Goal: Task Accomplishment & Management: Manage account settings

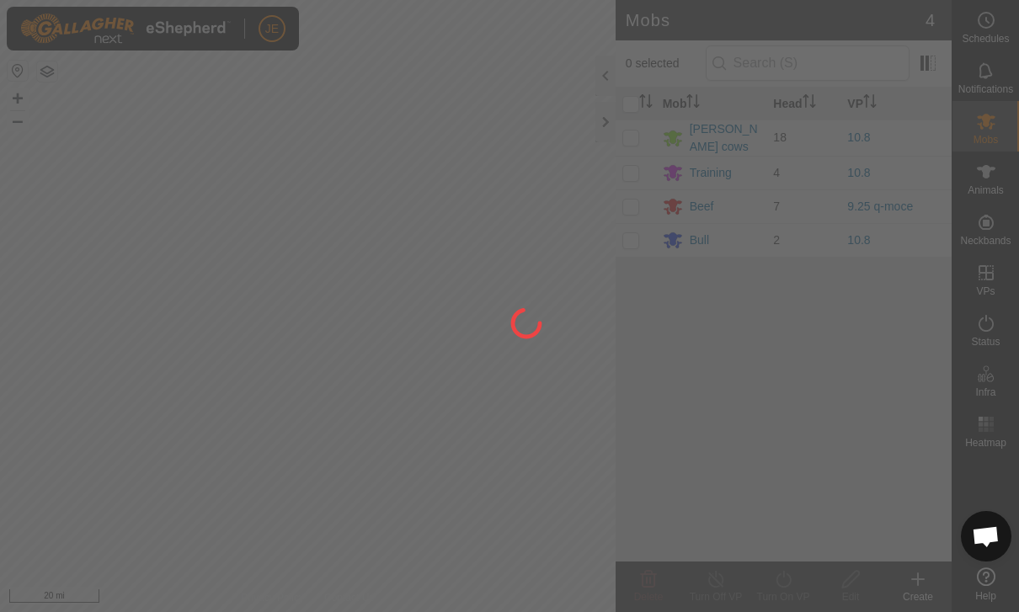
scroll to position [1545, 0]
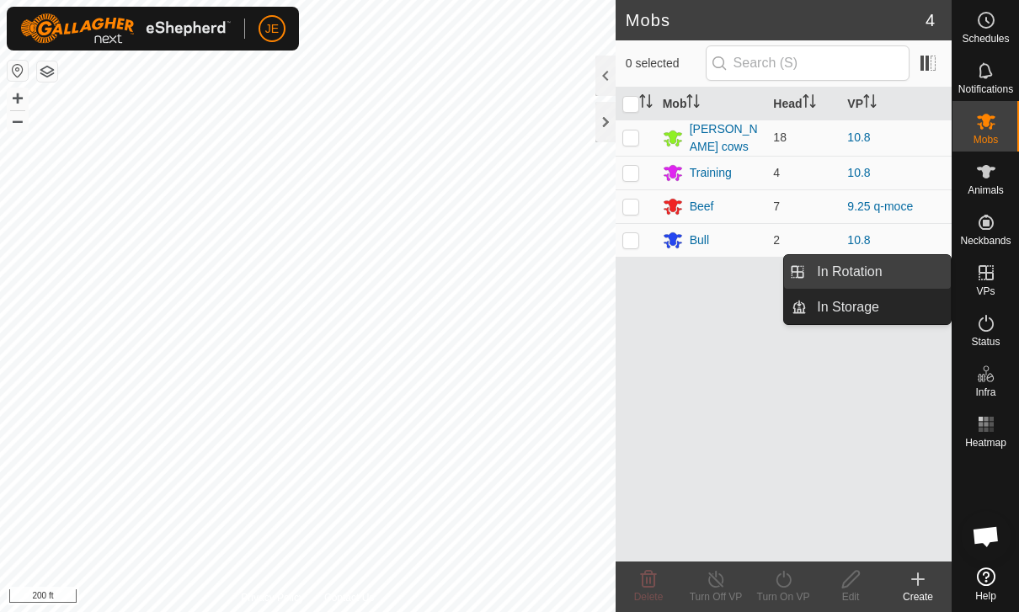
click at [902, 264] on link "In Rotation" at bounding box center [879, 272] width 144 height 34
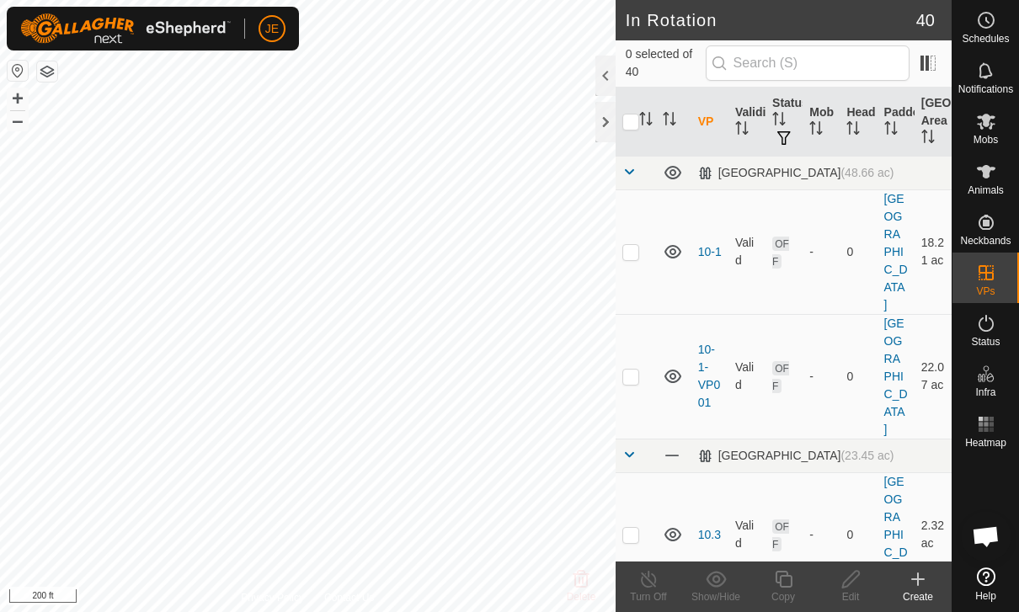
click at [914, 588] on icon at bounding box center [918, 579] width 20 height 20
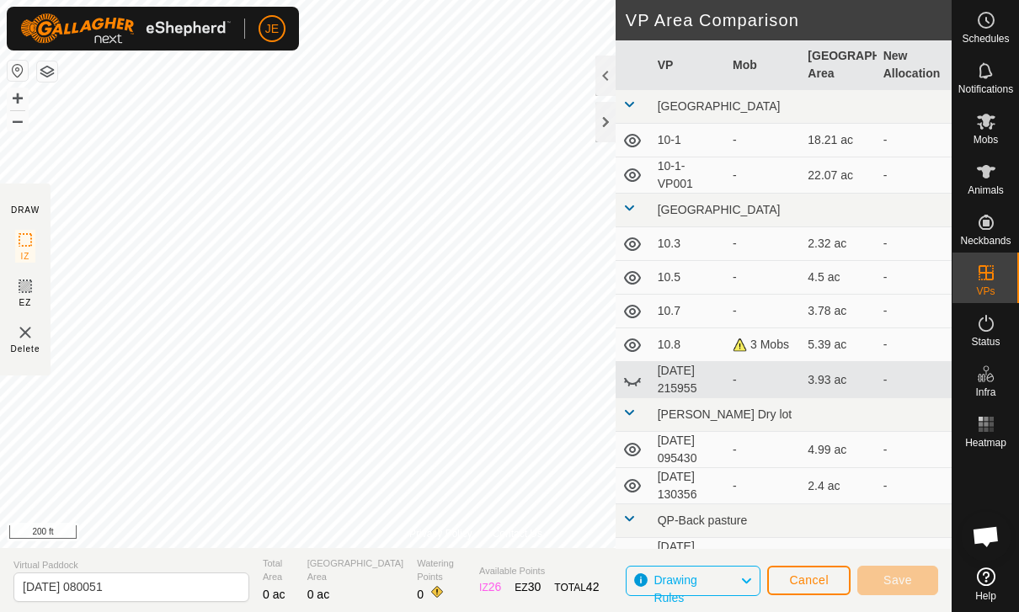
click at [21, 332] on img at bounding box center [25, 333] width 20 height 20
click at [23, 340] on img at bounding box center [25, 333] width 20 height 20
click at [606, 122] on div at bounding box center [606, 122] width 20 height 40
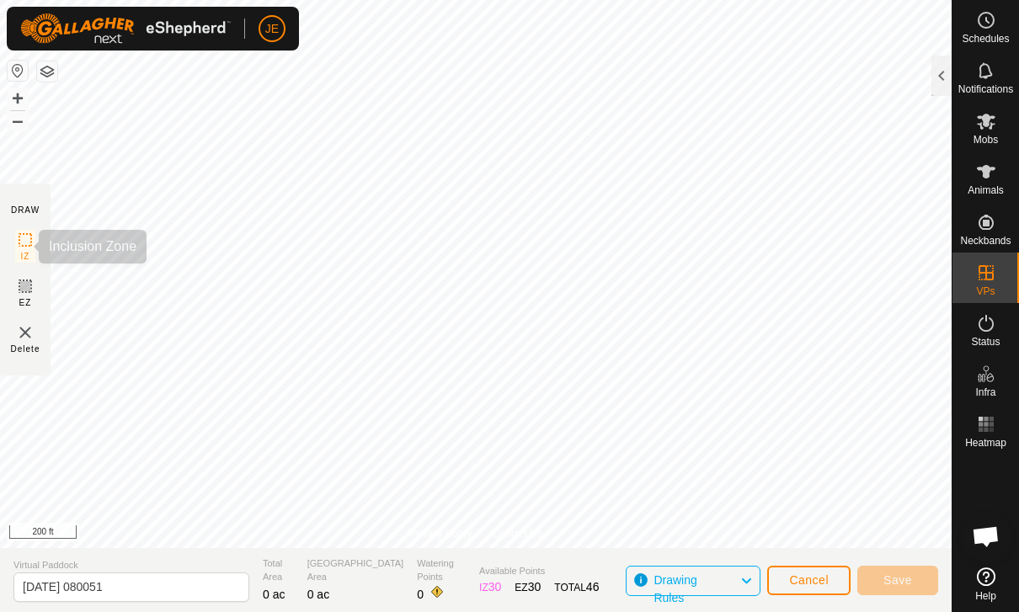
click at [22, 247] on rect at bounding box center [25, 239] width 13 height 13
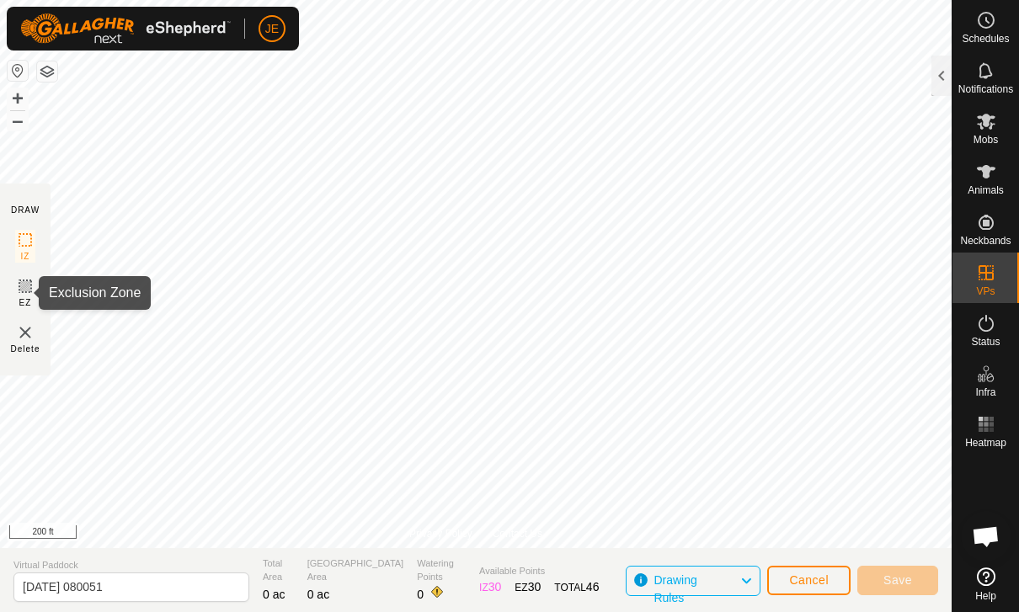
click at [23, 288] on icon at bounding box center [25, 286] width 10 height 10
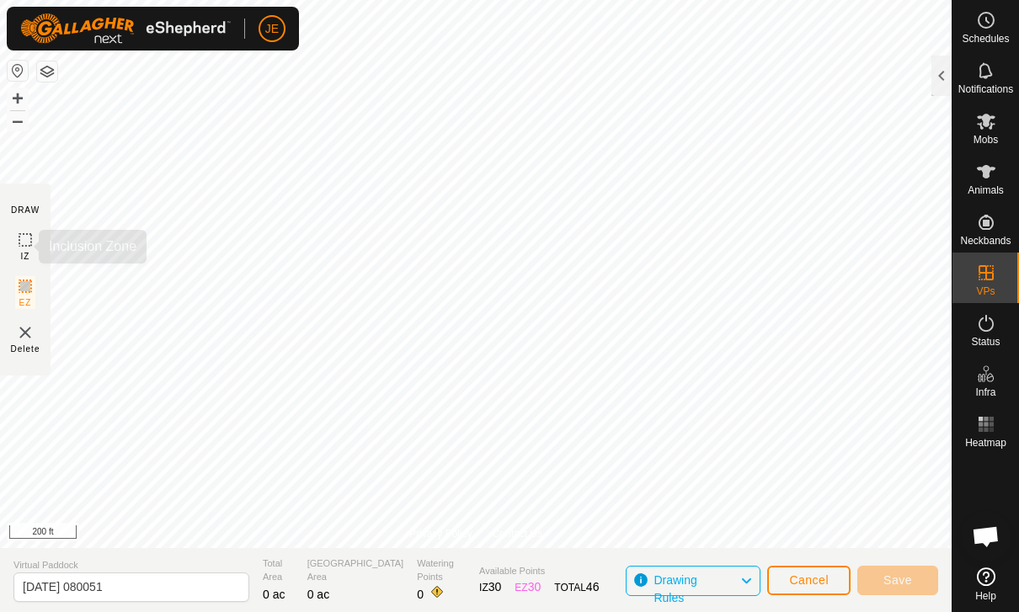
click at [17, 236] on icon at bounding box center [25, 240] width 20 height 20
click at [25, 243] on icon at bounding box center [25, 240] width 20 height 20
click at [805, 574] on span "Cancel" at bounding box center [809, 580] width 40 height 13
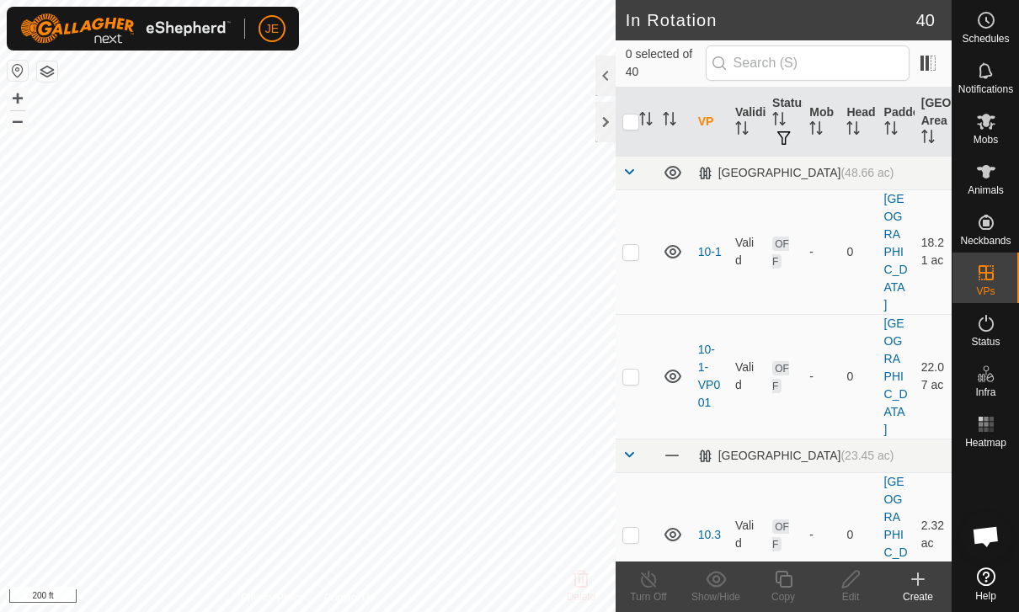
click at [918, 583] on icon at bounding box center [918, 580] width 0 height 12
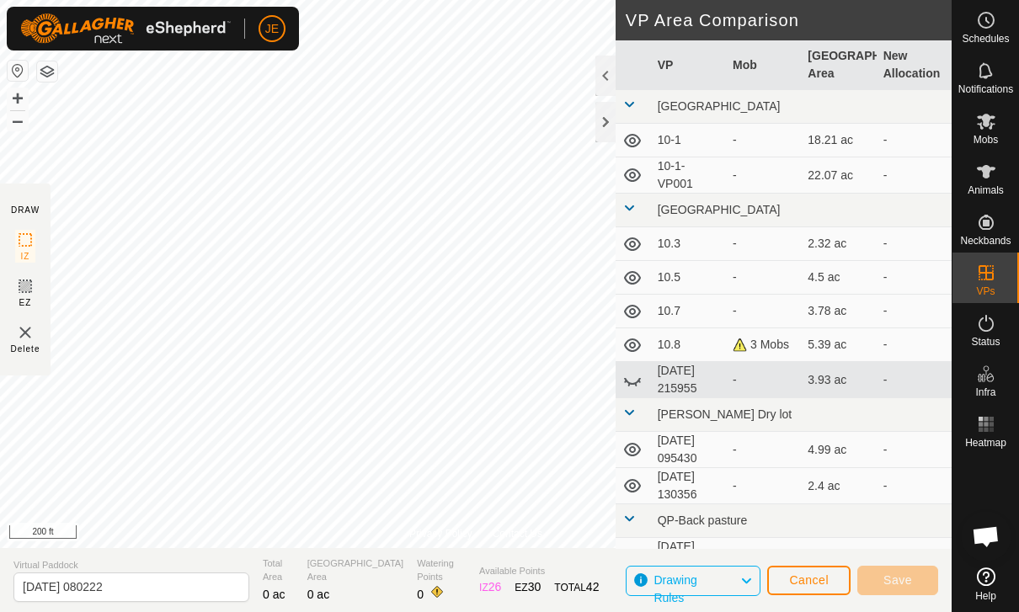
click at [697, 580] on span "Drawing Rules" at bounding box center [675, 589] width 43 height 31
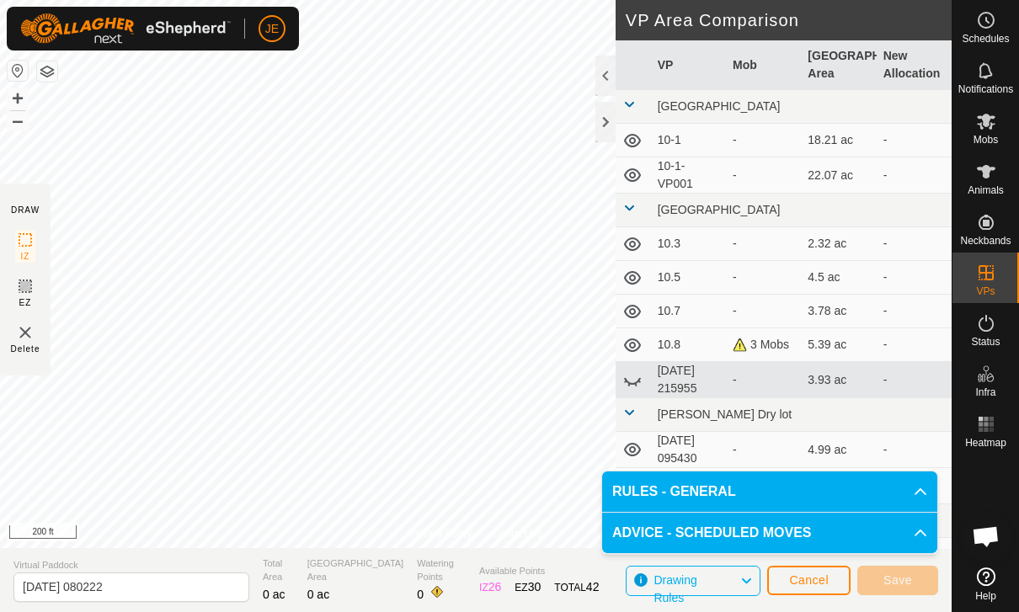
click at [858, 483] on p-accordion-header "RULES - GENERAL" at bounding box center [769, 492] width 335 height 40
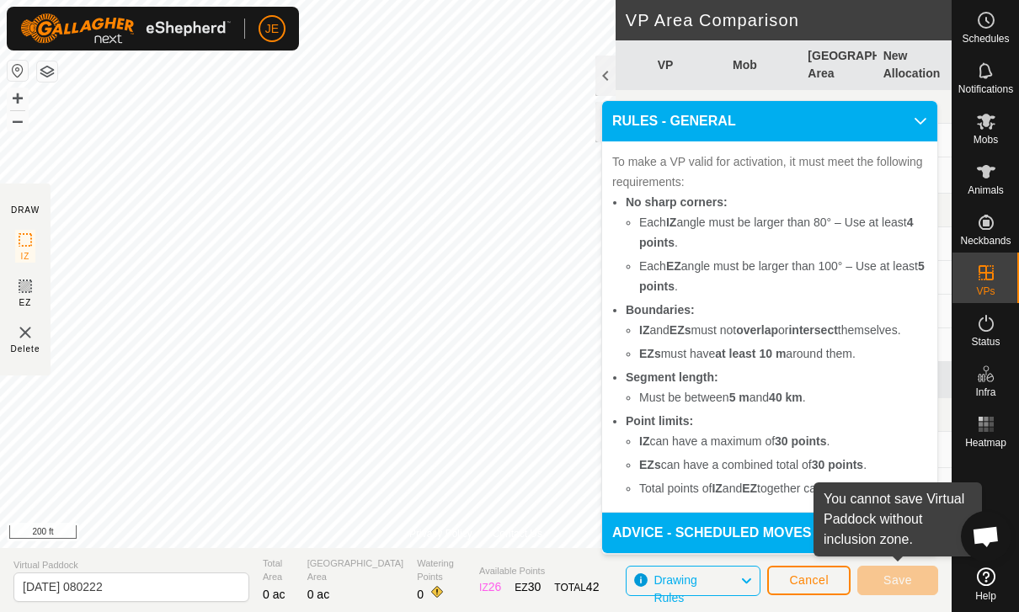
click at [821, 571] on button "Cancel" at bounding box center [808, 580] width 83 height 29
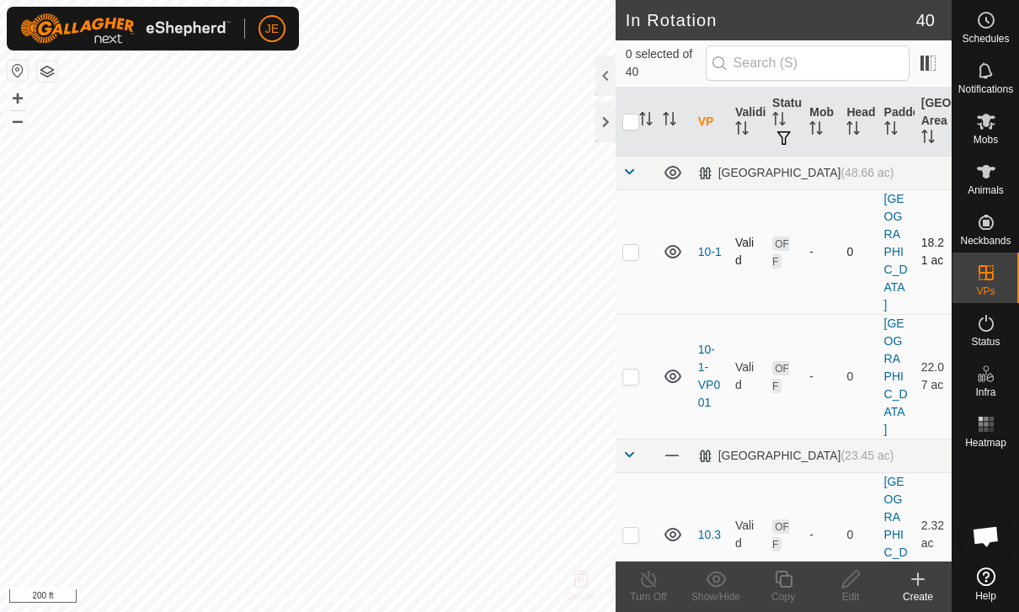
click at [636, 248] on p-checkbox at bounding box center [630, 251] width 17 height 13
checkbox input "true"
click at [788, 585] on icon at bounding box center [783, 579] width 21 height 20
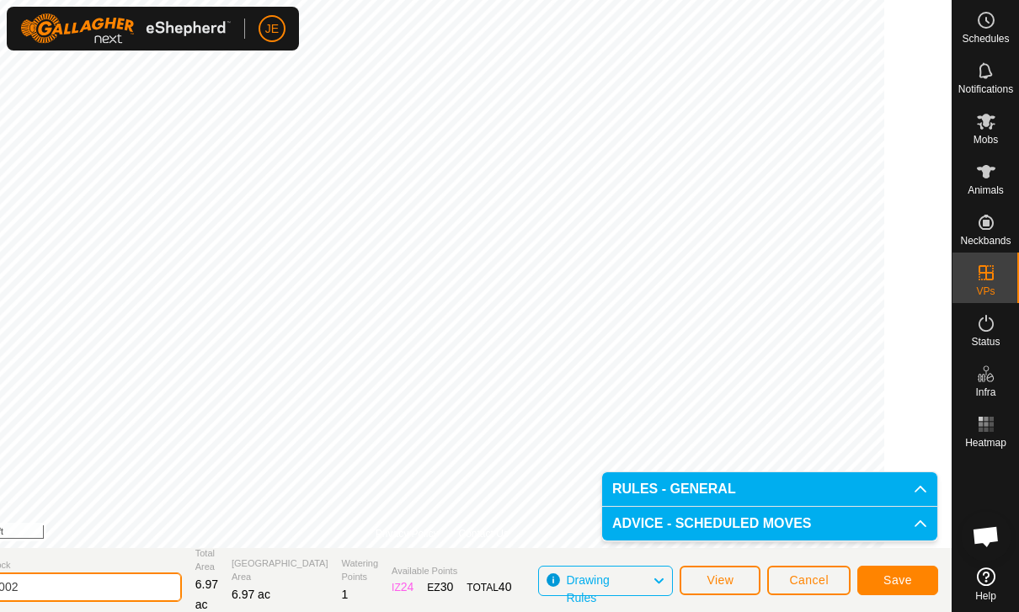
click at [137, 587] on input "10-1-VP002" at bounding box center [64, 587] width 236 height 29
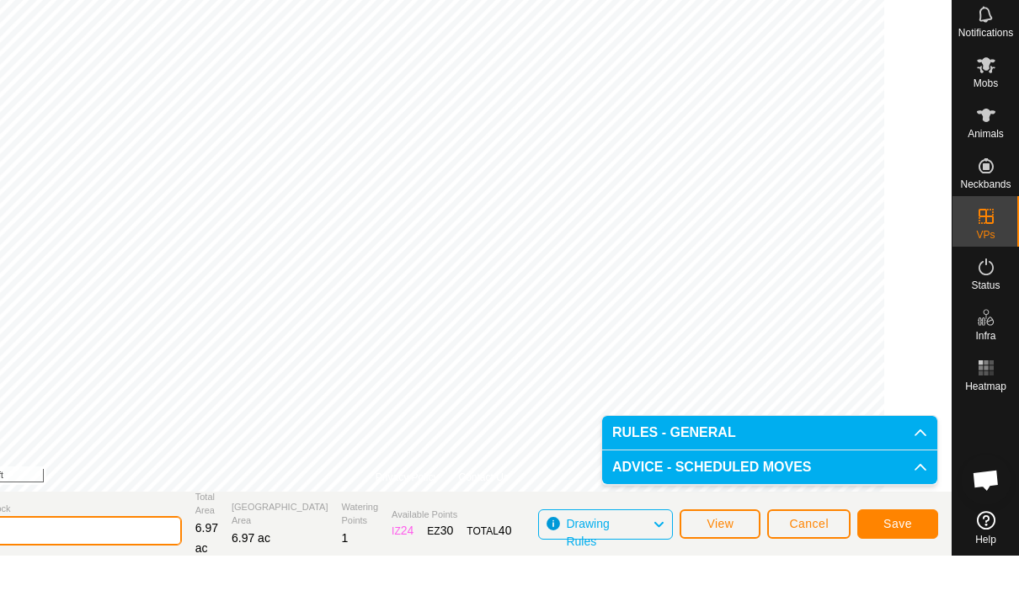
type input "1"
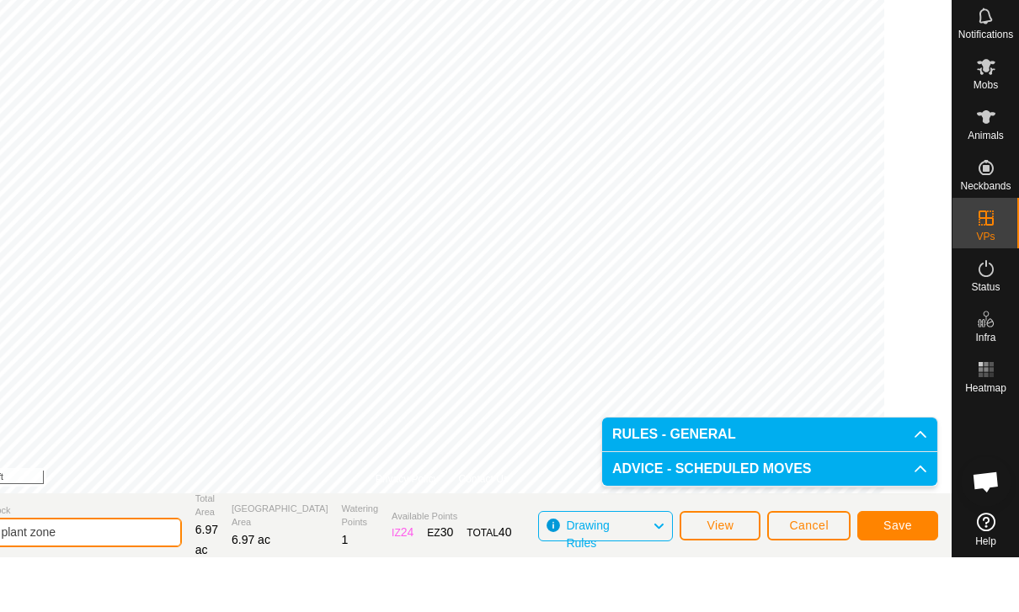
type input "Trample plant zone"
click at [897, 574] on span "Save" at bounding box center [898, 580] width 29 height 13
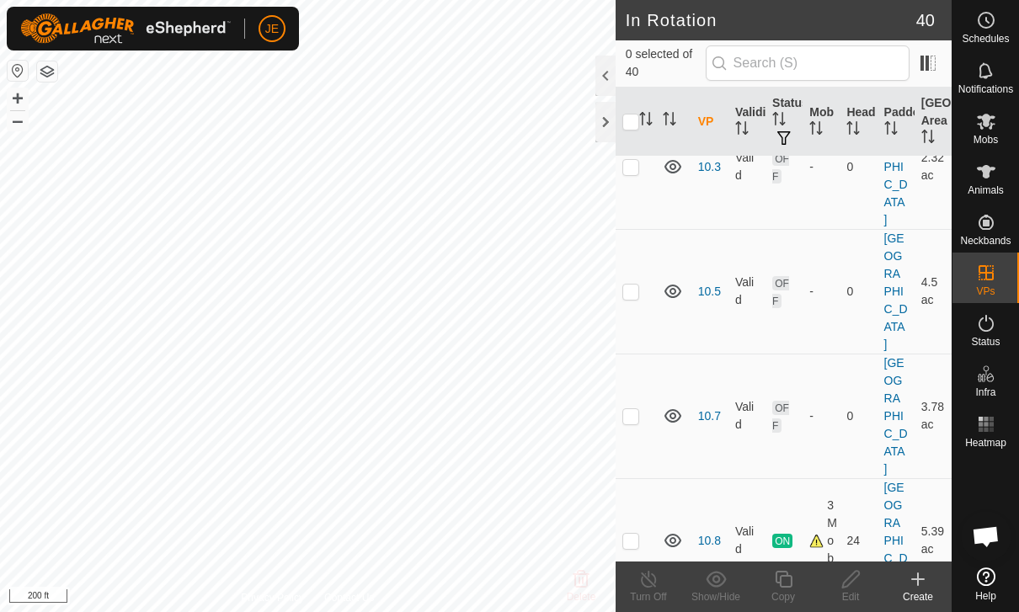
scroll to position [364, 0]
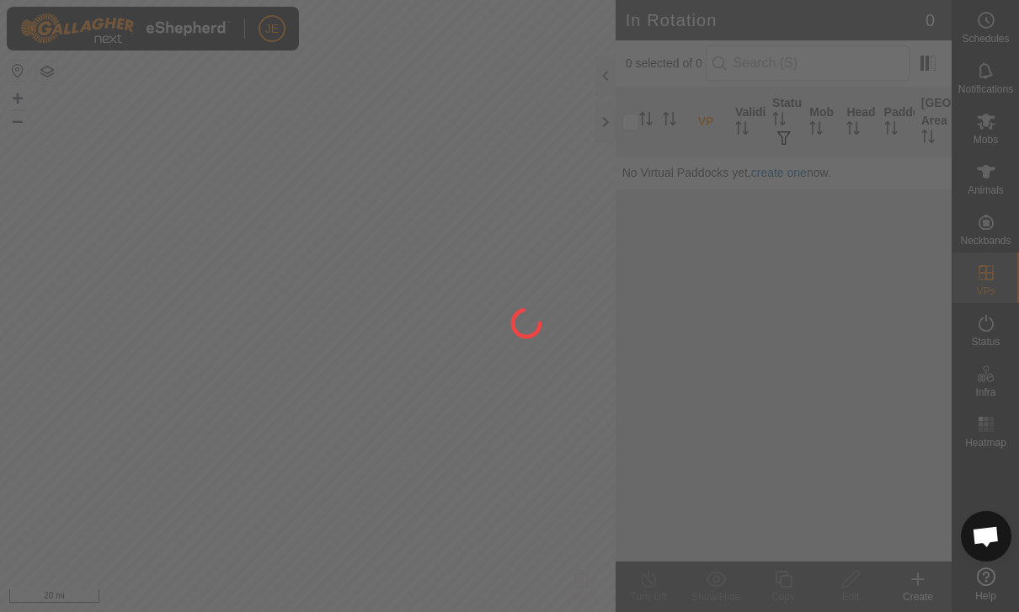
click at [538, 181] on div at bounding box center [509, 306] width 1019 height 612
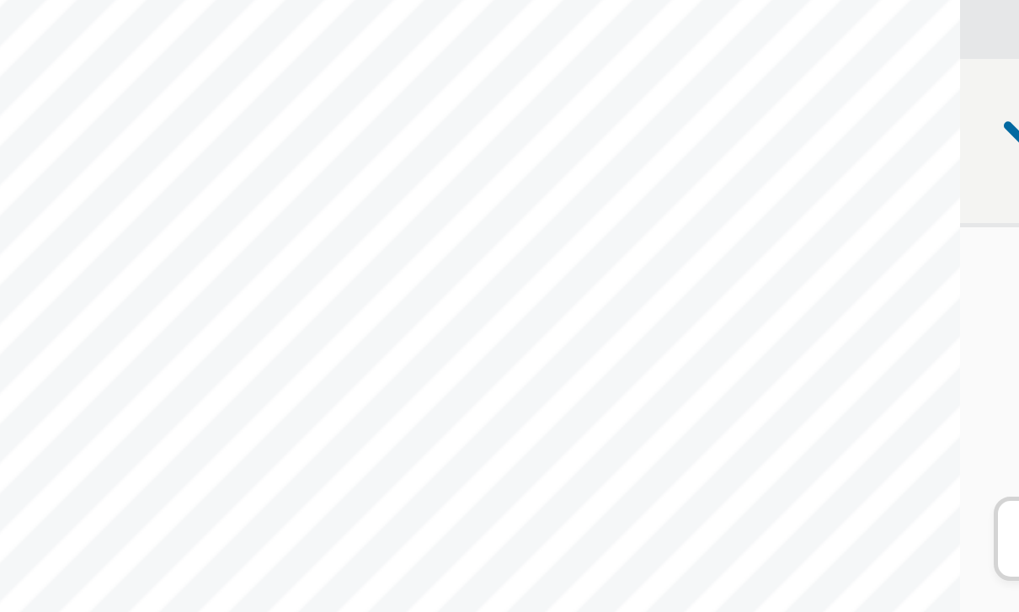
click at [622, 165] on span at bounding box center [628, 171] width 13 height 13
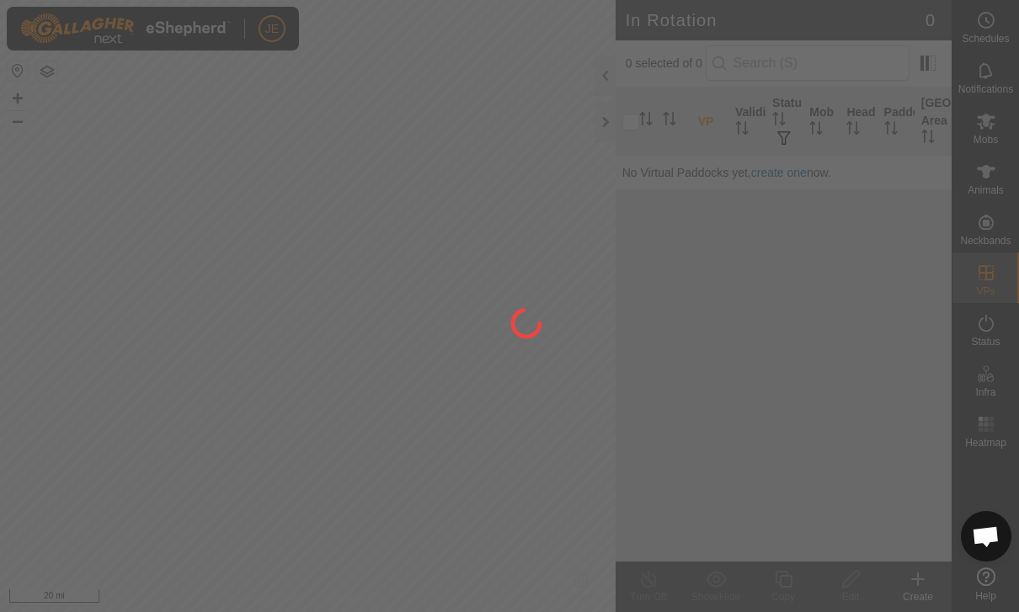
scroll to position [1545, 0]
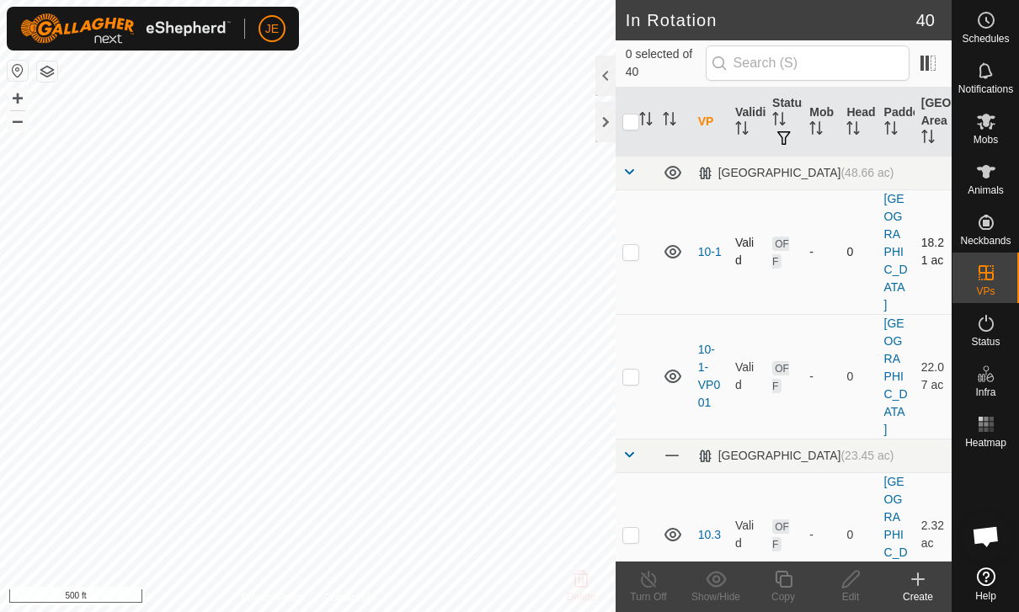
click at [634, 249] on p-checkbox at bounding box center [630, 251] width 17 height 13
checkbox input "true"
click at [793, 580] on icon at bounding box center [783, 579] width 21 height 20
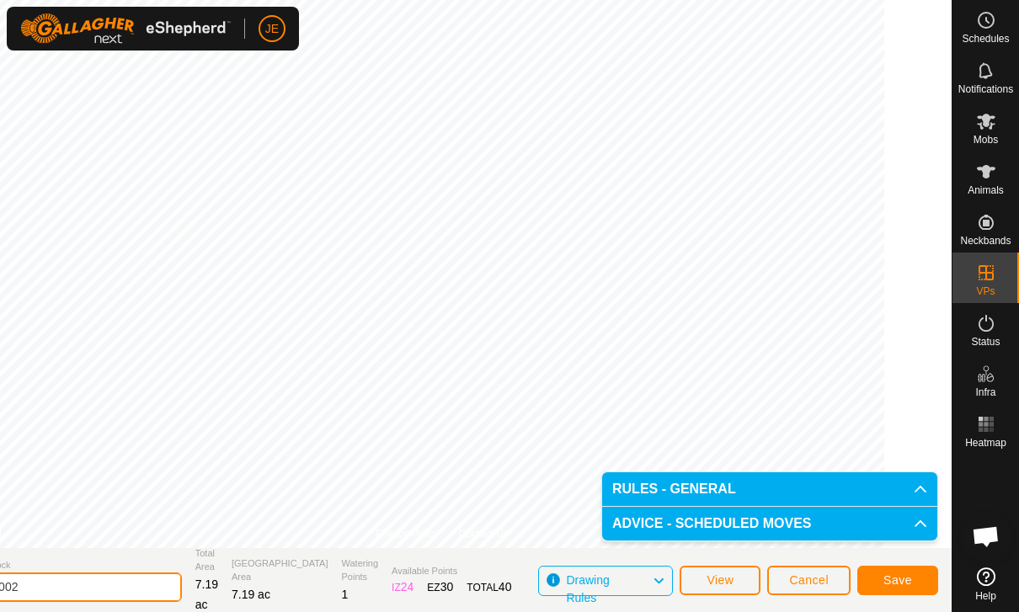
click at [154, 577] on input "10-1-VP002" at bounding box center [64, 587] width 236 height 29
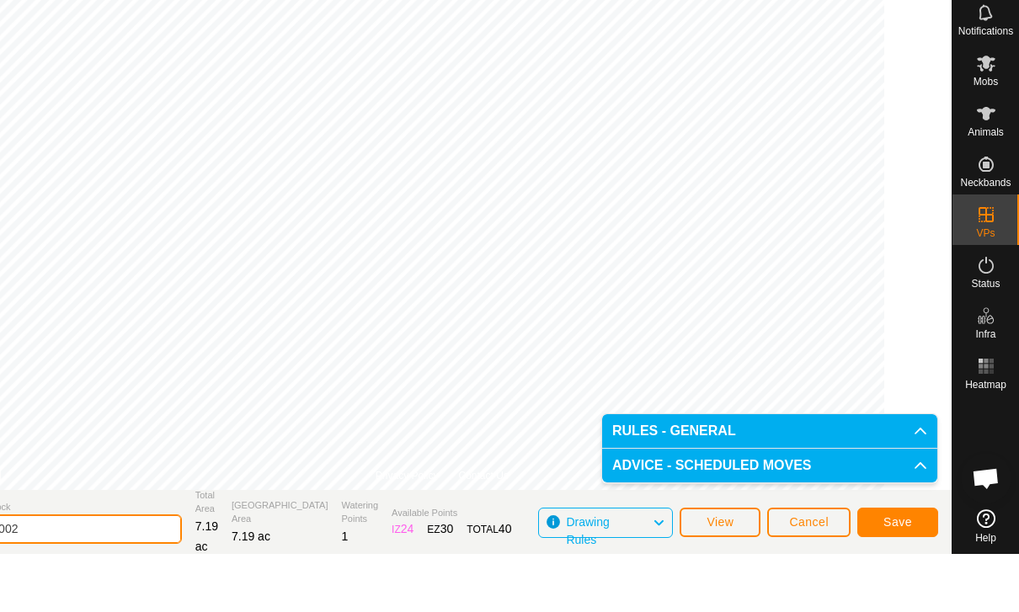
click at [147, 573] on input "10-1-VP002" at bounding box center [64, 587] width 236 height 29
click at [117, 573] on input "10-1-VP002" at bounding box center [64, 587] width 236 height 29
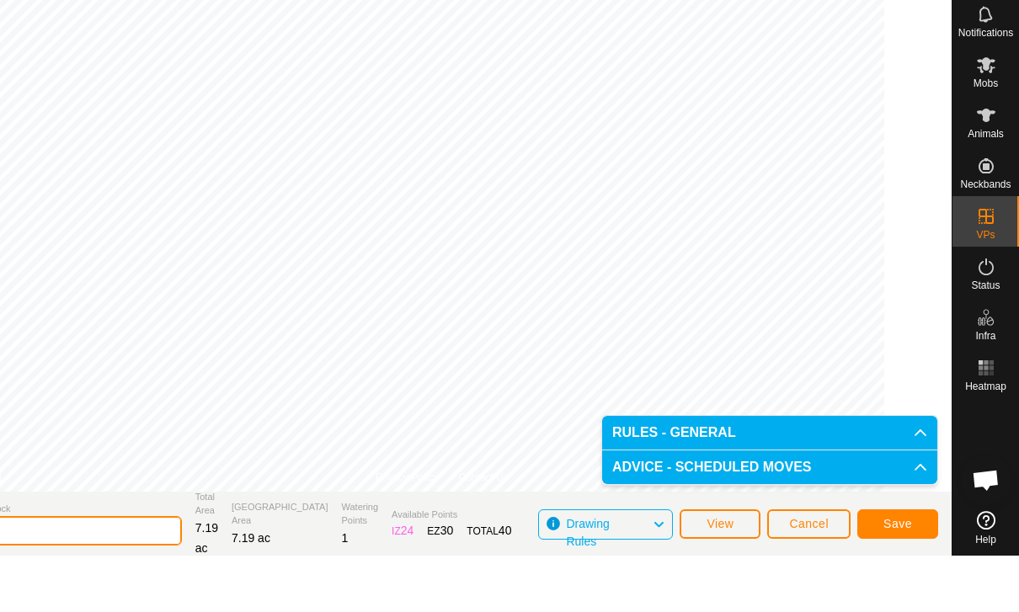
type input "1"
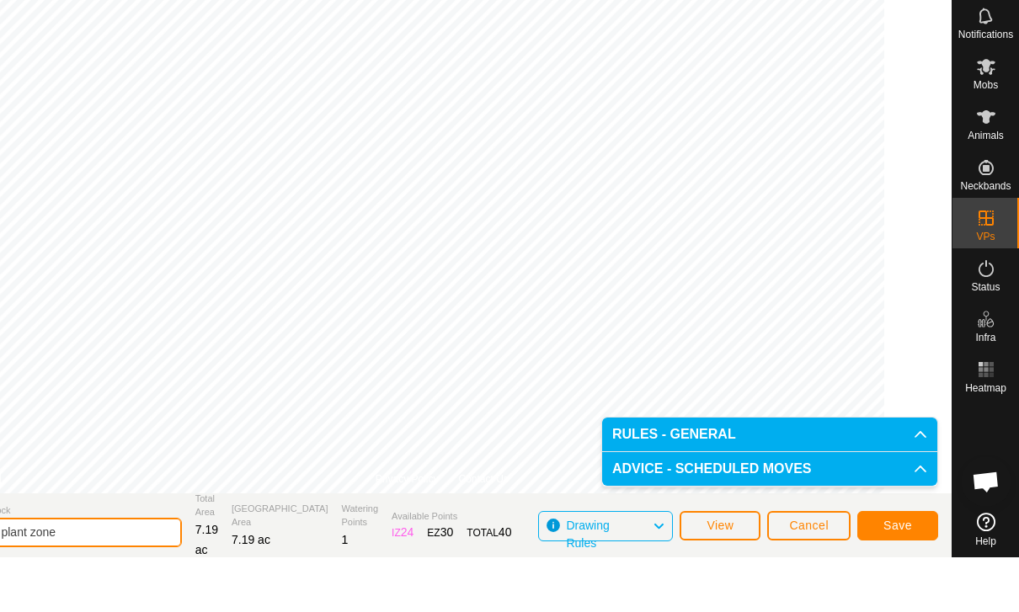
type input "Trample plant zone"
click at [892, 574] on span "Save" at bounding box center [898, 580] width 29 height 13
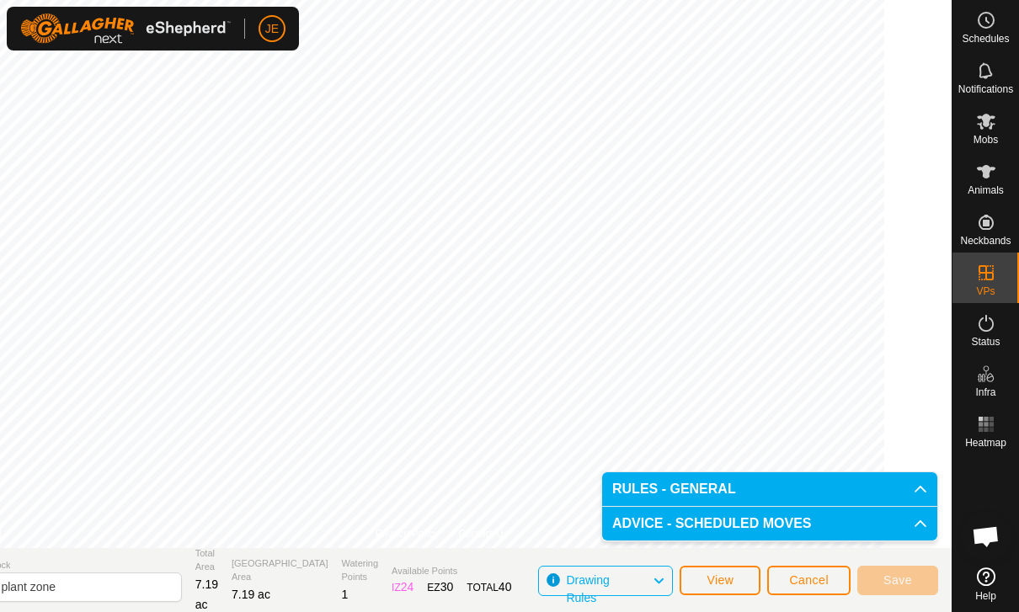
click at [816, 580] on span "Cancel" at bounding box center [809, 580] width 40 height 13
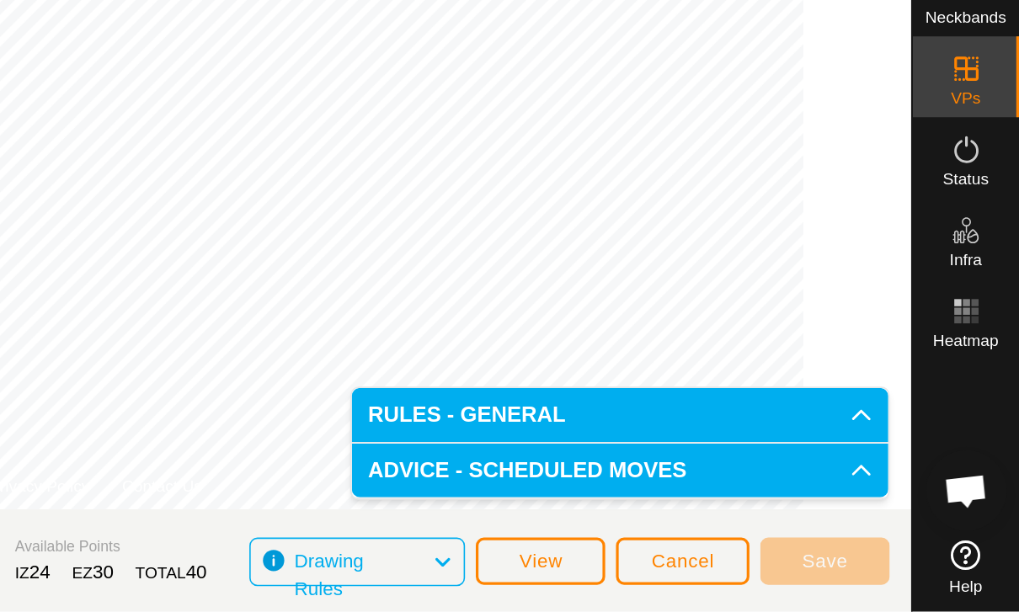
scroll to position [825, 0]
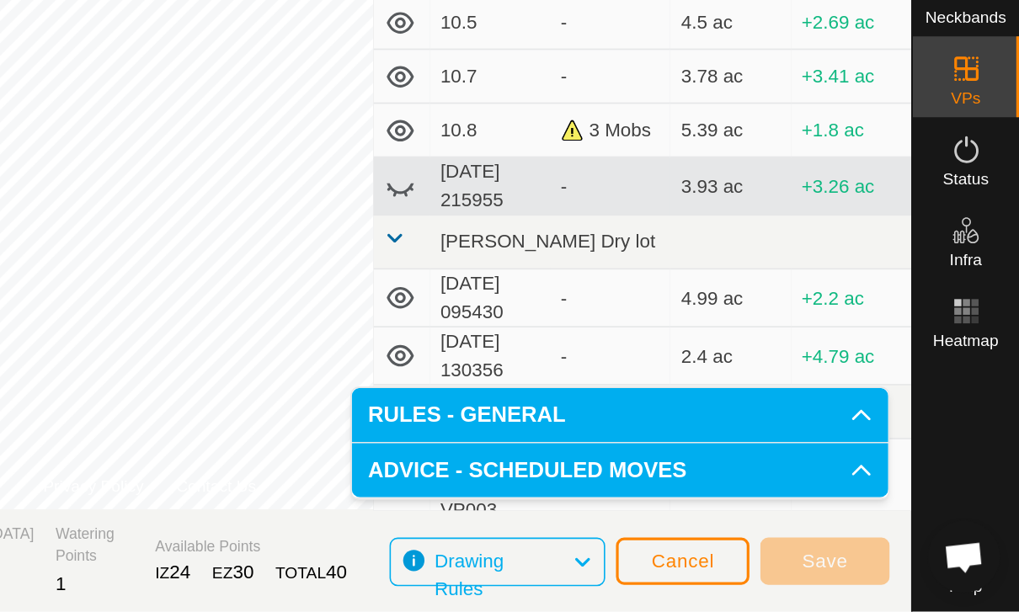
click at [789, 574] on span "Cancel" at bounding box center [809, 580] width 40 height 13
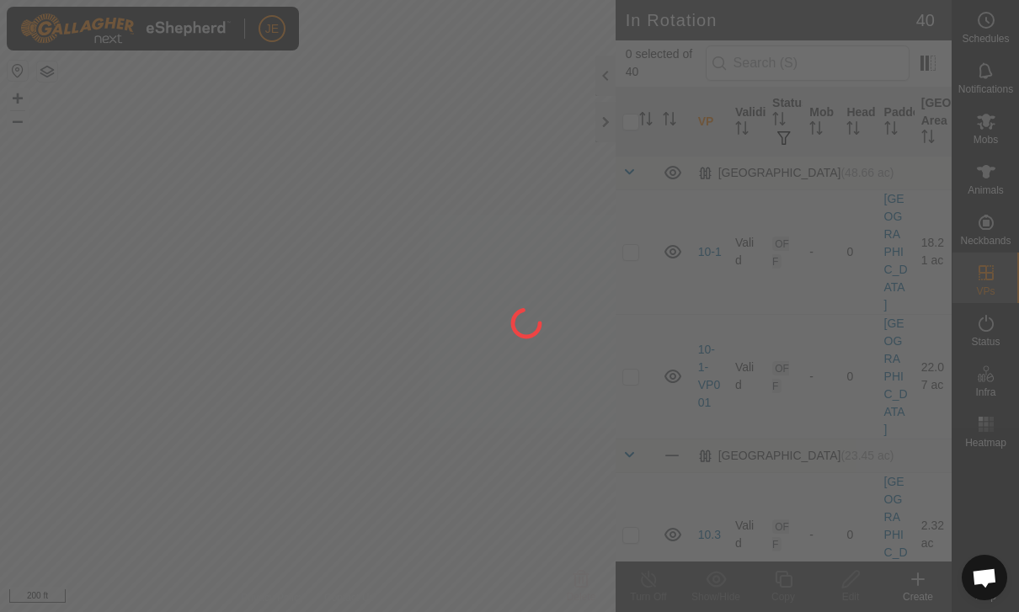
scroll to position [770, 0]
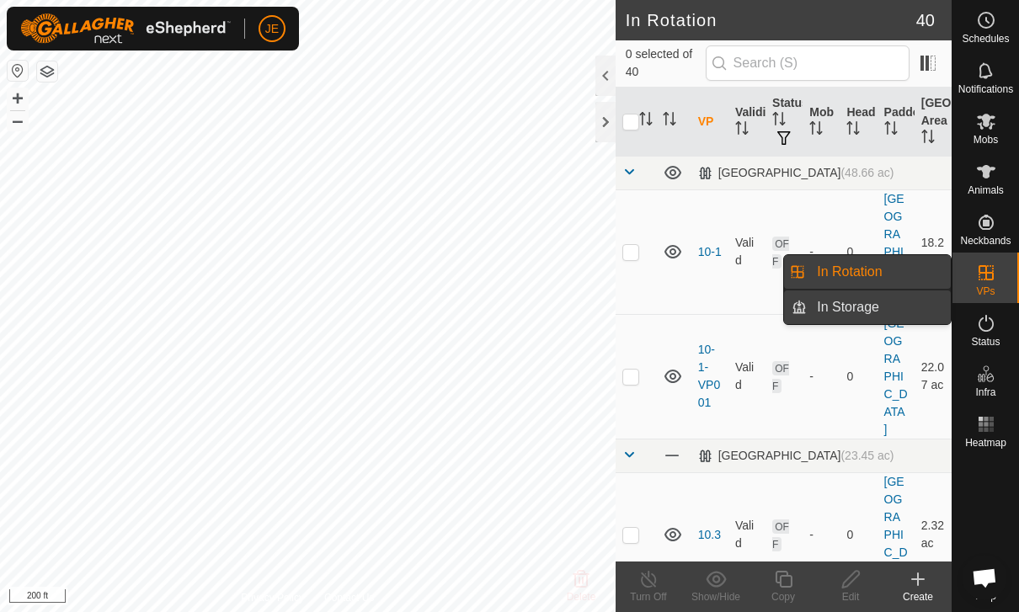
click at [885, 308] on link "In Storage" at bounding box center [879, 308] width 144 height 34
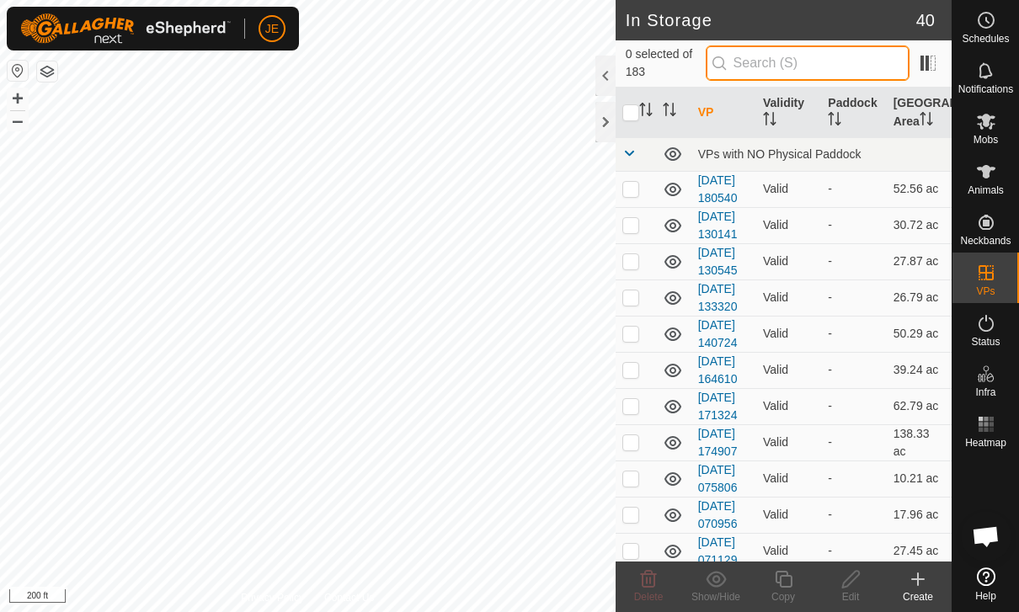
click at [855, 63] on input "text" at bounding box center [808, 62] width 204 height 35
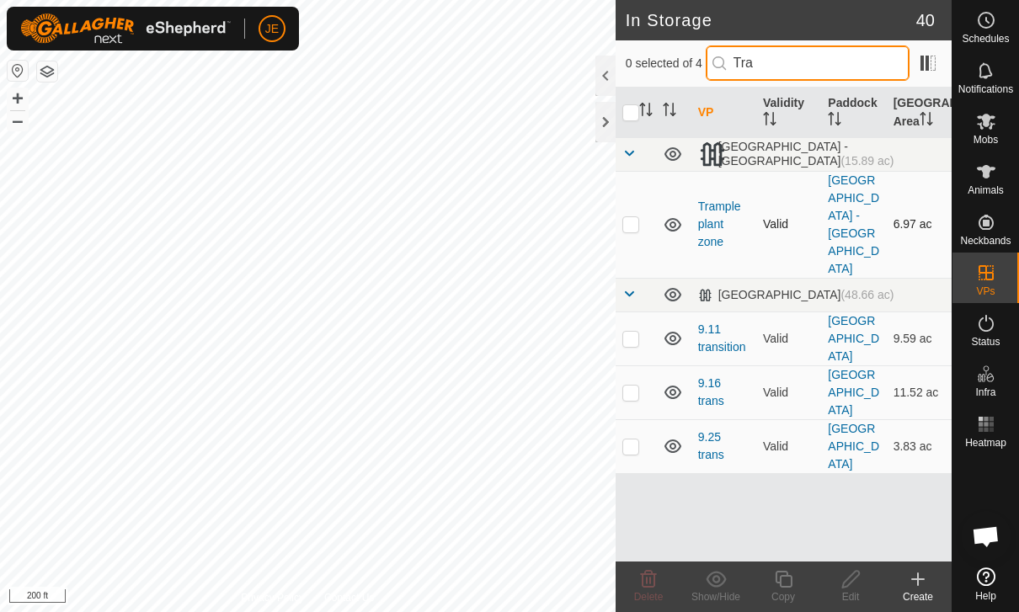
type input "Tra"
click at [631, 217] on p-checkbox at bounding box center [630, 223] width 17 height 13
checkbox input "true"
click at [676, 218] on icon at bounding box center [673, 224] width 17 height 13
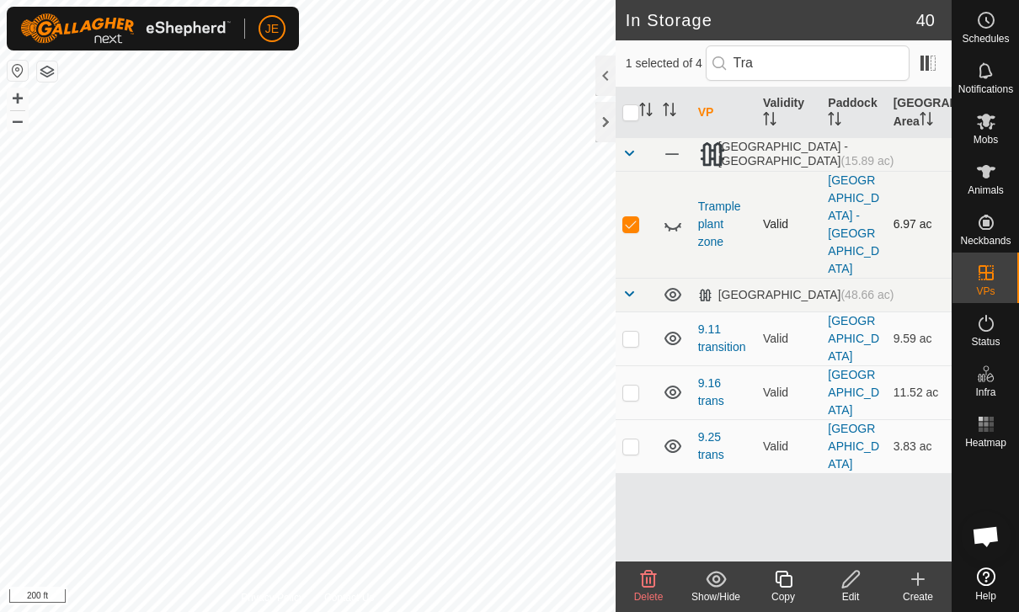
click at [676, 228] on icon at bounding box center [676, 229] width 3 height 3
click at [718, 206] on link "Trample plant zone" at bounding box center [719, 224] width 43 height 49
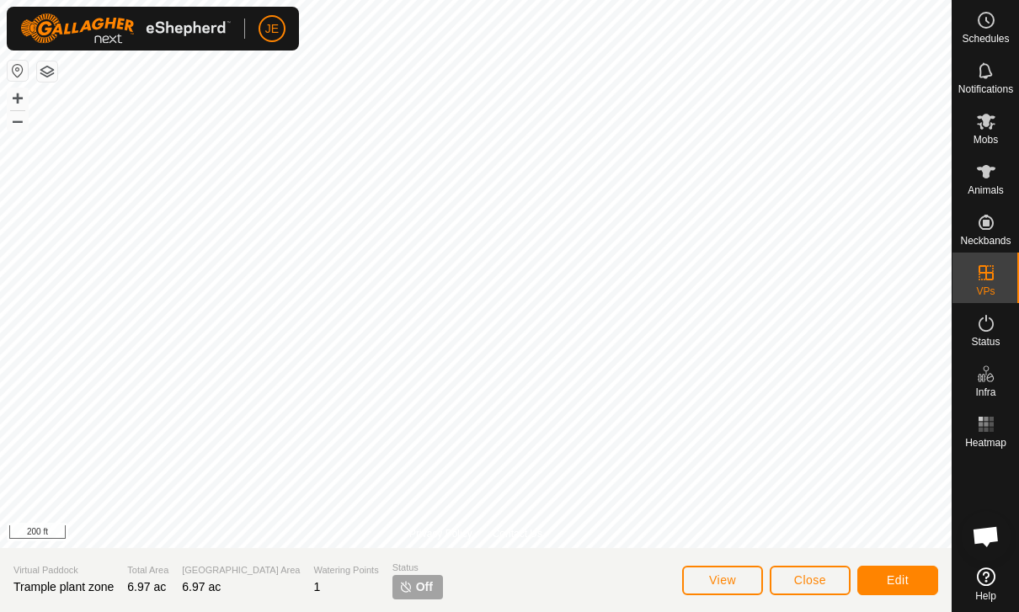
click at [416, 589] on span "Off" at bounding box center [424, 588] width 17 height 18
click at [416, 583] on span "Off" at bounding box center [424, 588] width 17 height 18
click at [996, 174] on es-animals-svg-icon at bounding box center [986, 171] width 30 height 27
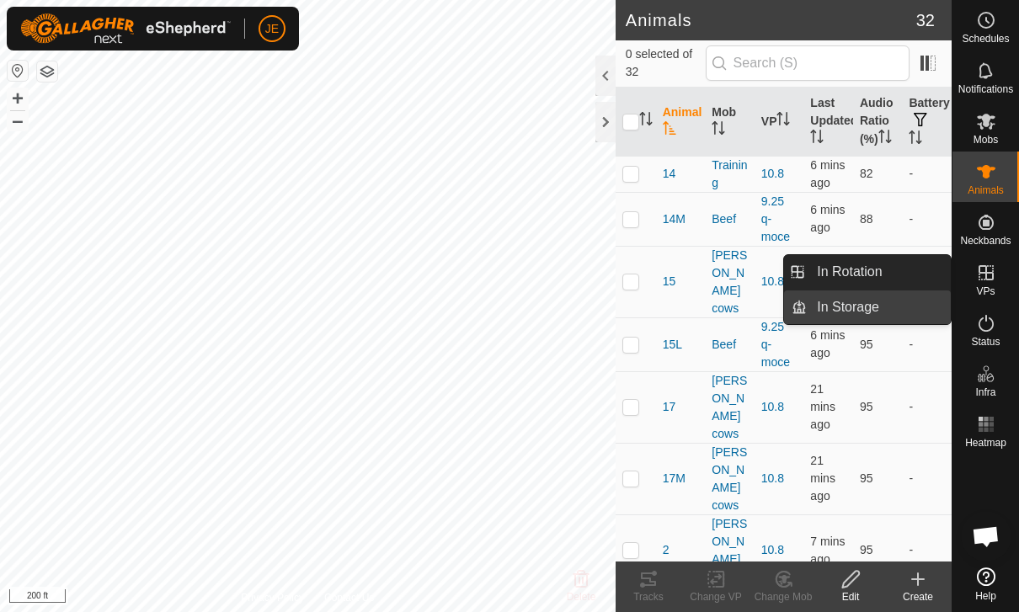
click at [873, 304] on span "In Storage" at bounding box center [848, 307] width 62 height 20
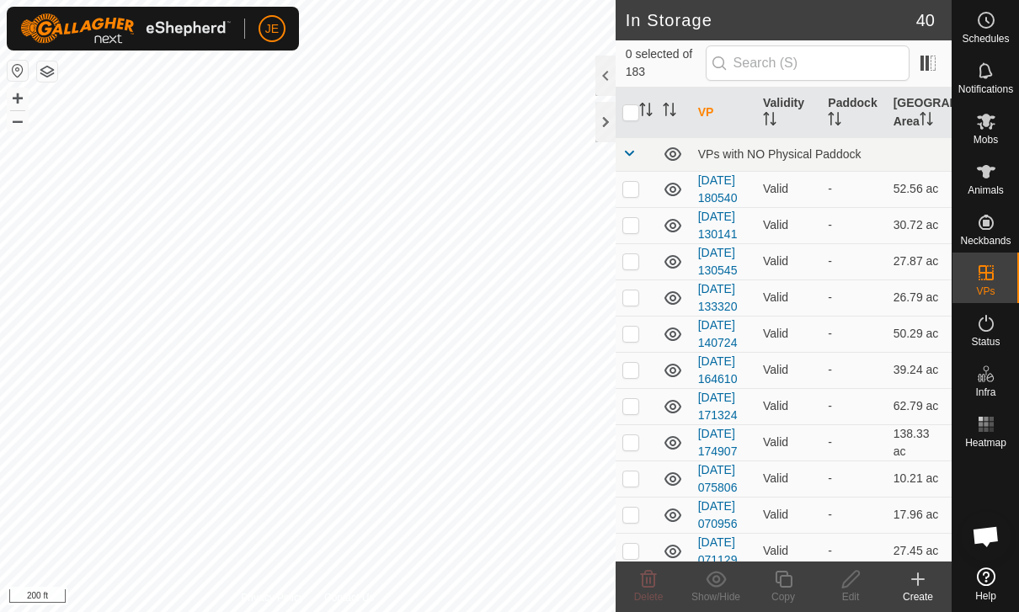
scroll to position [-2, 0]
click at [864, 49] on input "text" at bounding box center [808, 62] width 204 height 35
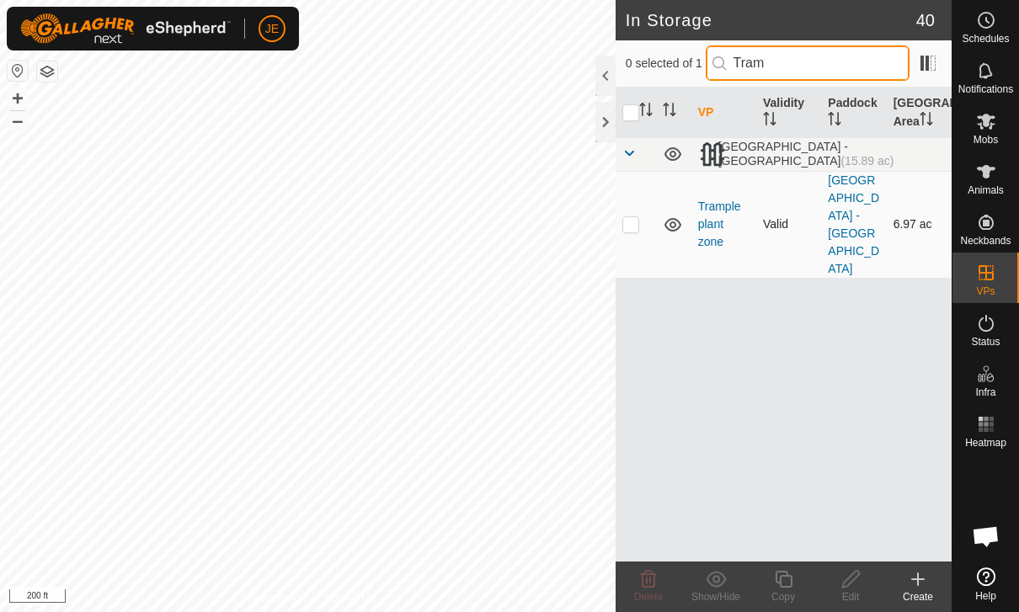
type input "Tram"
click at [636, 217] on p-checkbox at bounding box center [630, 223] width 17 height 13
checkbox input "true"
click at [853, 583] on icon at bounding box center [851, 579] width 21 height 20
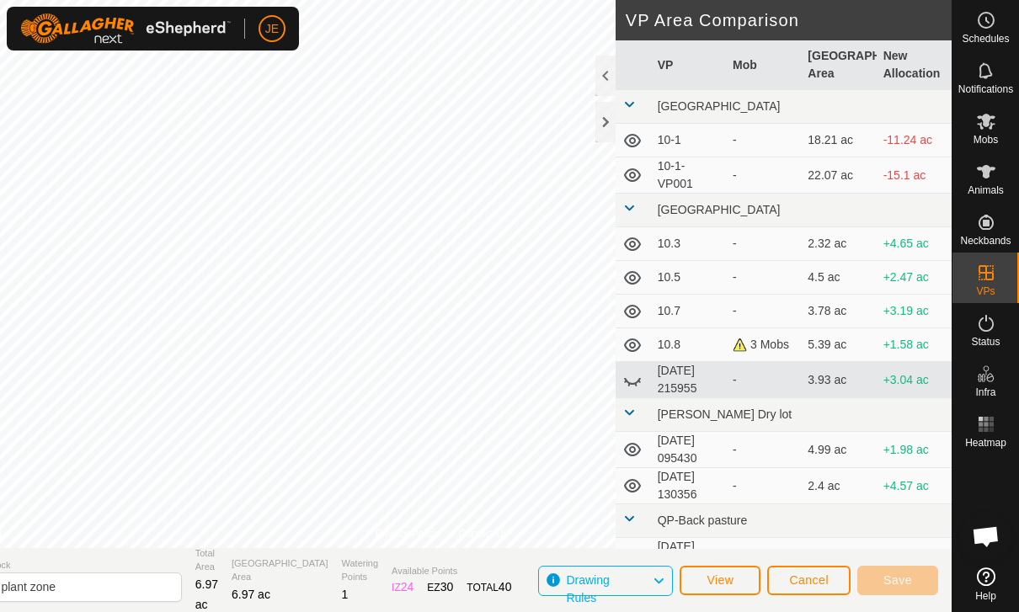
click at [820, 582] on span "Cancel" at bounding box center [809, 580] width 40 height 13
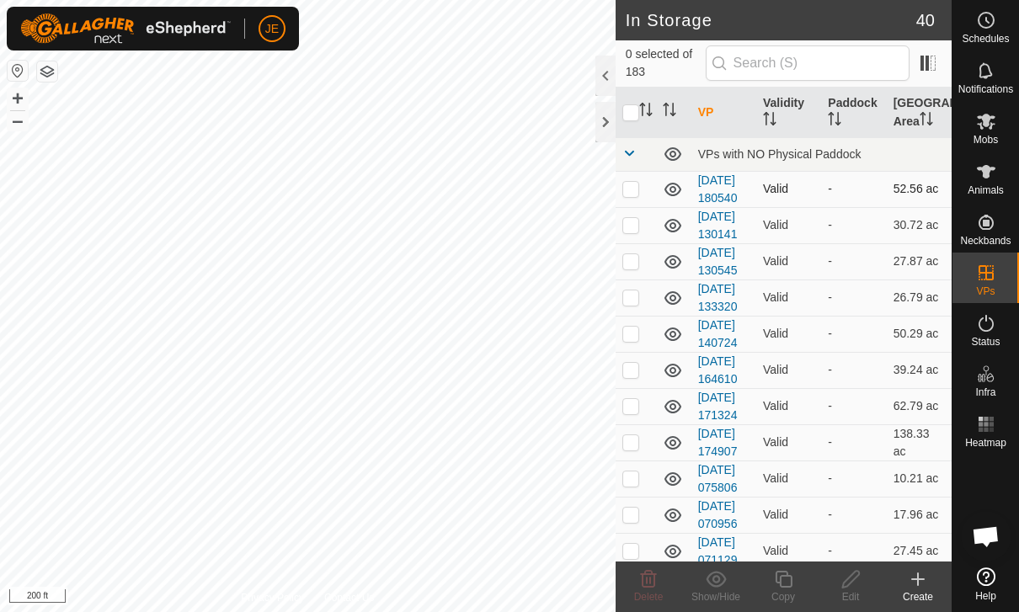
click at [626, 191] on p-checkbox at bounding box center [630, 188] width 17 height 13
checkbox input "true"
click at [638, 232] on p-checkbox at bounding box center [630, 224] width 17 height 13
checkbox input "true"
click at [637, 268] on p-checkbox at bounding box center [630, 260] width 17 height 13
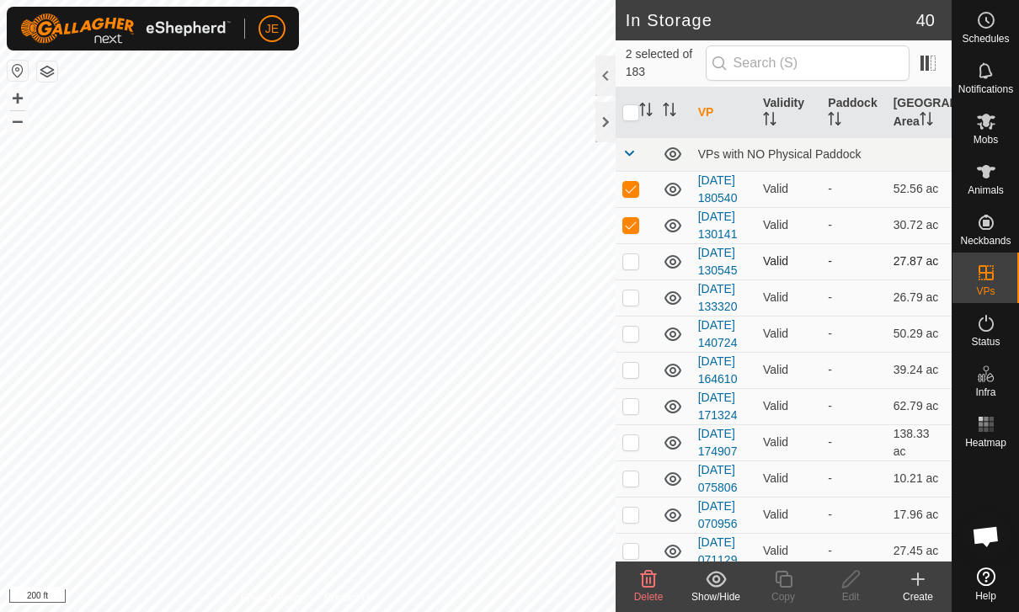
checkbox input "true"
click at [644, 352] on td at bounding box center [636, 334] width 40 height 36
checkbox input "true"
click at [638, 304] on p-checkbox at bounding box center [630, 297] width 17 height 13
checkbox input "true"
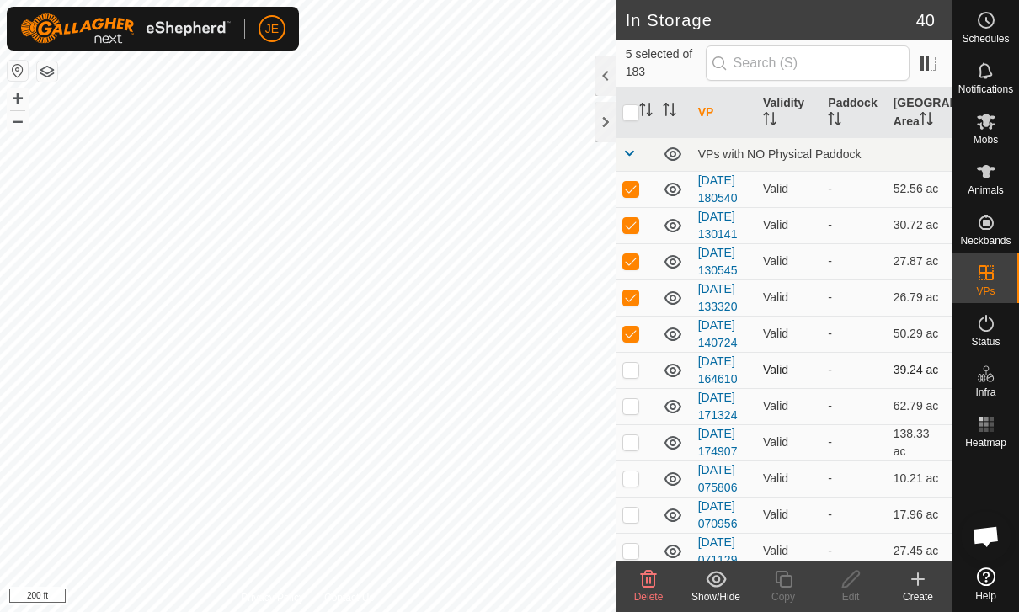
click at [638, 377] on p-checkbox at bounding box center [630, 369] width 17 height 13
checkbox input "true"
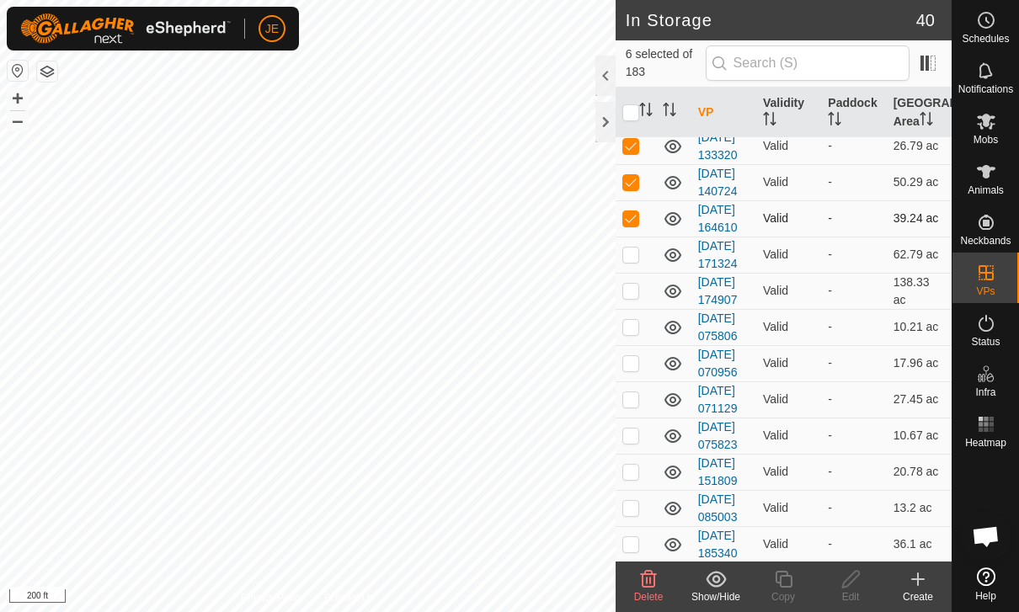
scroll to position [214, 0]
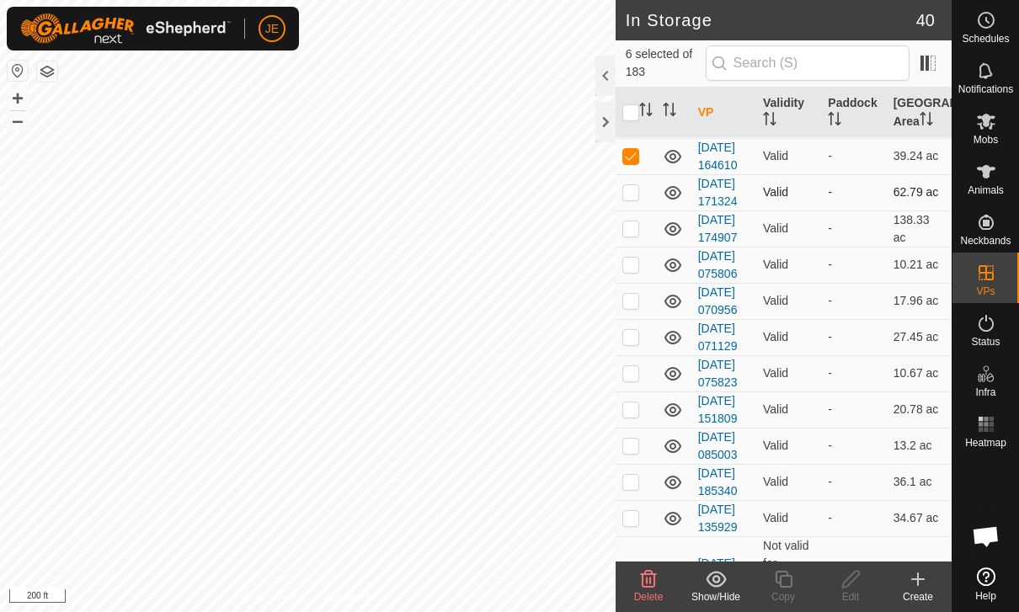
click at [638, 211] on td at bounding box center [636, 192] width 40 height 36
checkbox input "true"
click at [639, 247] on td at bounding box center [636, 229] width 40 height 36
checkbox input "true"
click at [638, 271] on p-checkbox at bounding box center [630, 264] width 17 height 13
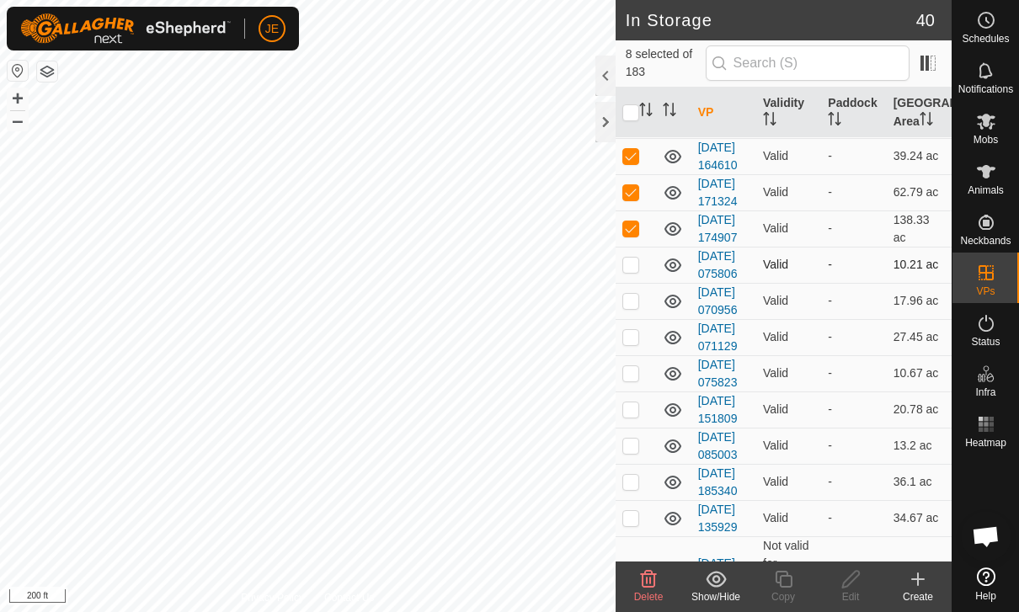
checkbox input "true"
click at [633, 307] on p-checkbox at bounding box center [630, 300] width 17 height 13
checkbox input "true"
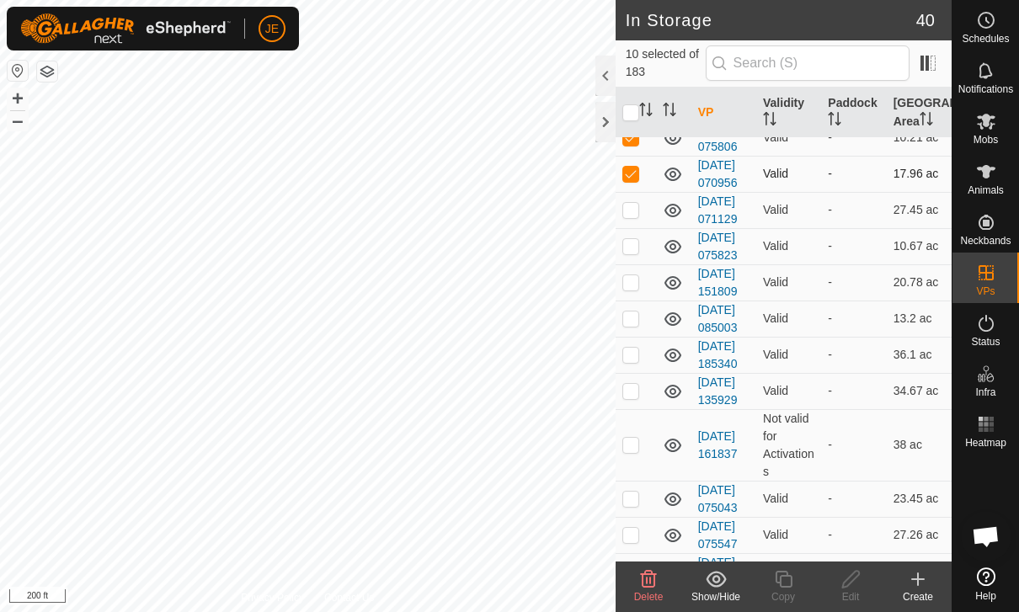
scroll to position [343, 0]
click at [635, 215] on p-checkbox at bounding box center [630, 207] width 17 height 13
checkbox input "true"
click at [642, 263] on td at bounding box center [636, 245] width 40 height 36
checkbox input "true"
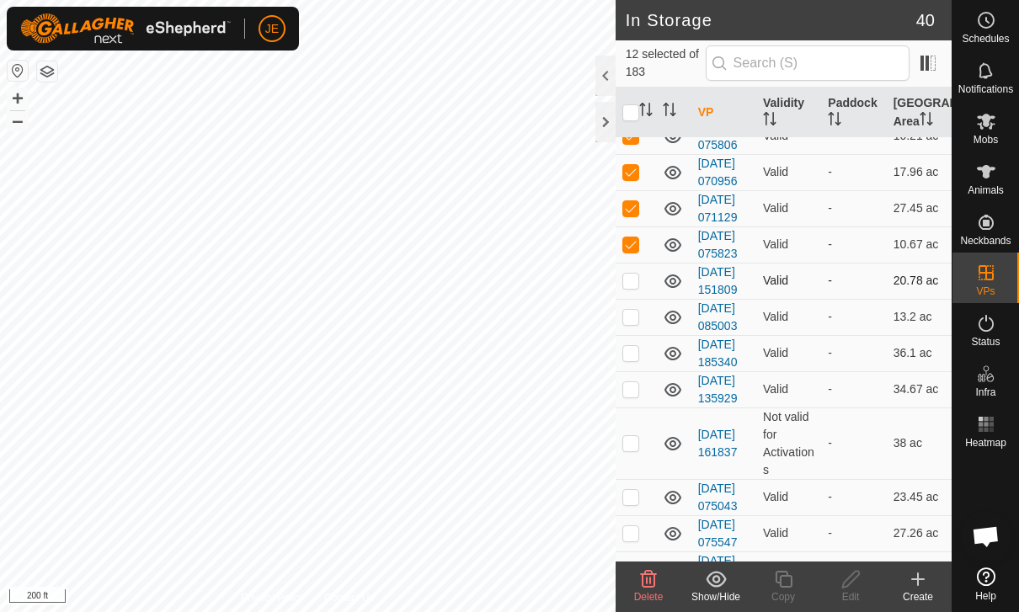
click at [633, 287] on p-checkbox at bounding box center [630, 280] width 17 height 13
checkbox input "true"
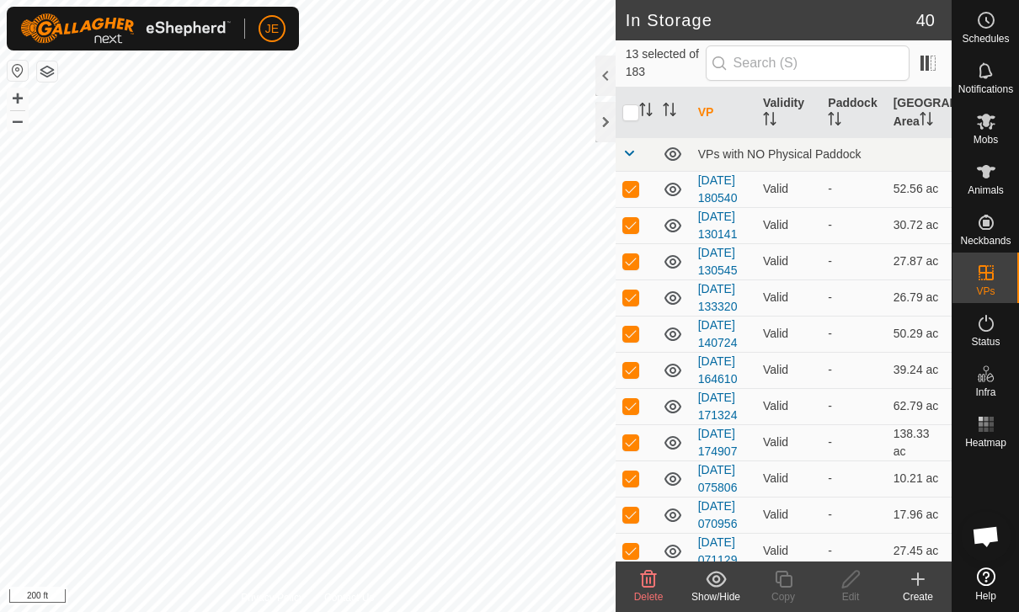
scroll to position [0, 0]
click at [635, 107] on input "checkbox" at bounding box center [630, 112] width 17 height 17
checkbox input "true"
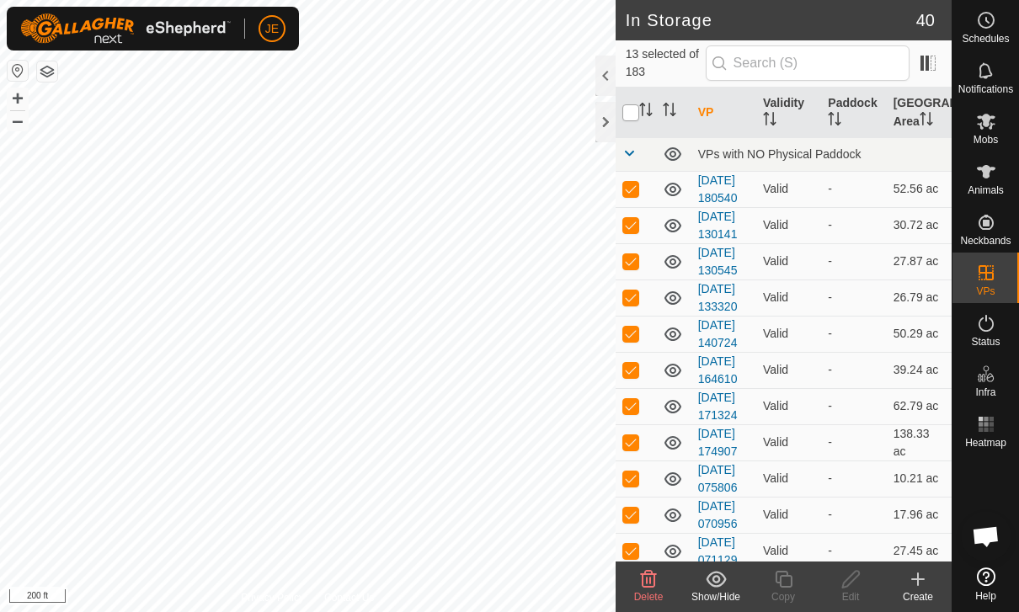
checkbox input "true"
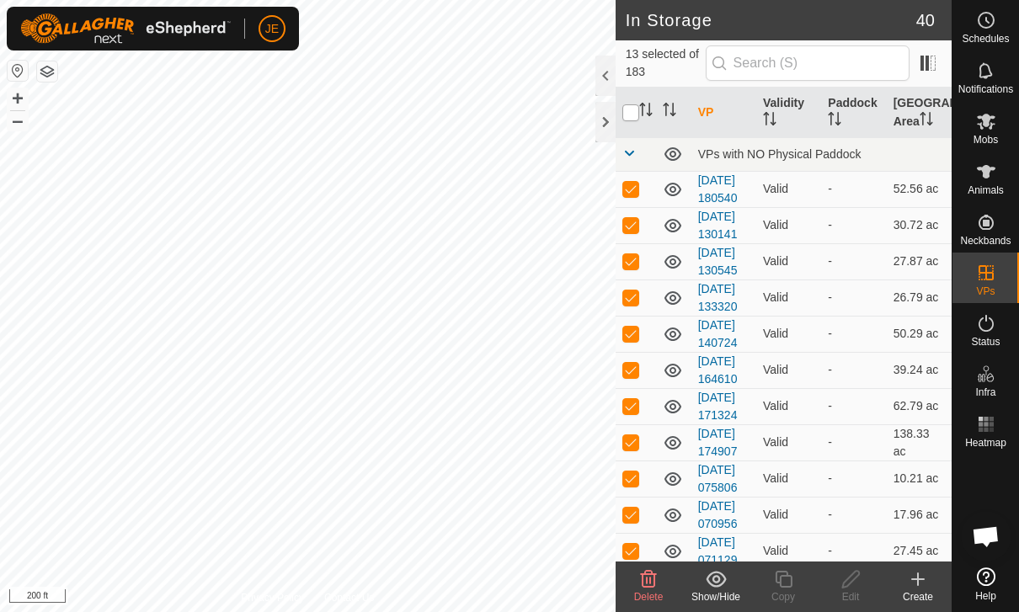
checkbox input "true"
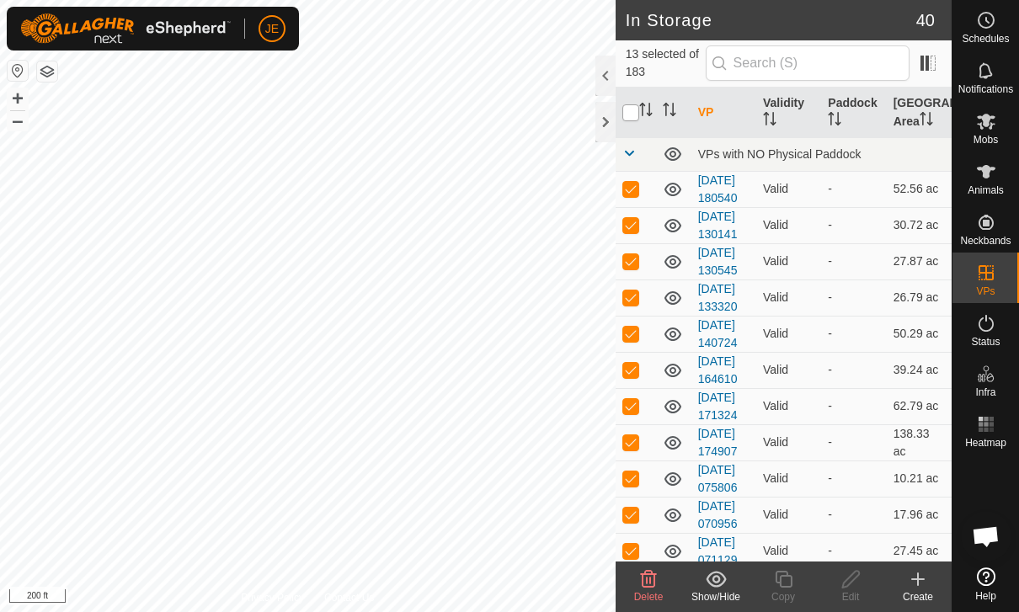
checkbox input "true"
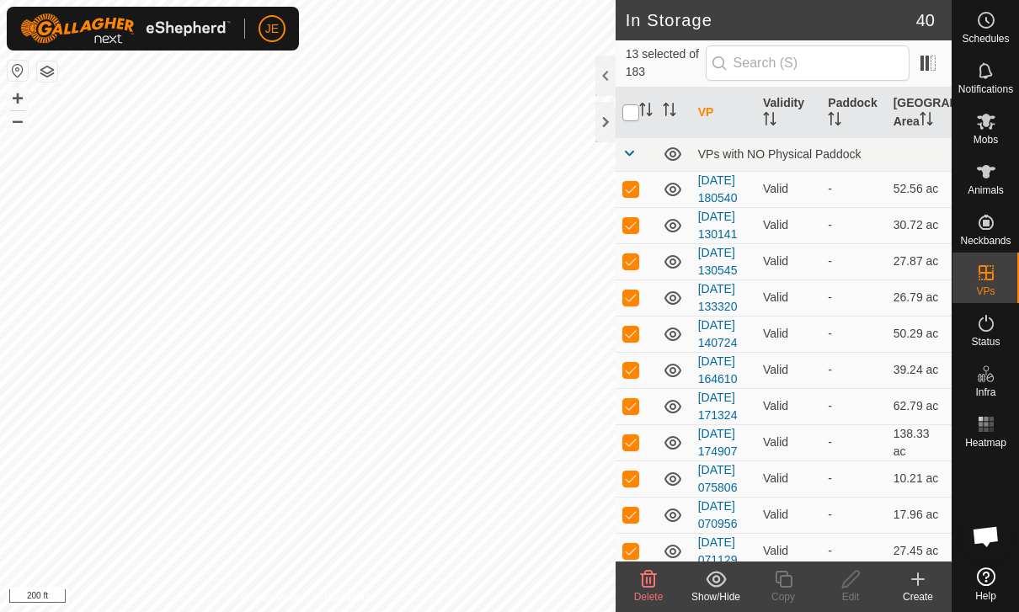
checkbox input "true"
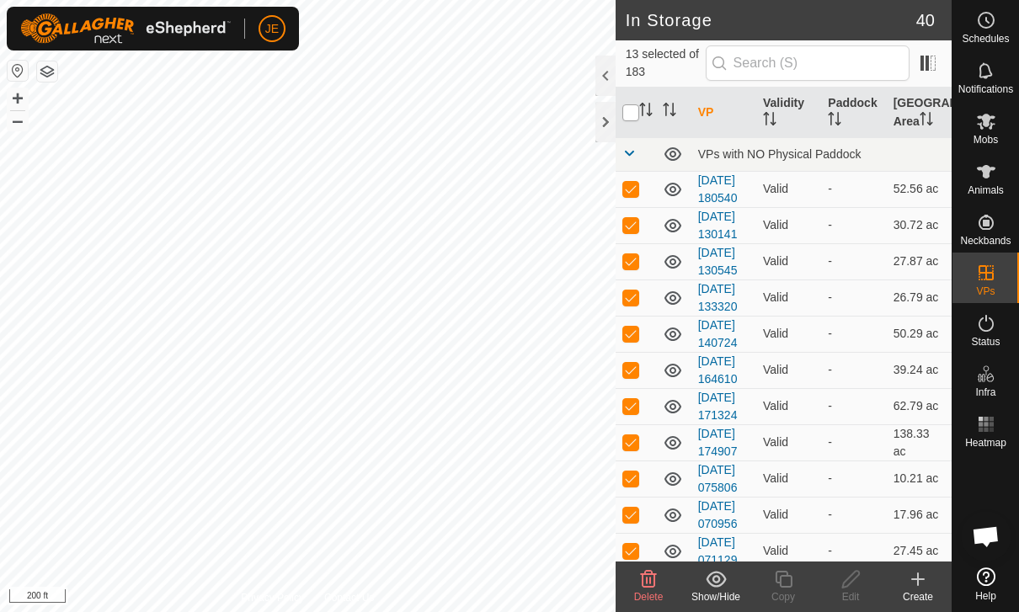
checkbox input "true"
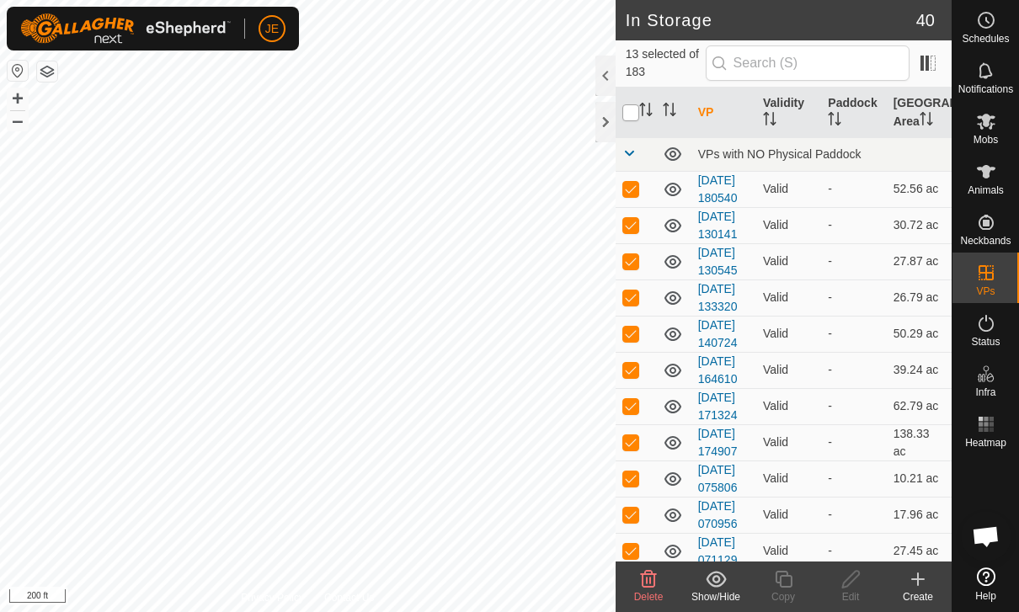
checkbox input "true"
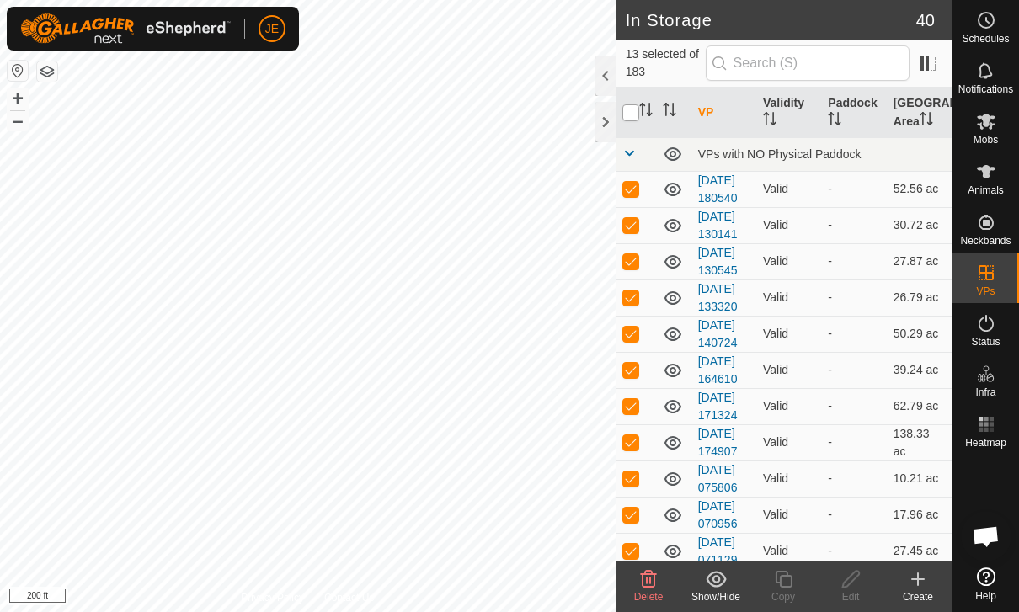
checkbox input "true"
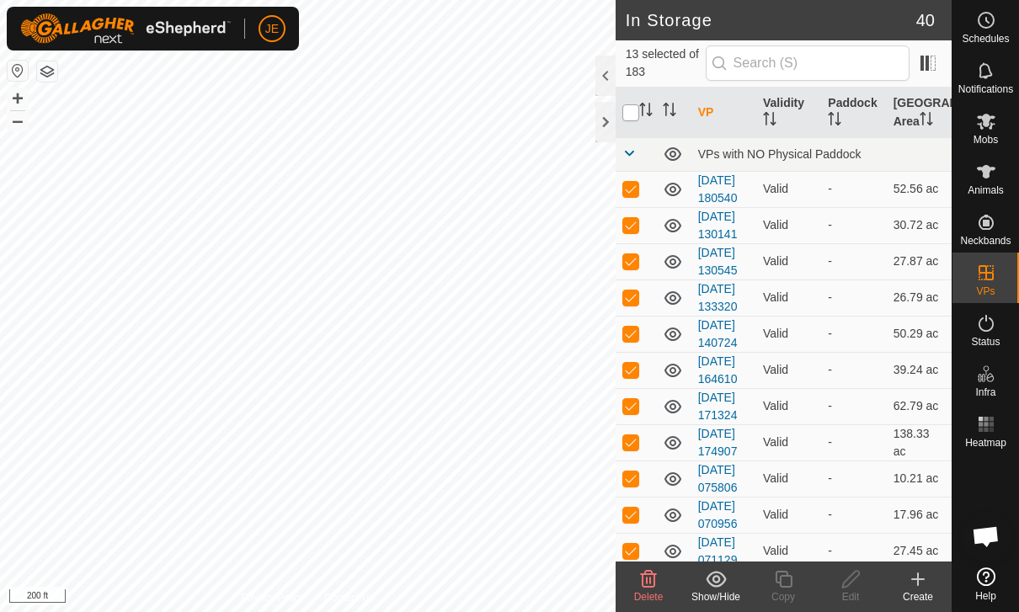
checkbox input "true"
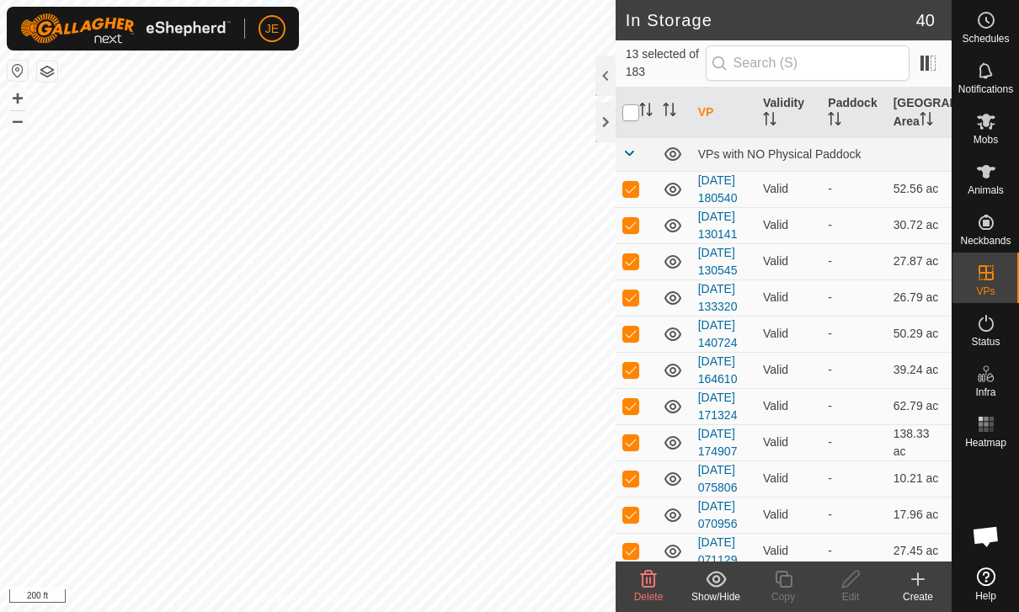
checkbox input "true"
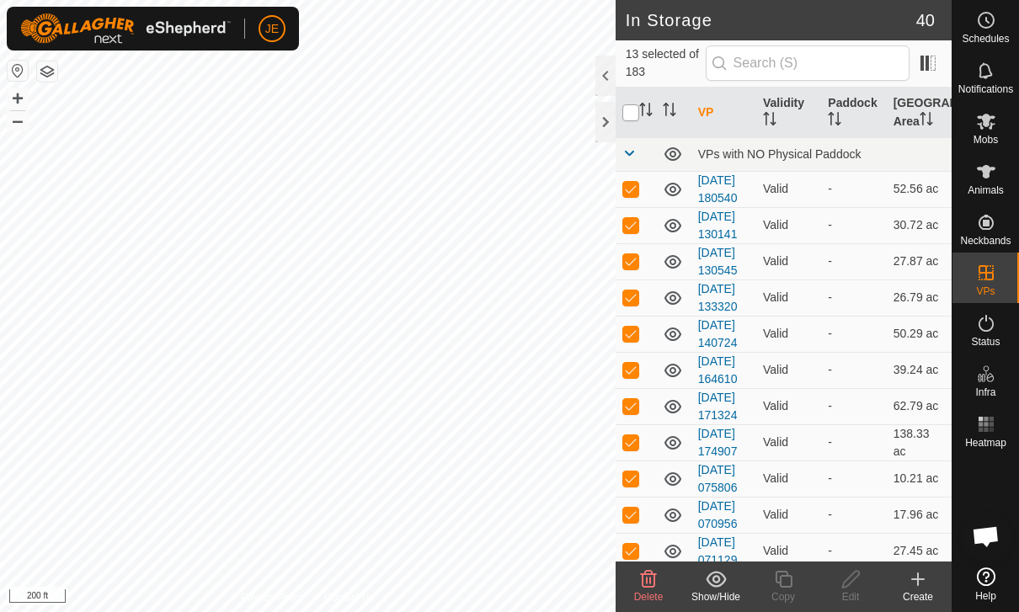
checkbox input "true"
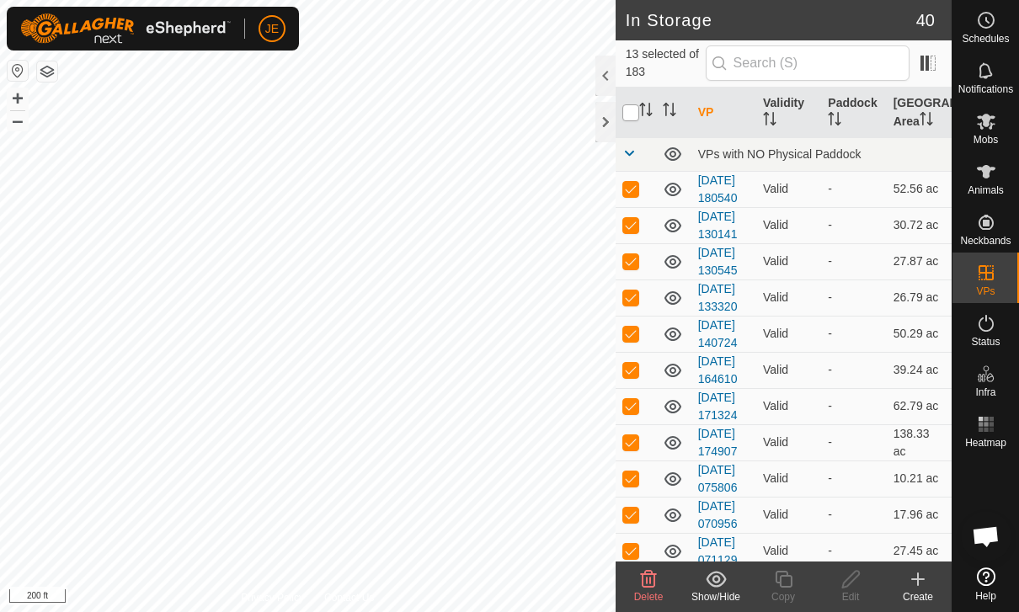
checkbox input "true"
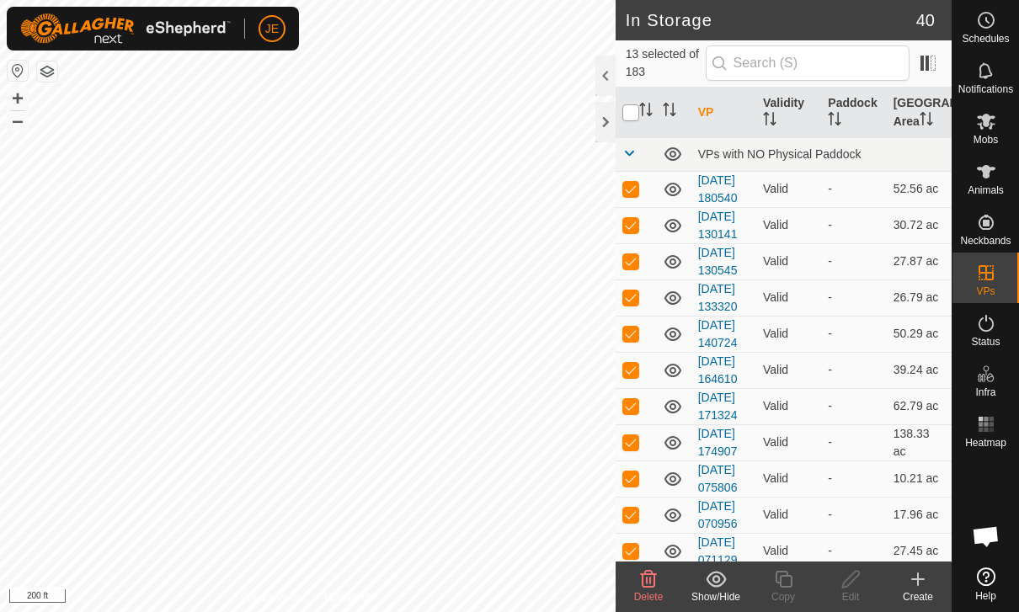
checkbox input "true"
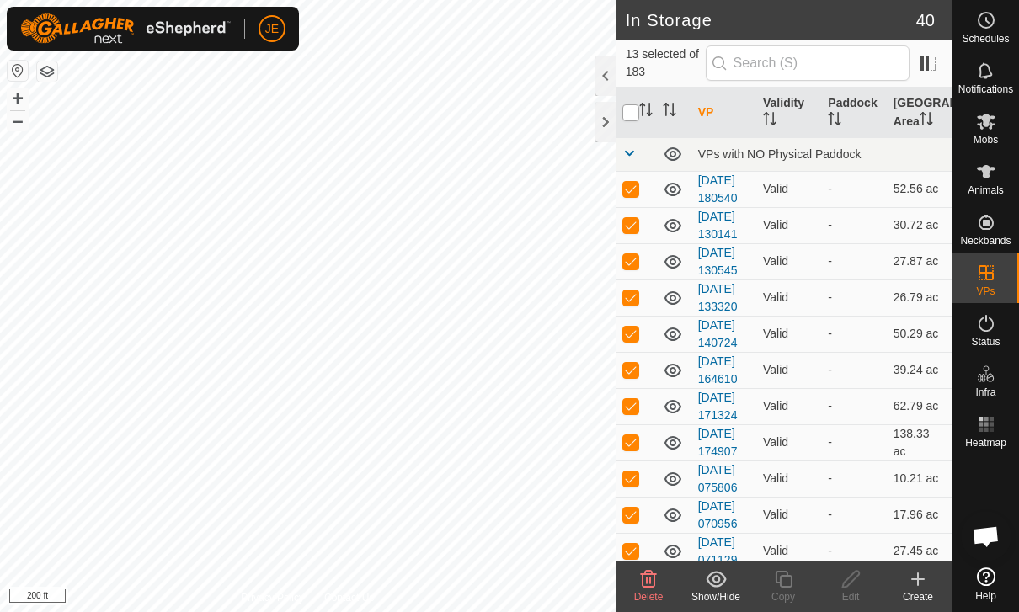
checkbox input "true"
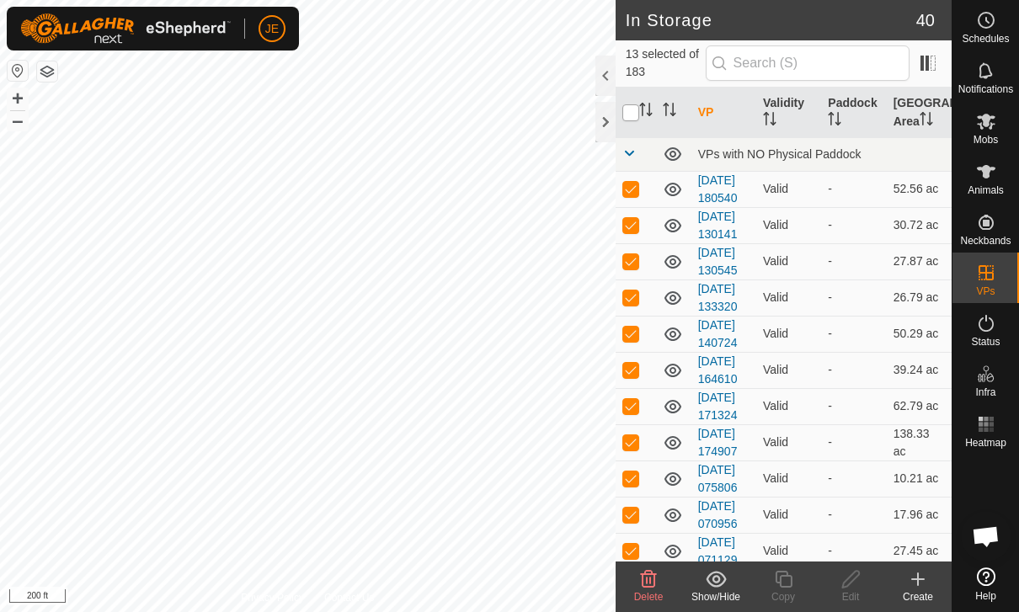
checkbox input "true"
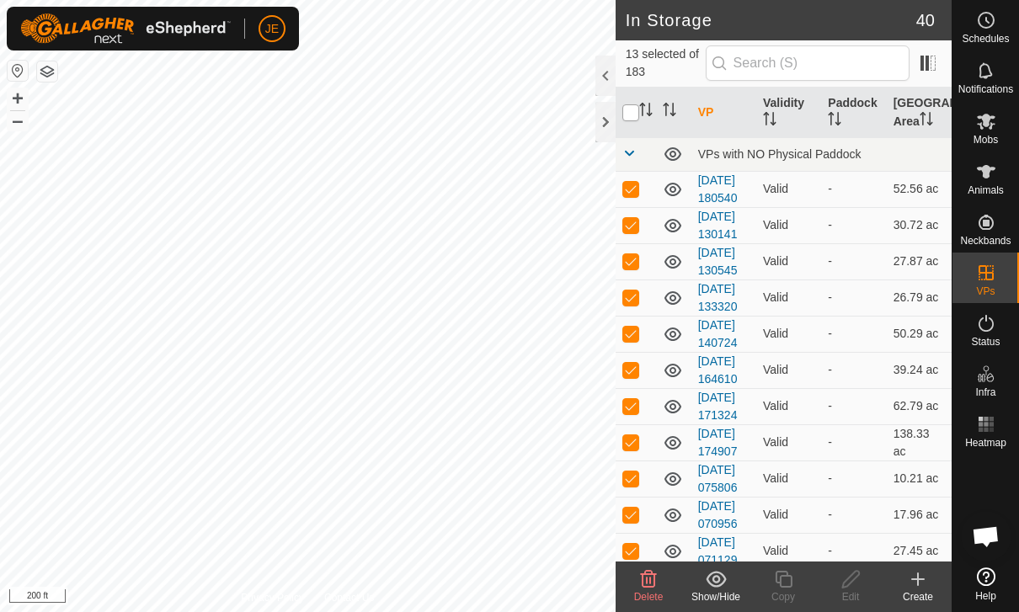
checkbox input "true"
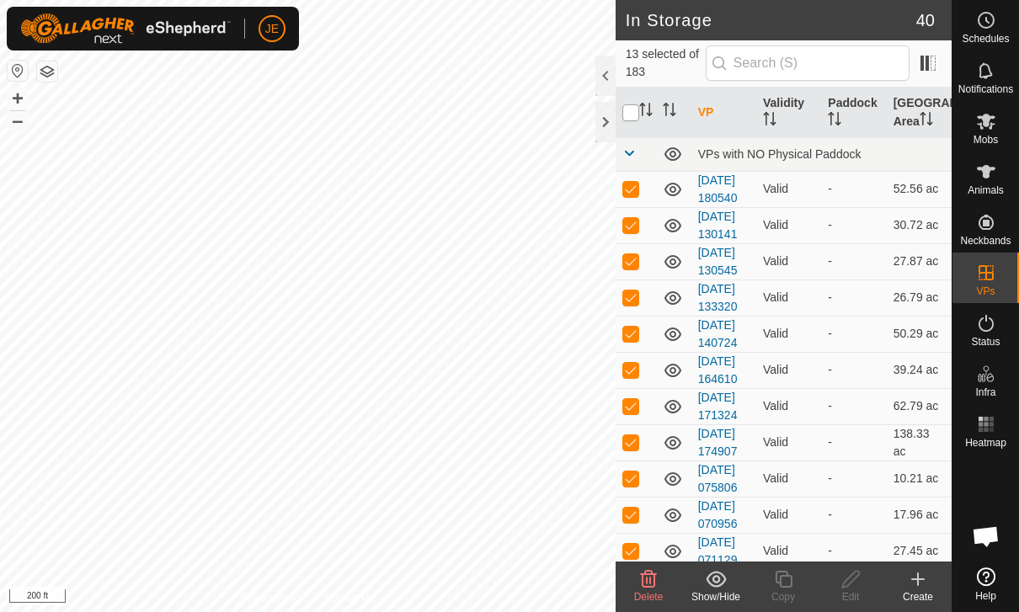
checkbox input "true"
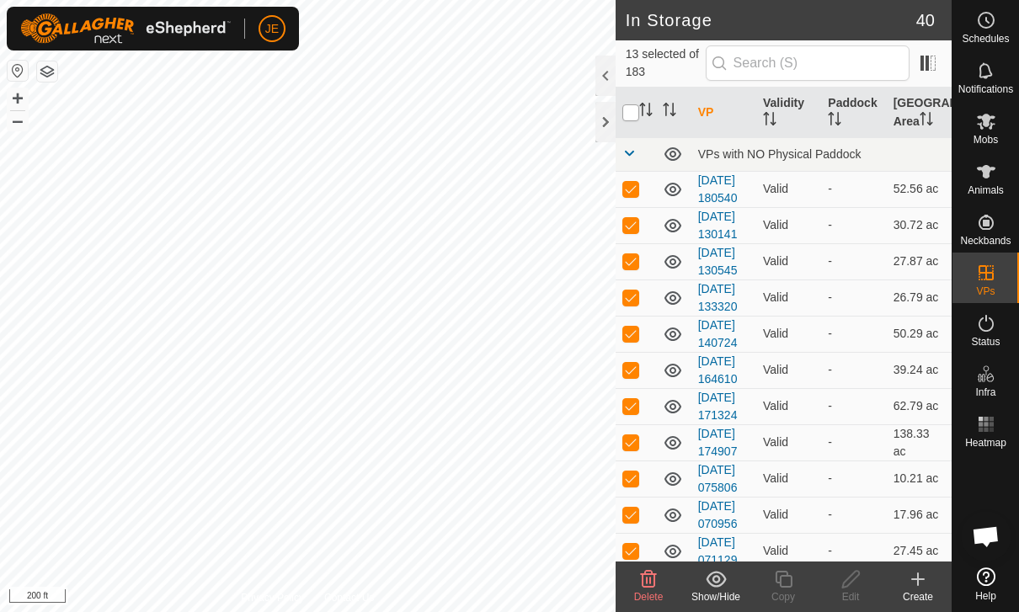
checkbox input "true"
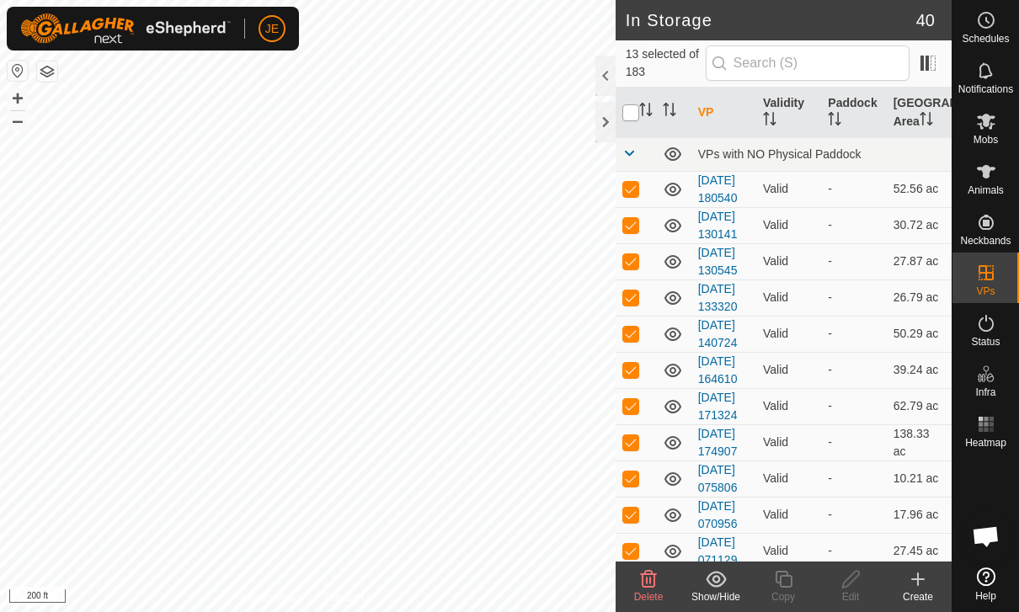
checkbox input "true"
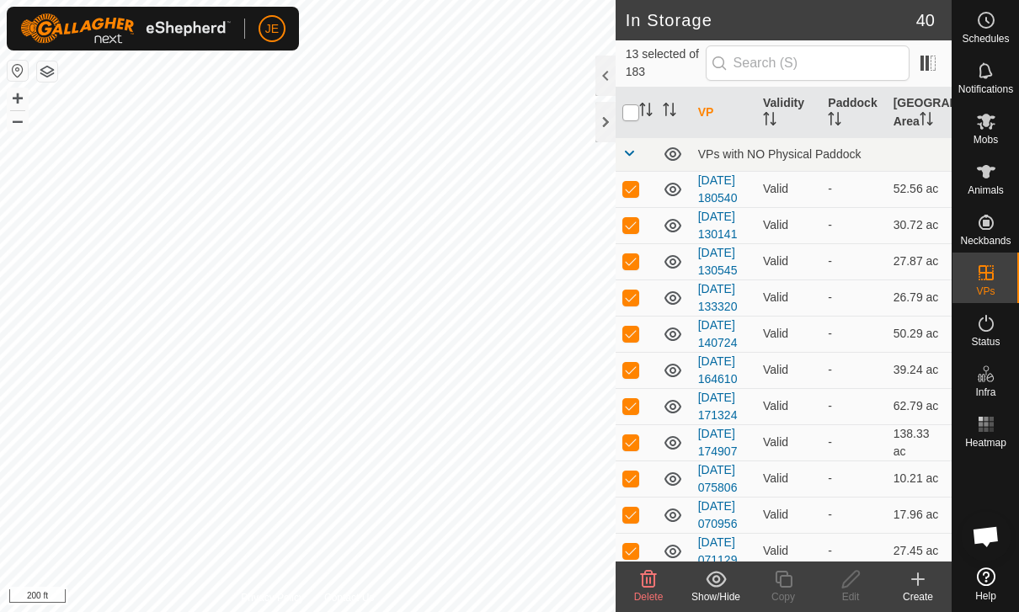
checkbox input "true"
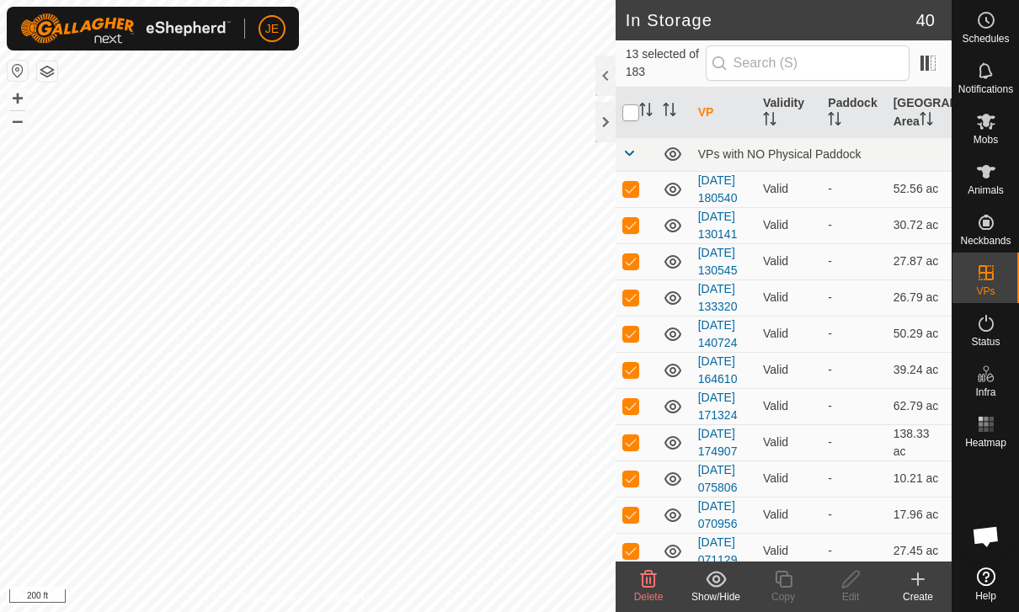
checkbox input "true"
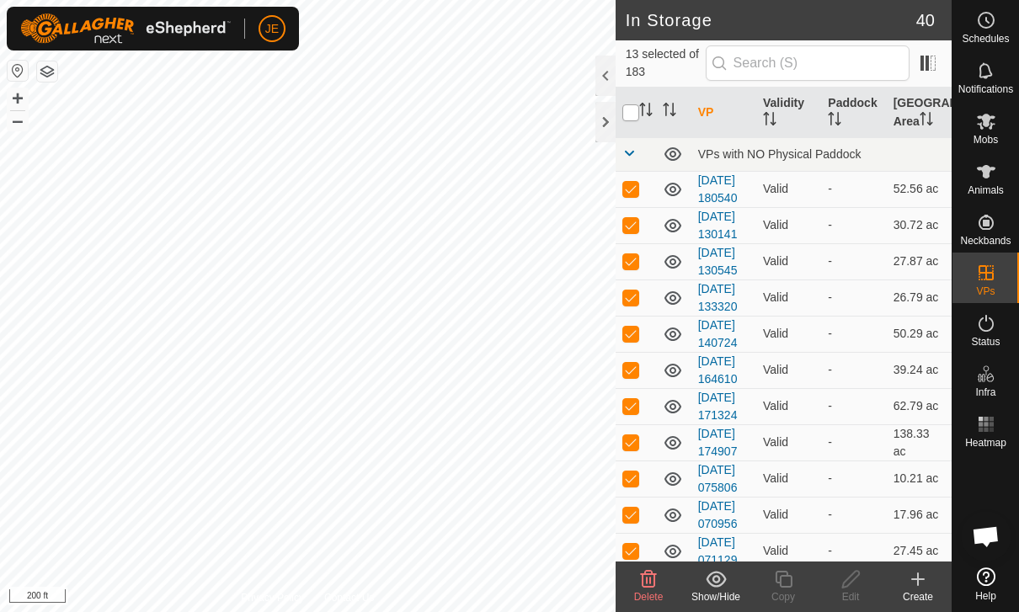
checkbox input "true"
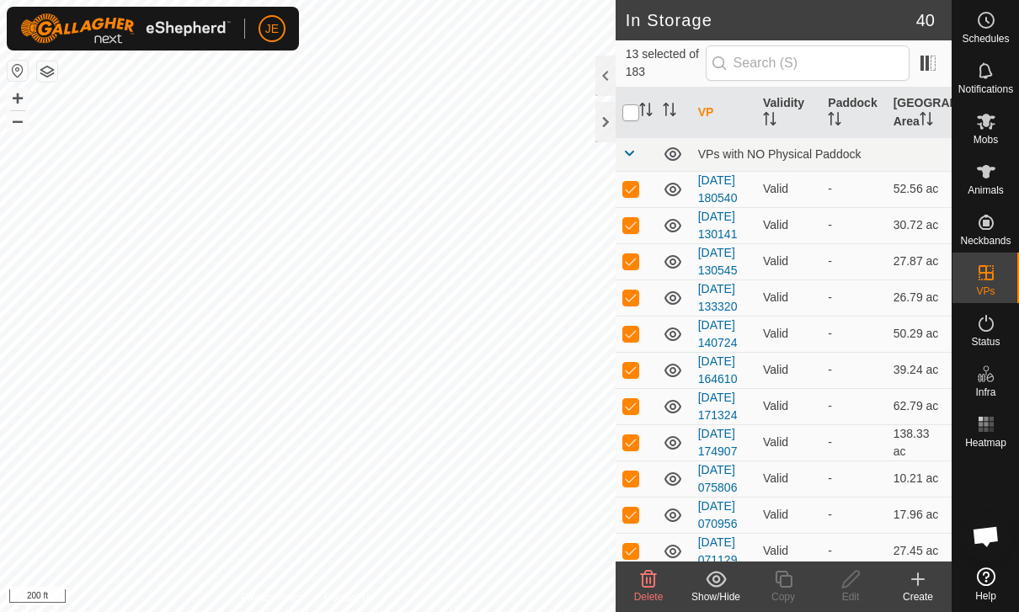
checkbox input "true"
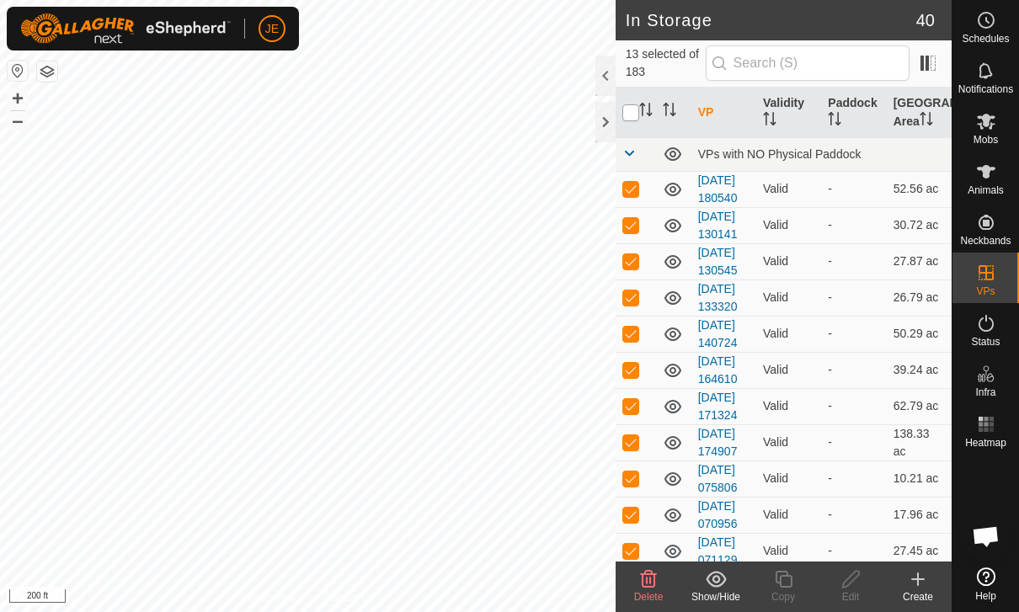
checkbox input "true"
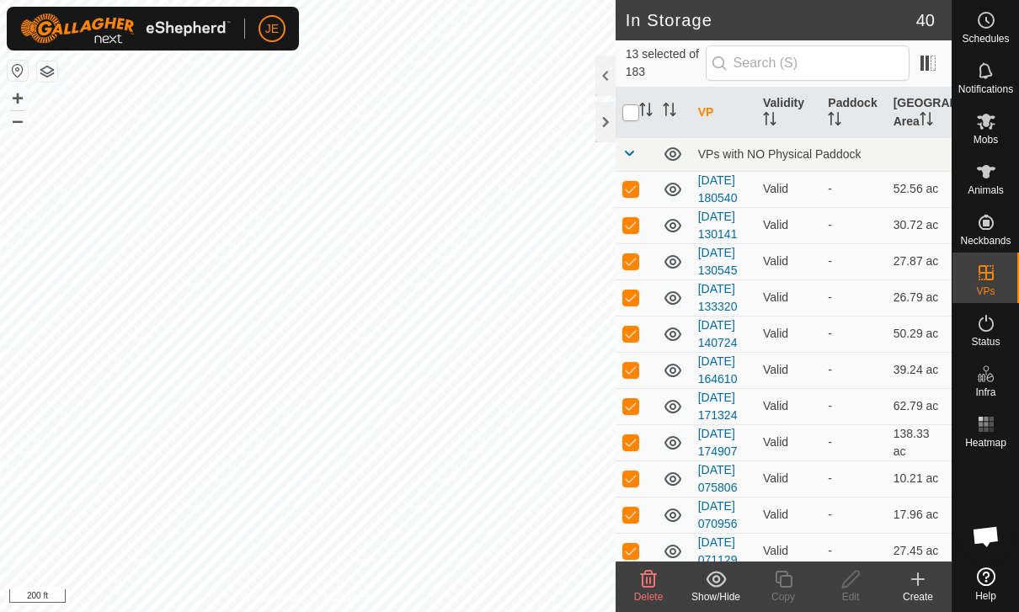
checkbox input "true"
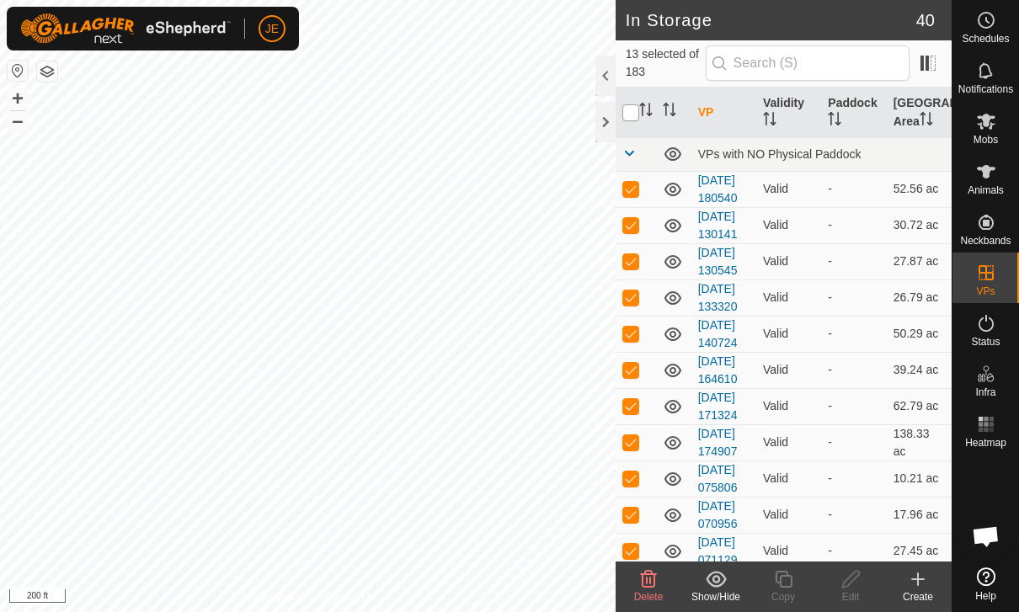
checkbox input "true"
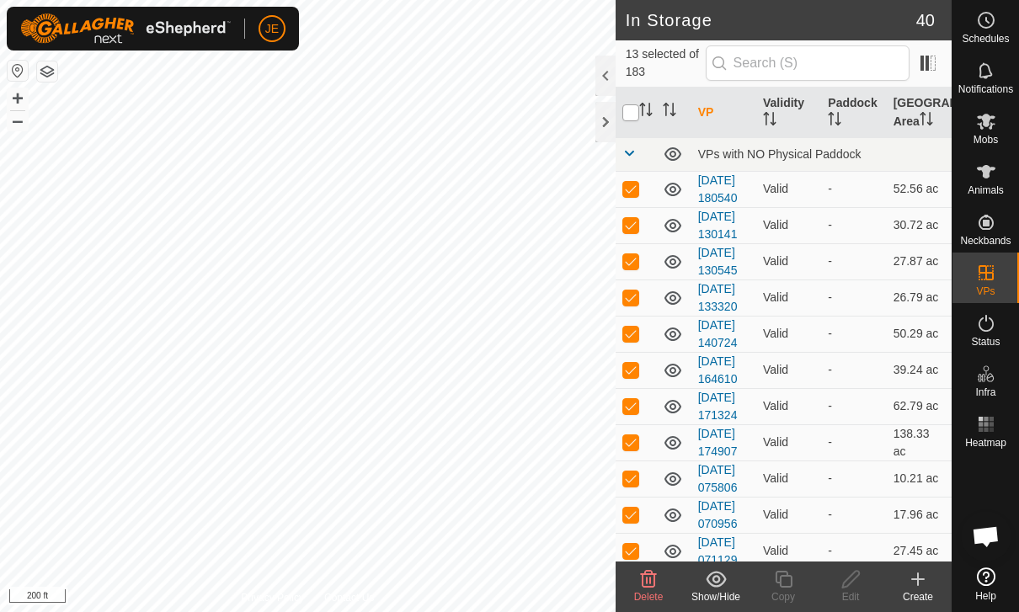
checkbox input "true"
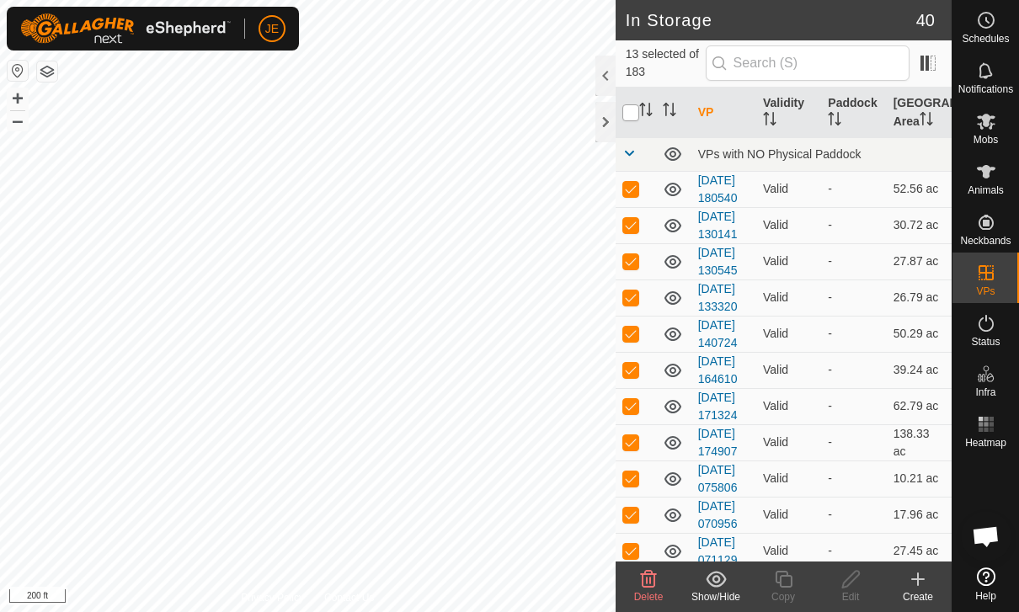
checkbox input "true"
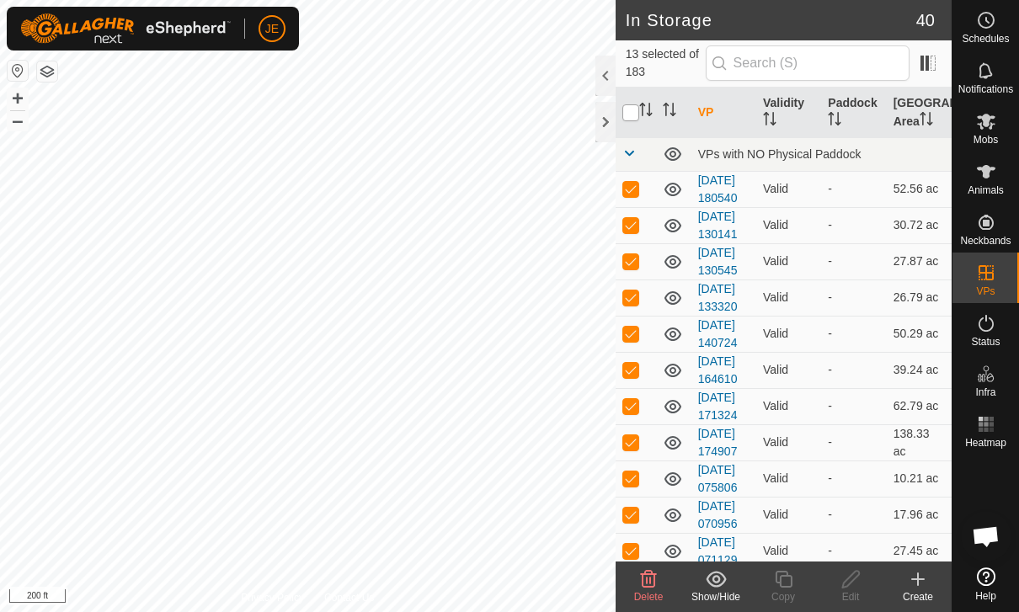
checkbox input "true"
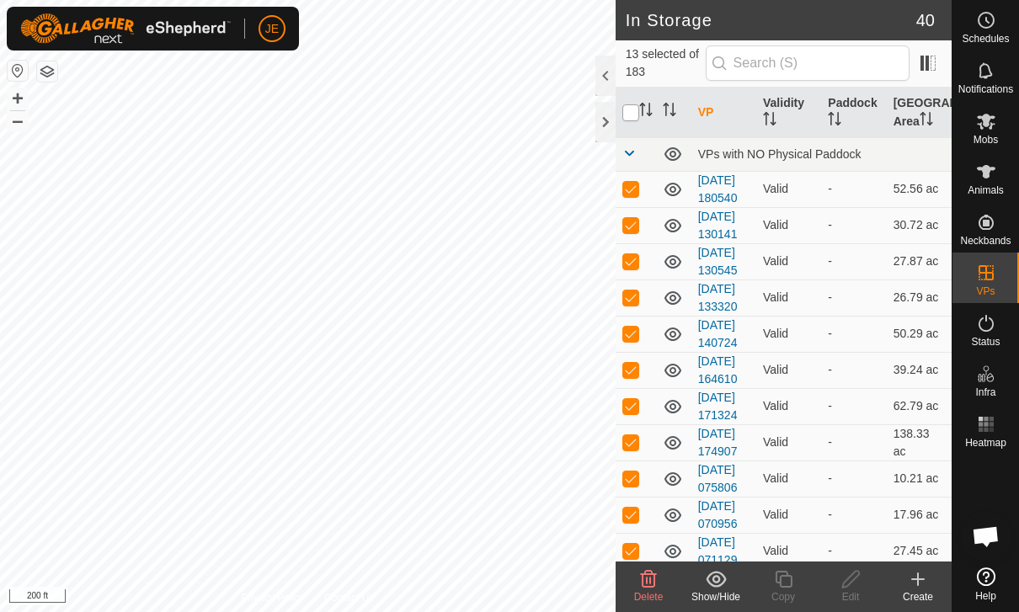
checkbox input "true"
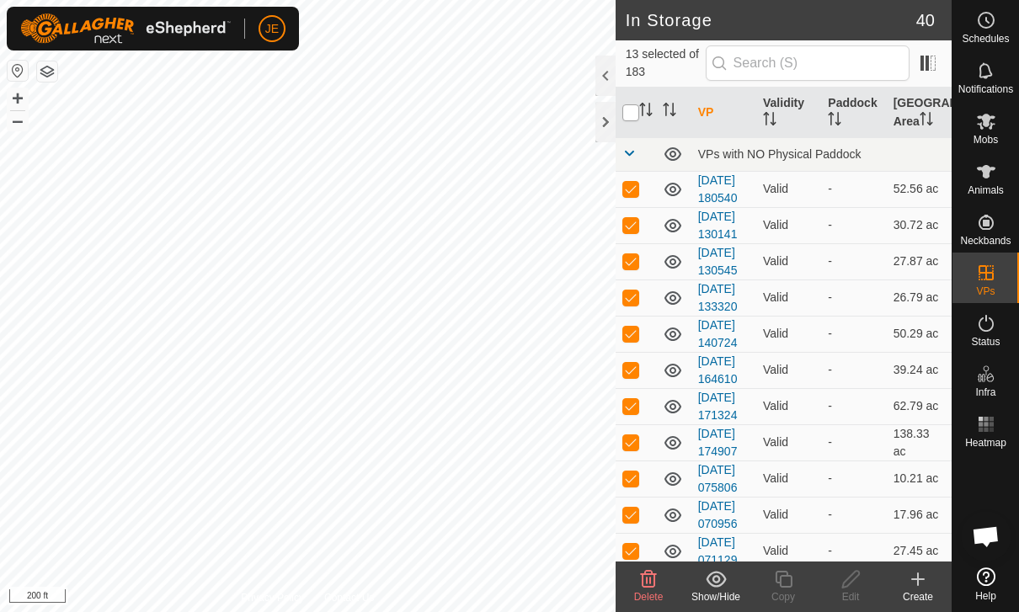
checkbox input "true"
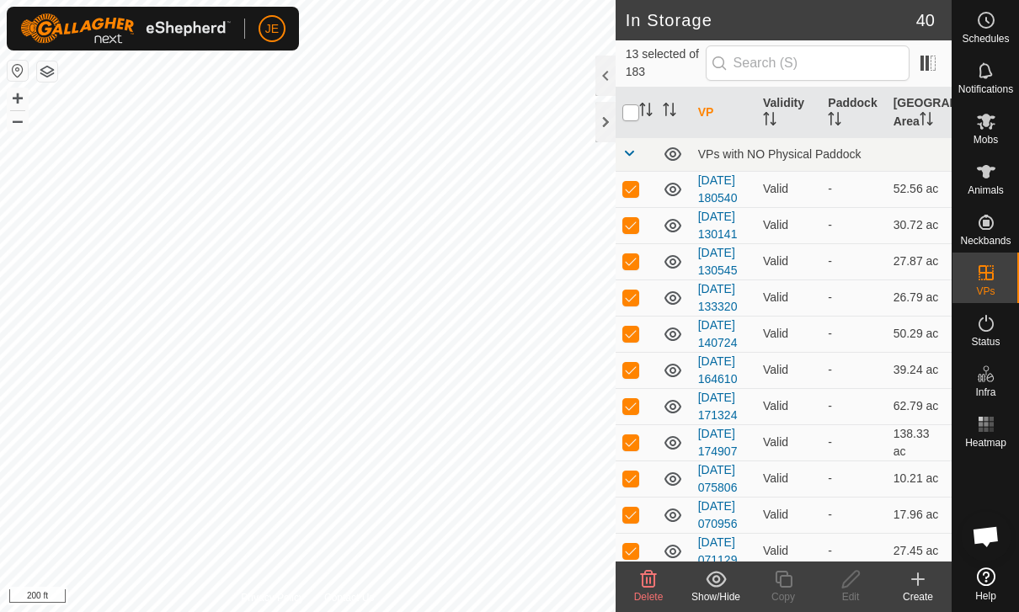
checkbox input "true"
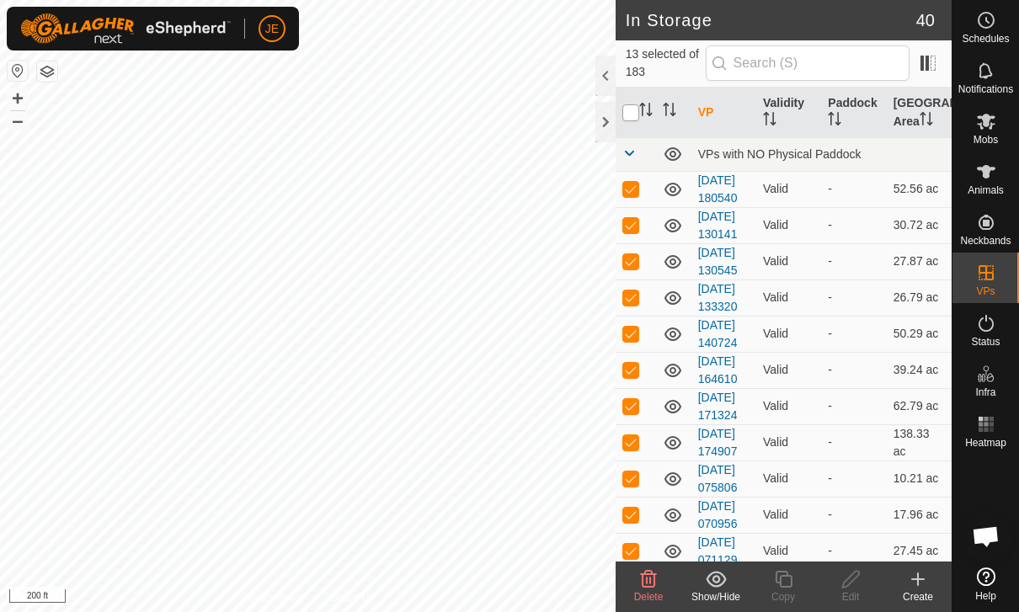
checkbox input "true"
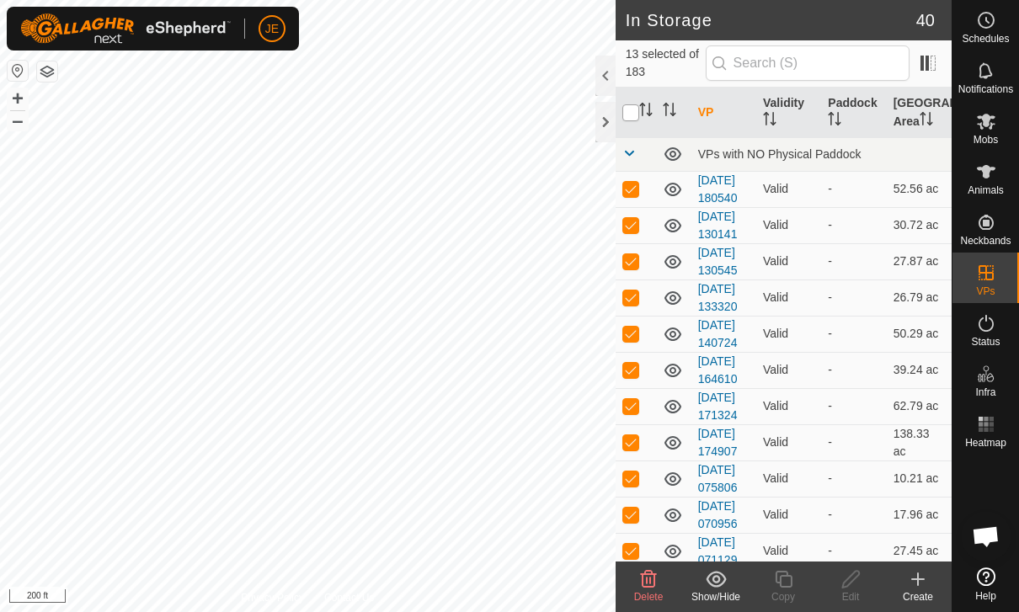
checkbox input "true"
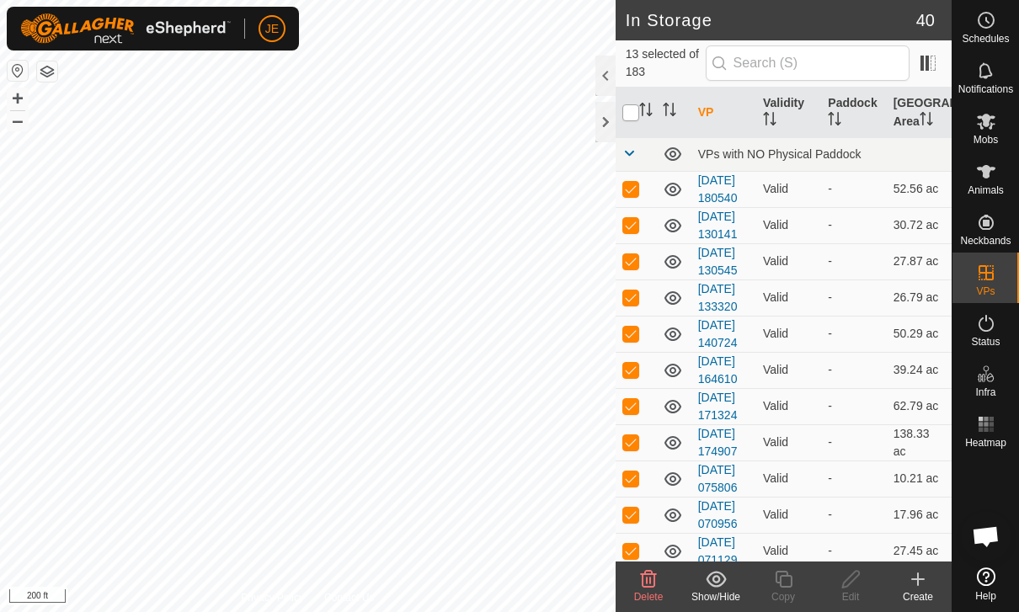
checkbox input "true"
click at [636, 117] on input "checkbox" at bounding box center [630, 112] width 17 height 17
checkbox input "false"
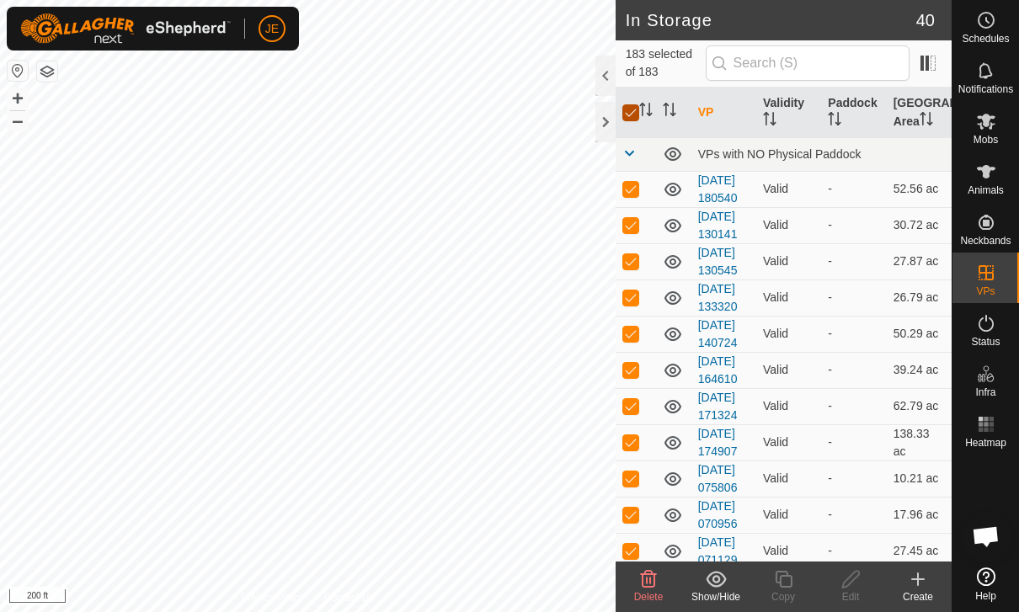
checkbox input "false"
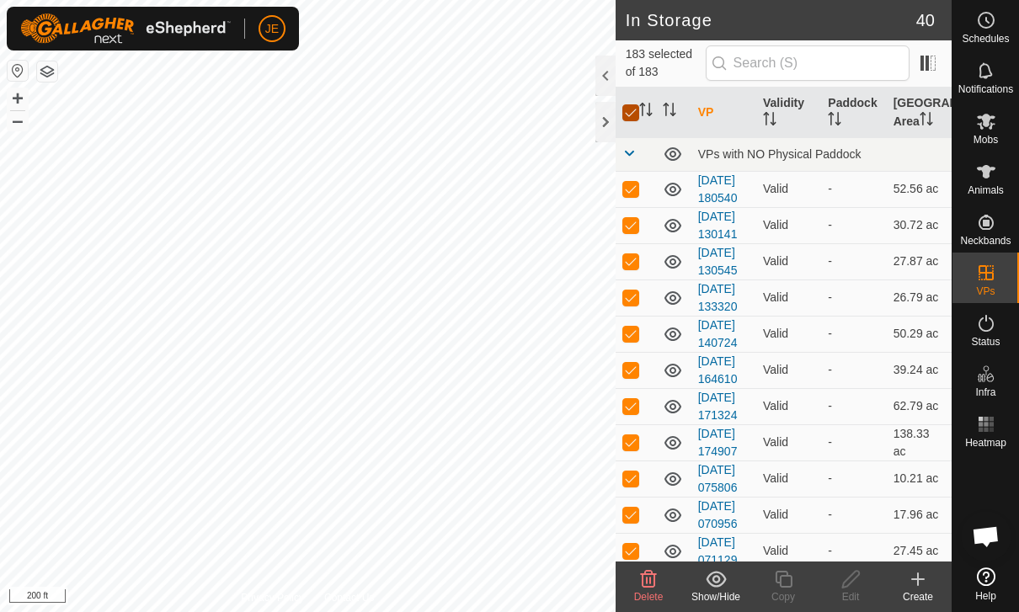
checkbox input "false"
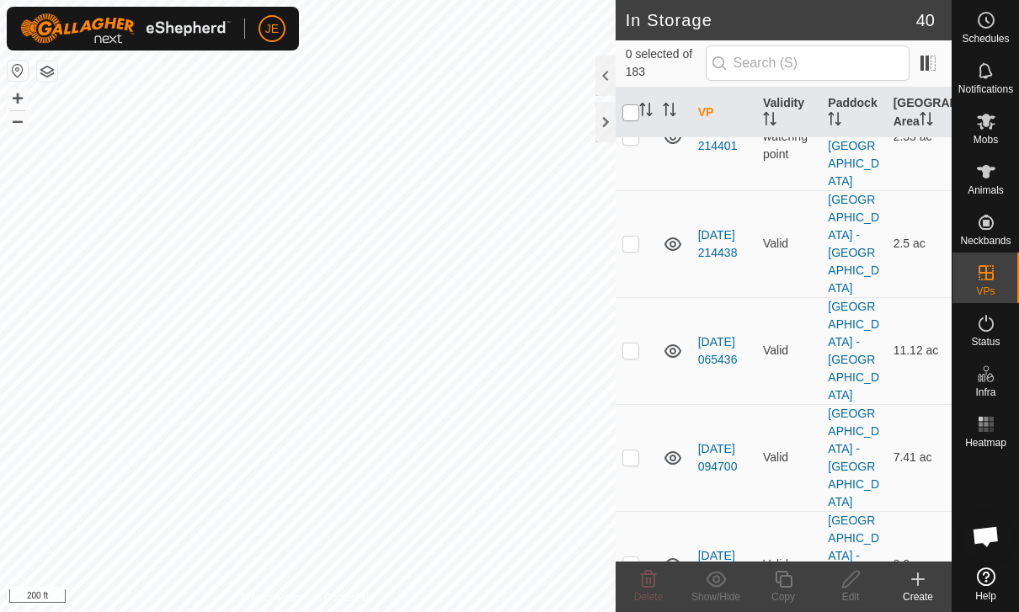
scroll to position [2016, 0]
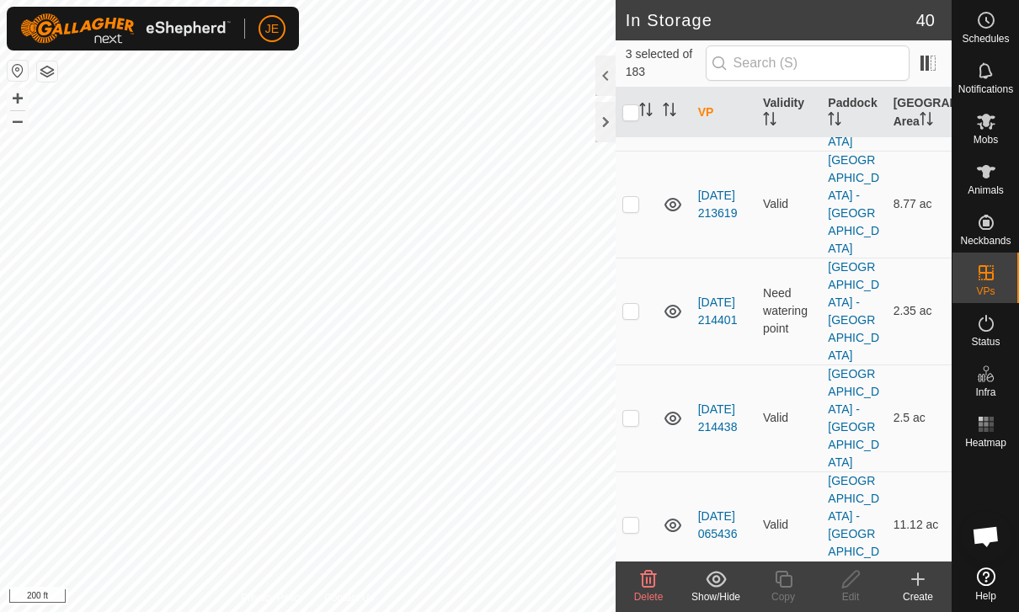
scroll to position [1854, 0]
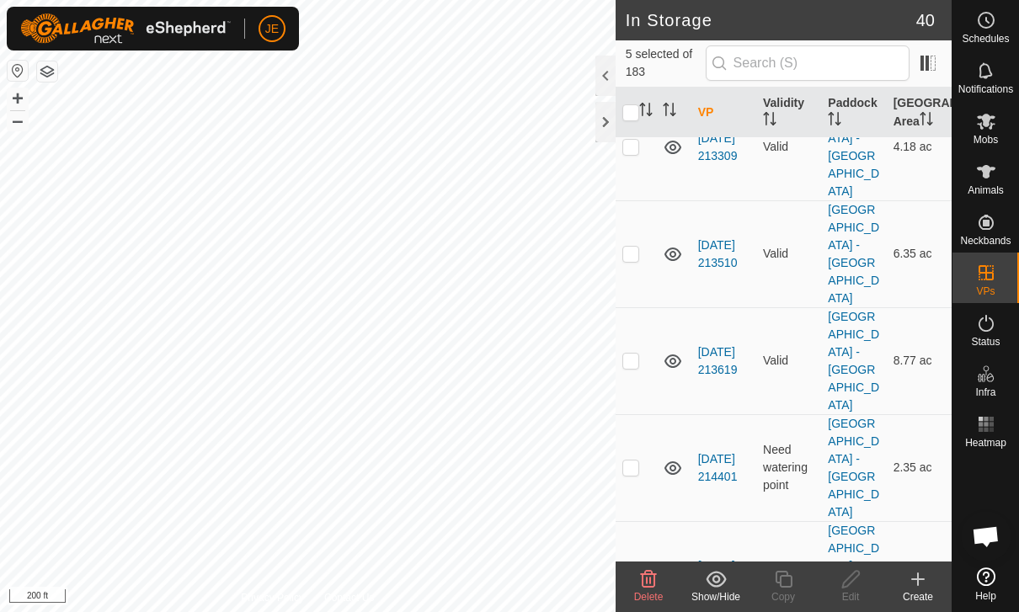
scroll to position [1697, 0]
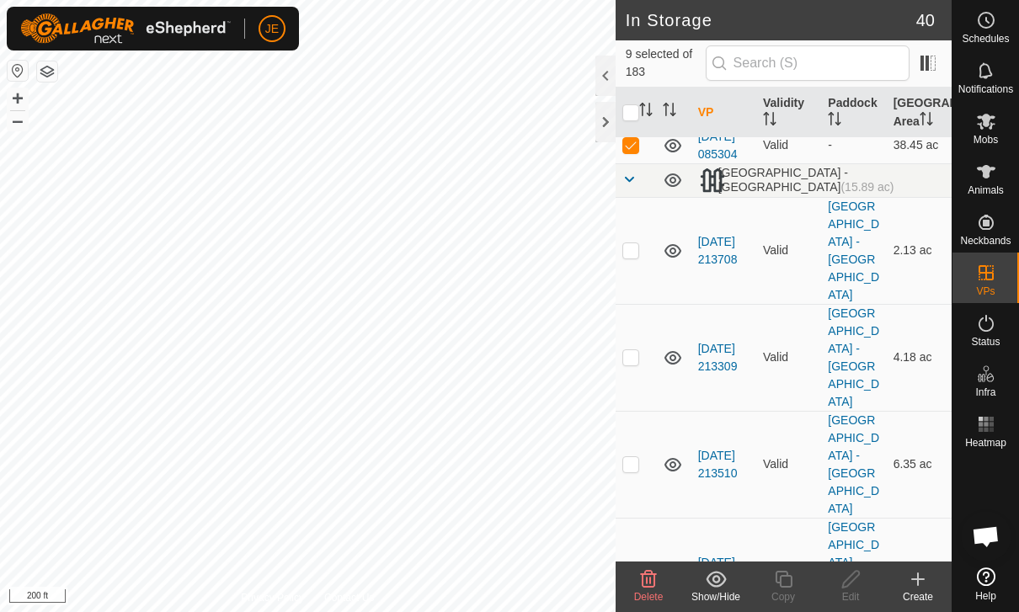
scroll to position [1488, 0]
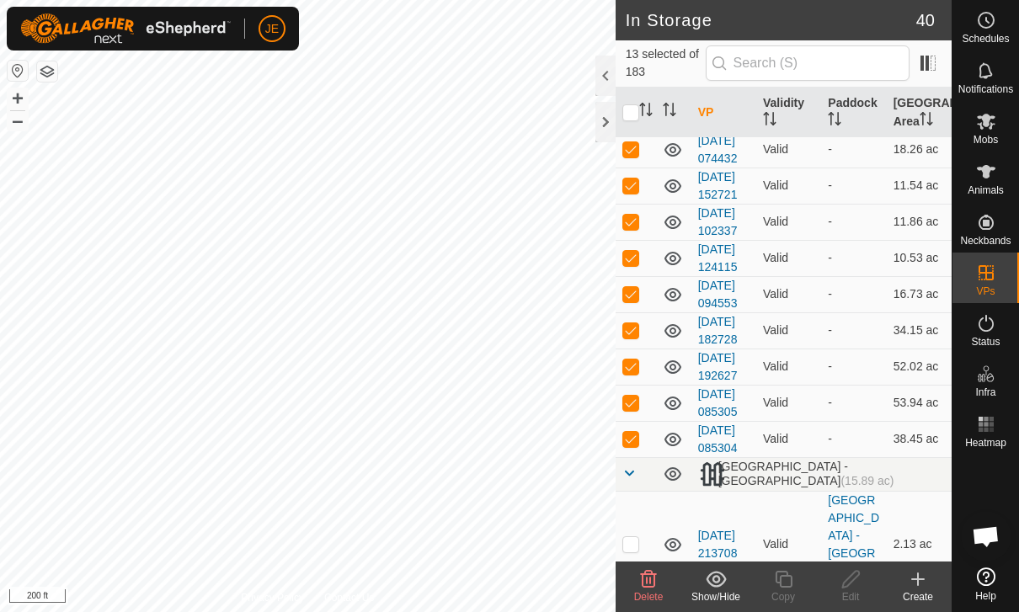
scroll to position [1195, 0]
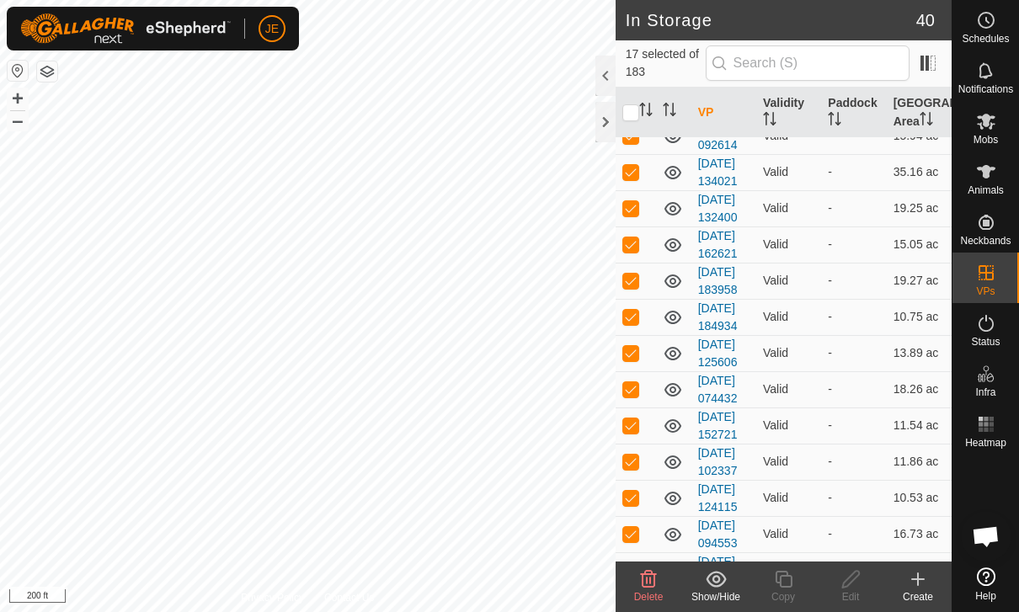
scroll to position [946, 0]
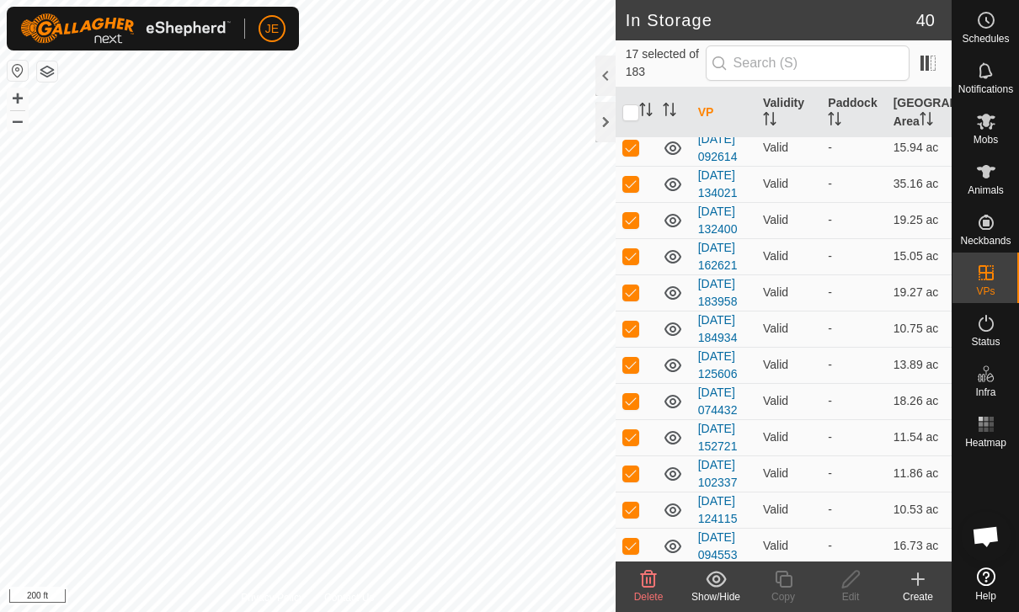
click at [631, 82] on p-checkbox at bounding box center [630, 74] width 17 height 13
click at [641, 57] on td at bounding box center [636, 39] width 40 height 36
click at [631, 9] on p-checkbox at bounding box center [630, 2] width 17 height 13
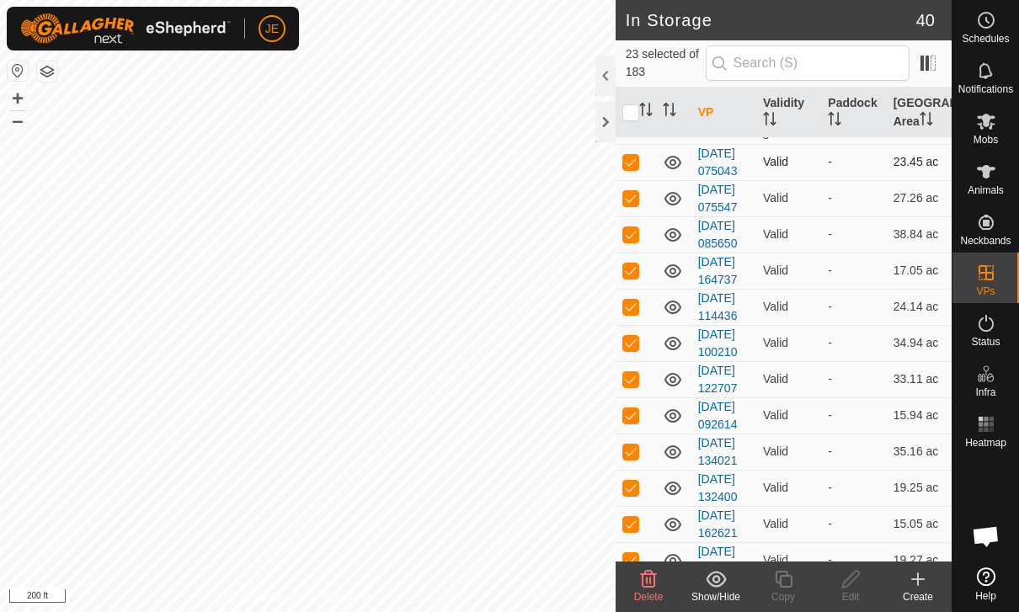
scroll to position [643, 0]
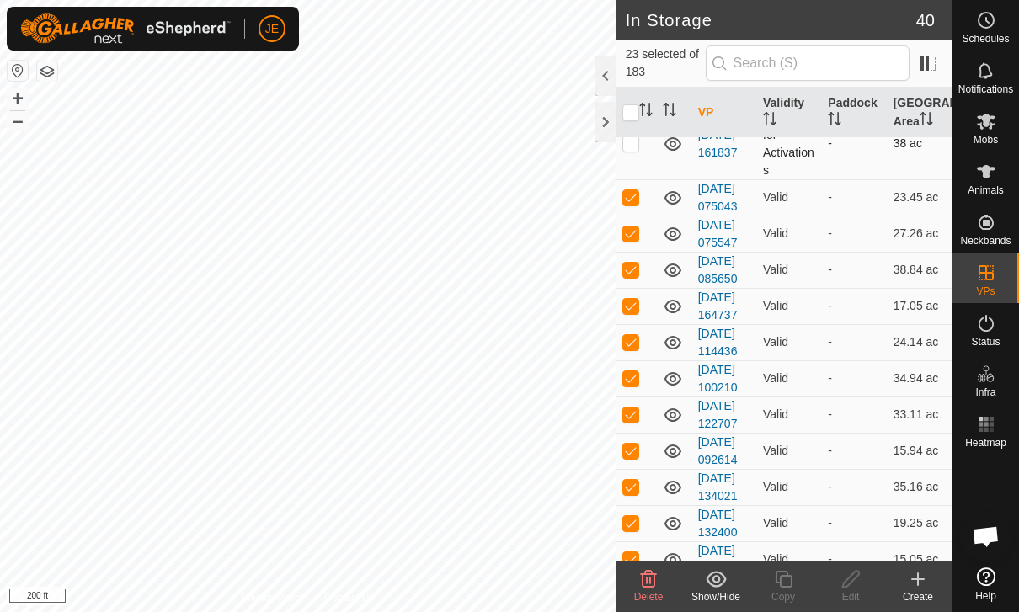
click at [633, 150] on p-checkbox at bounding box center [630, 142] width 17 height 13
click at [638, 96] on p-checkbox at bounding box center [630, 89] width 17 height 13
click at [633, 60] on p-checkbox at bounding box center [630, 52] width 17 height 13
click at [642, 35] on td at bounding box center [636, 17] width 40 height 36
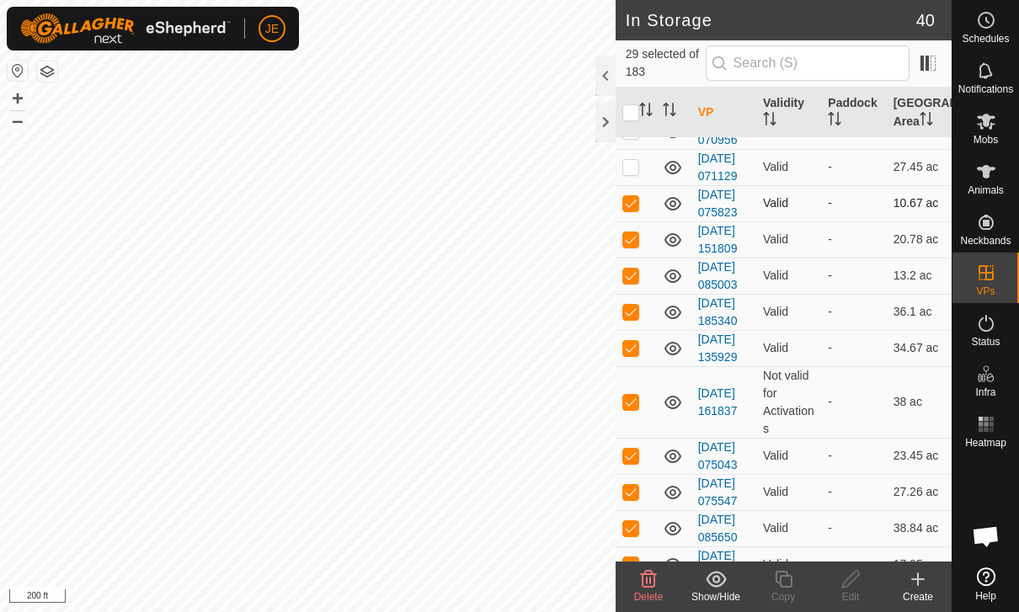
scroll to position [382, 0]
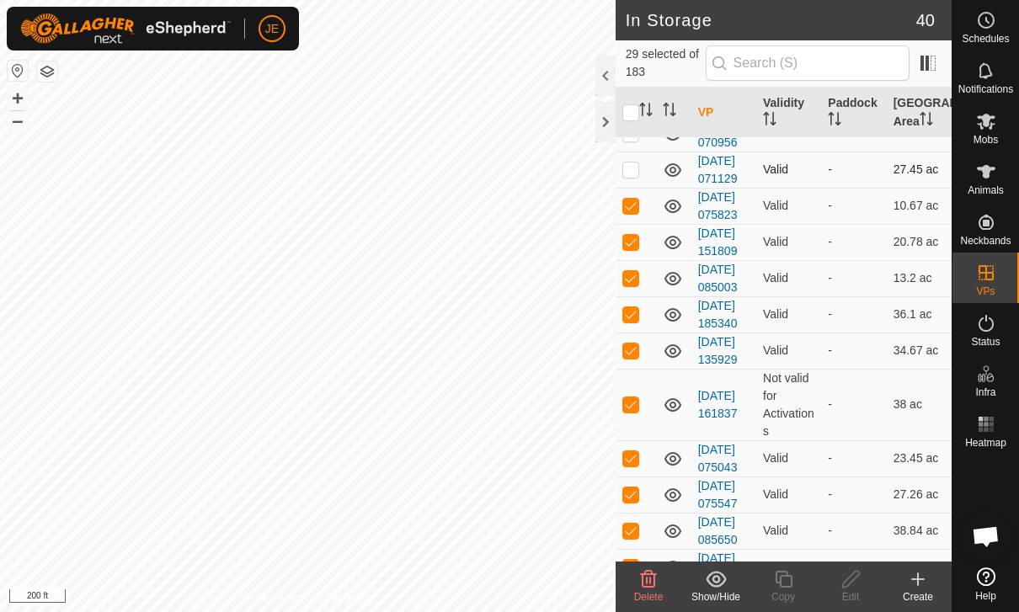
click at [633, 176] on p-checkbox at bounding box center [630, 169] width 17 height 13
click at [635, 140] on p-checkbox at bounding box center [630, 132] width 17 height 13
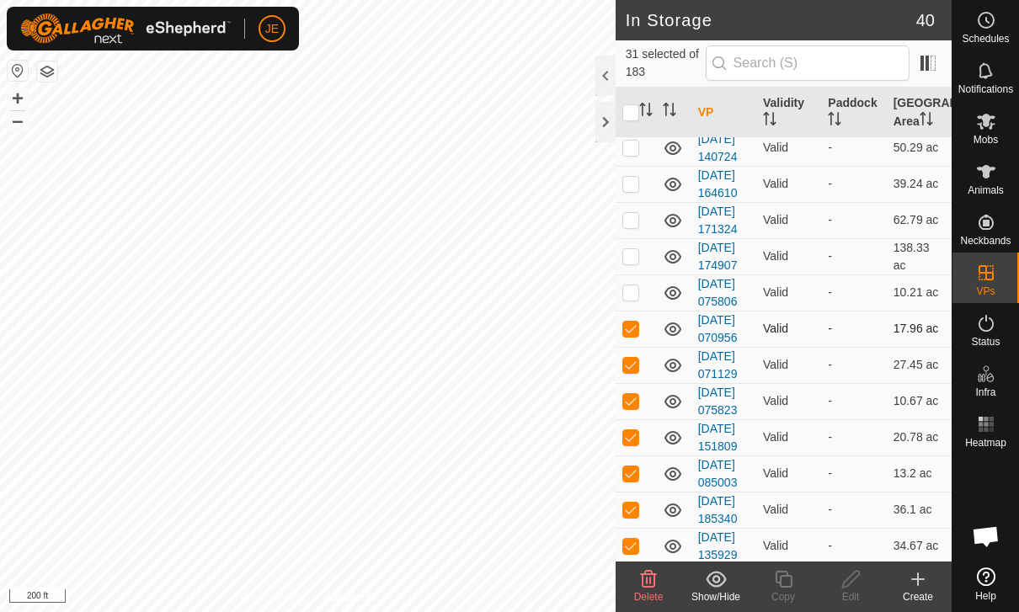
scroll to position [179, 0]
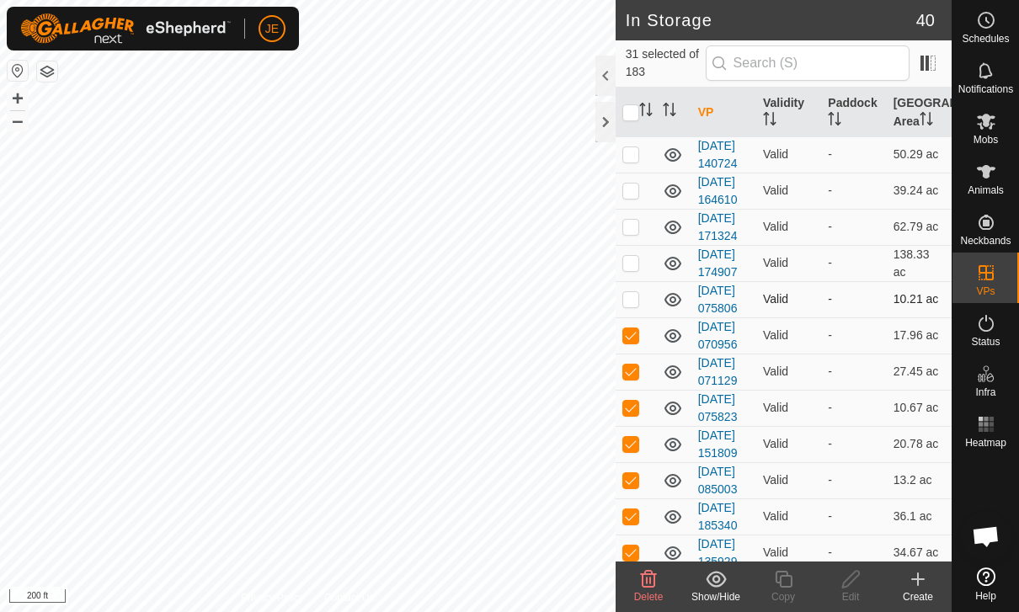
click at [624, 306] on p-checkbox at bounding box center [630, 298] width 17 height 13
click at [640, 281] on td at bounding box center [636, 263] width 40 height 36
click at [628, 233] on p-checkbox at bounding box center [630, 226] width 17 height 13
click at [638, 197] on p-checkbox at bounding box center [630, 190] width 17 height 13
click at [634, 125] on p-checkbox at bounding box center [630, 117] width 17 height 13
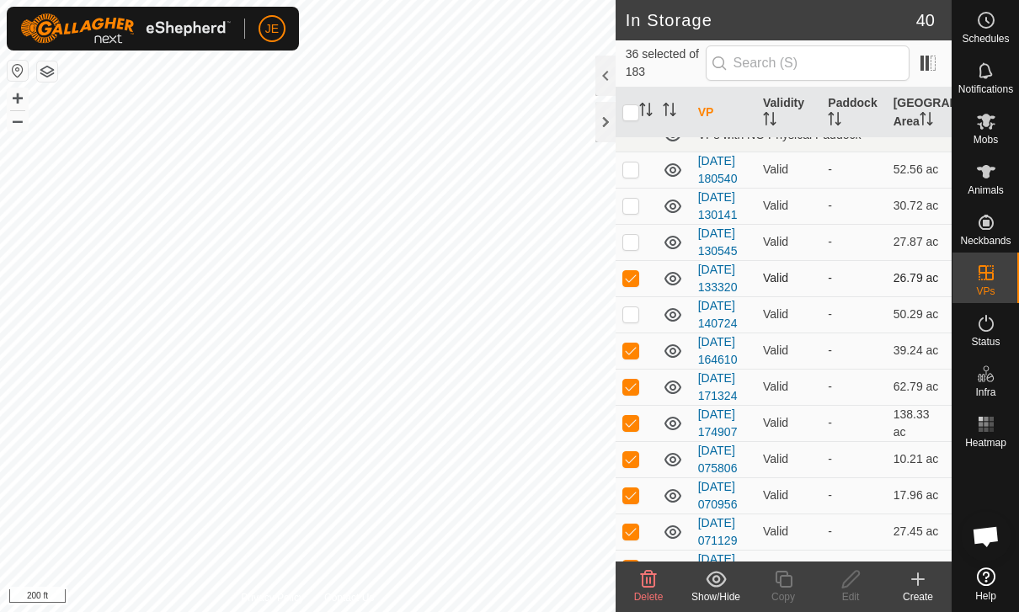
scroll to position [14, 0]
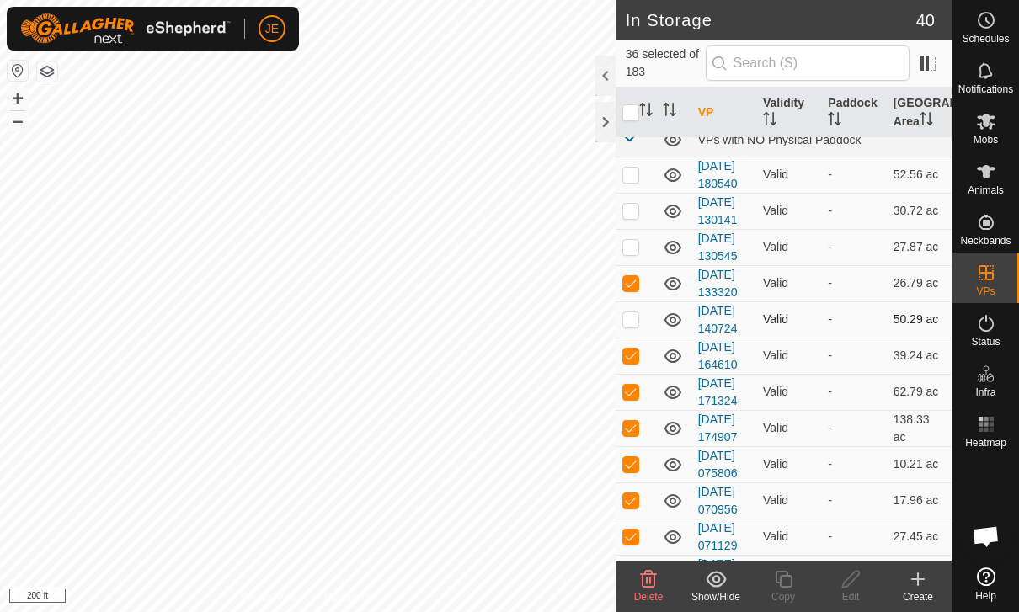
click at [637, 326] on p-checkbox at bounding box center [630, 318] width 17 height 13
click at [637, 254] on p-checkbox at bounding box center [630, 246] width 17 height 13
click at [638, 226] on td at bounding box center [636, 211] width 40 height 36
click at [641, 184] on td at bounding box center [636, 175] width 40 height 36
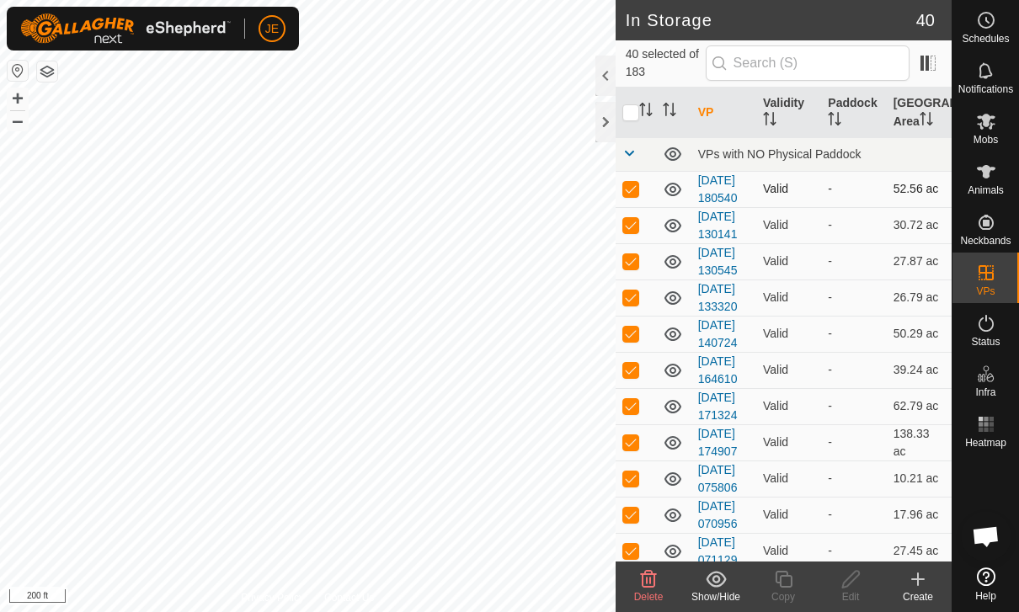
scroll to position [0, 0]
click at [654, 575] on icon at bounding box center [649, 579] width 16 height 17
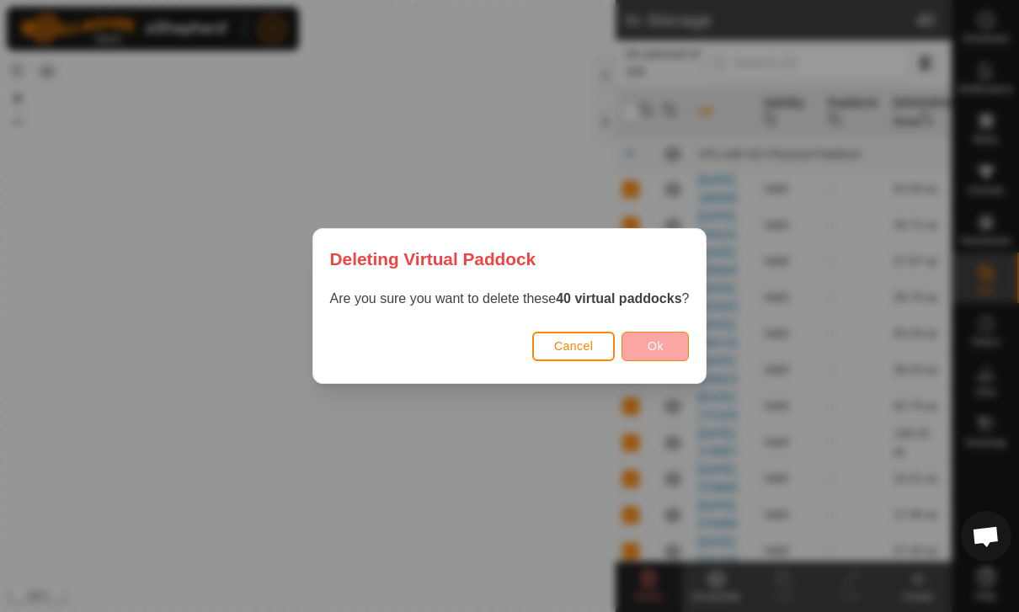
click at [666, 345] on button "Ok" at bounding box center [655, 346] width 67 height 29
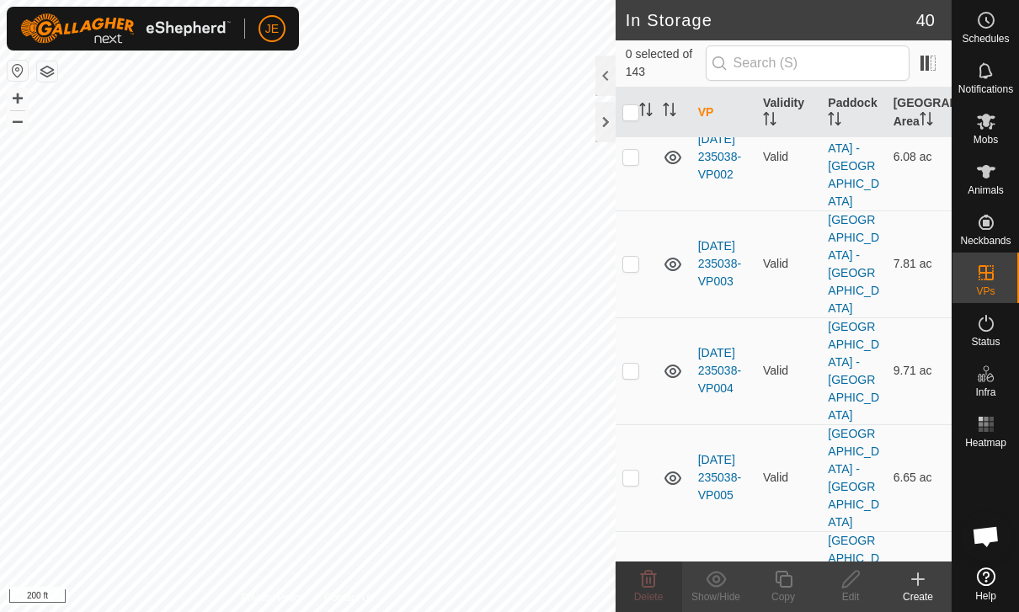
scroll to position [1661, 0]
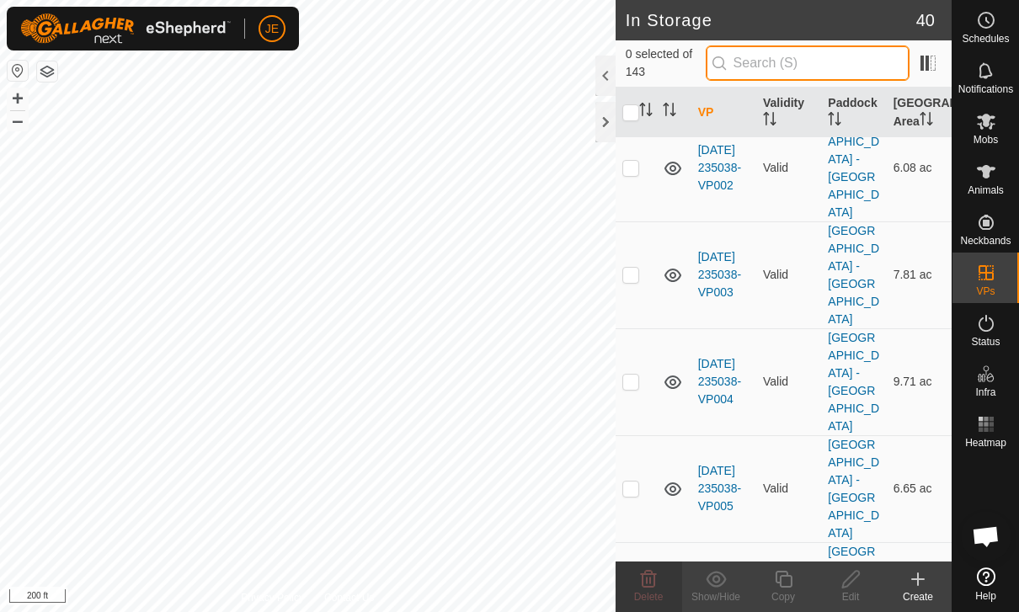
click at [863, 56] on input "text" at bounding box center [808, 62] width 204 height 35
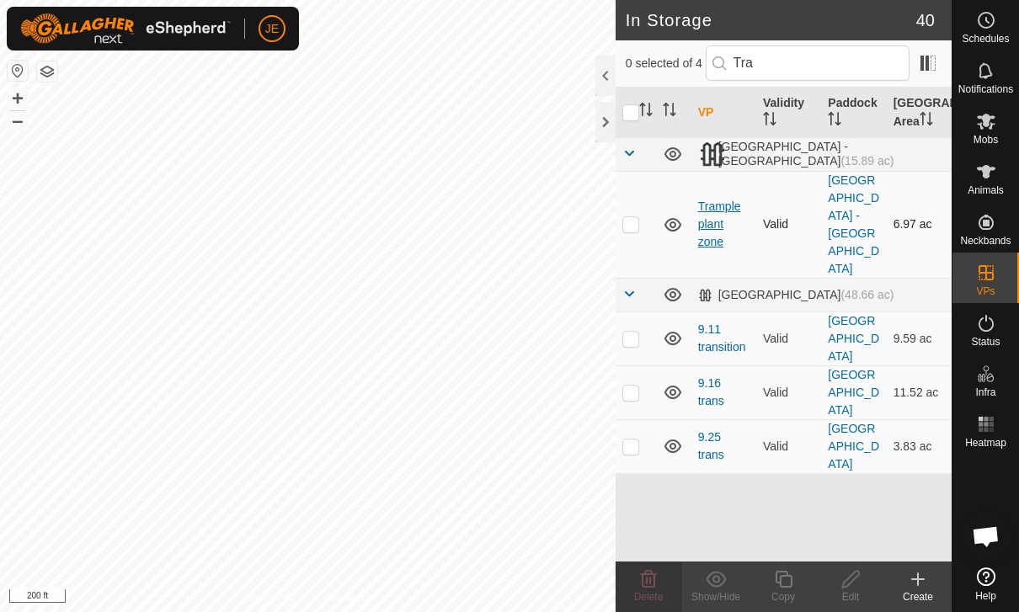
click at [717, 200] on link "Trample plant zone" at bounding box center [719, 224] width 43 height 49
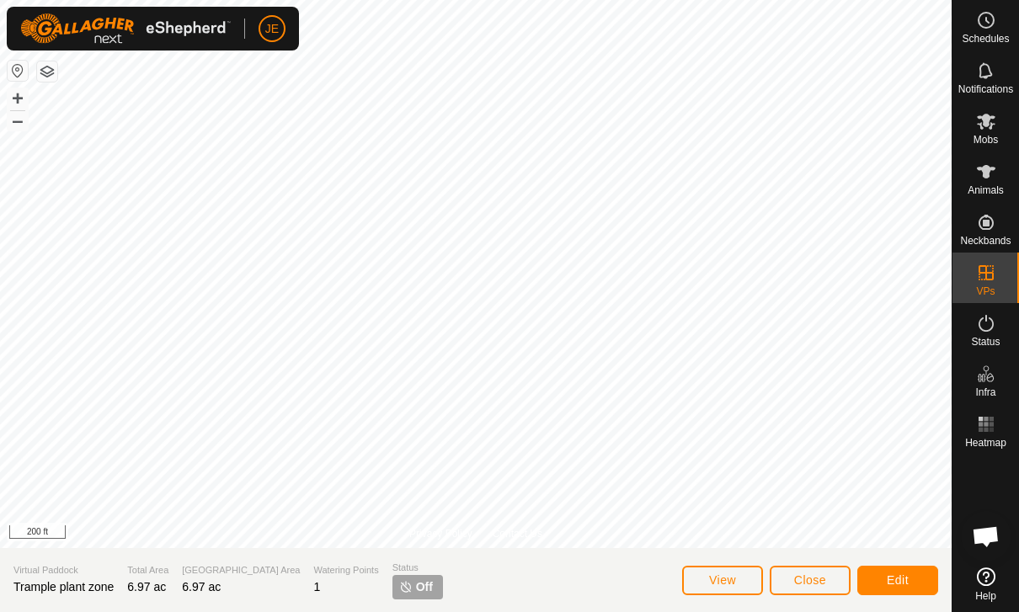
click at [393, 599] on p-tag "Off" at bounding box center [418, 587] width 51 height 24
click at [393, 598] on p-tag "Off" at bounding box center [418, 587] width 51 height 24
click at [393, 568] on span "Status" at bounding box center [418, 568] width 51 height 14
click at [917, 573] on button "Edit" at bounding box center [897, 580] width 81 height 29
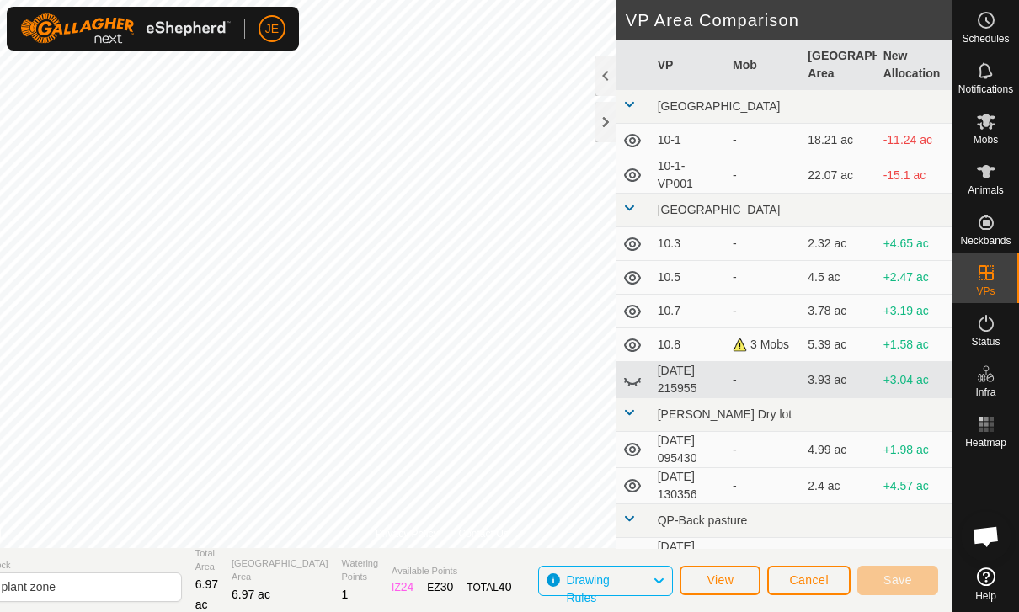
click at [634, 94] on td at bounding box center [633, 107] width 35 height 34
click at [598, 121] on div at bounding box center [606, 122] width 20 height 40
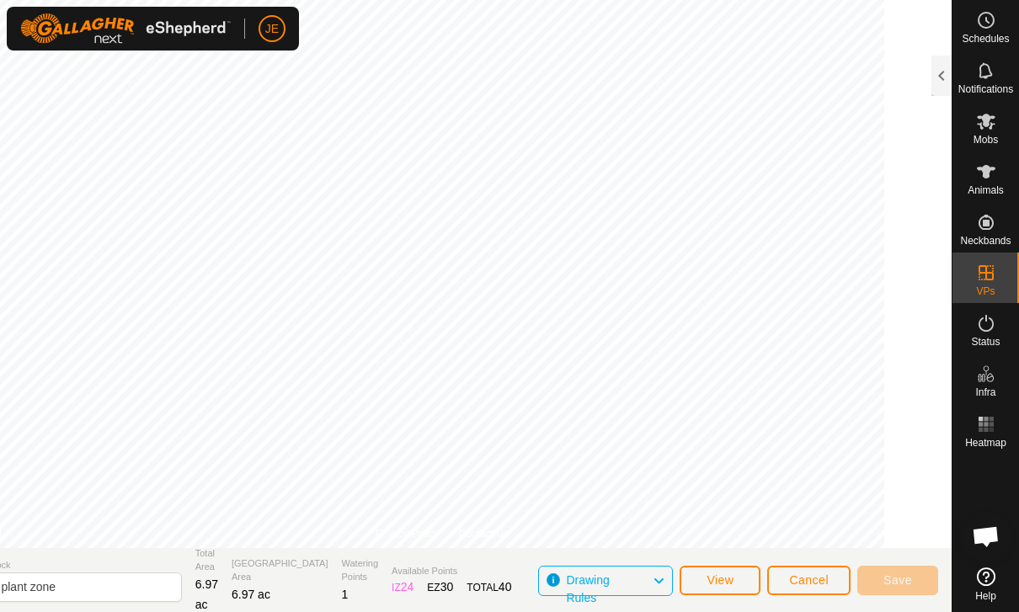
click at [818, 575] on span "Cancel" at bounding box center [809, 580] width 40 height 13
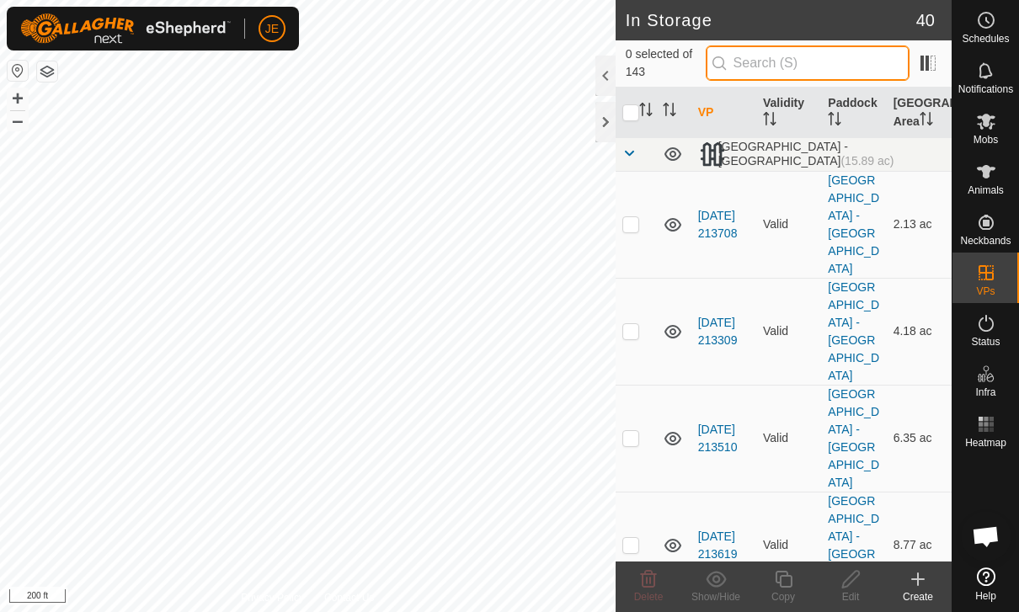
click at [857, 59] on input "text" at bounding box center [808, 62] width 204 height 35
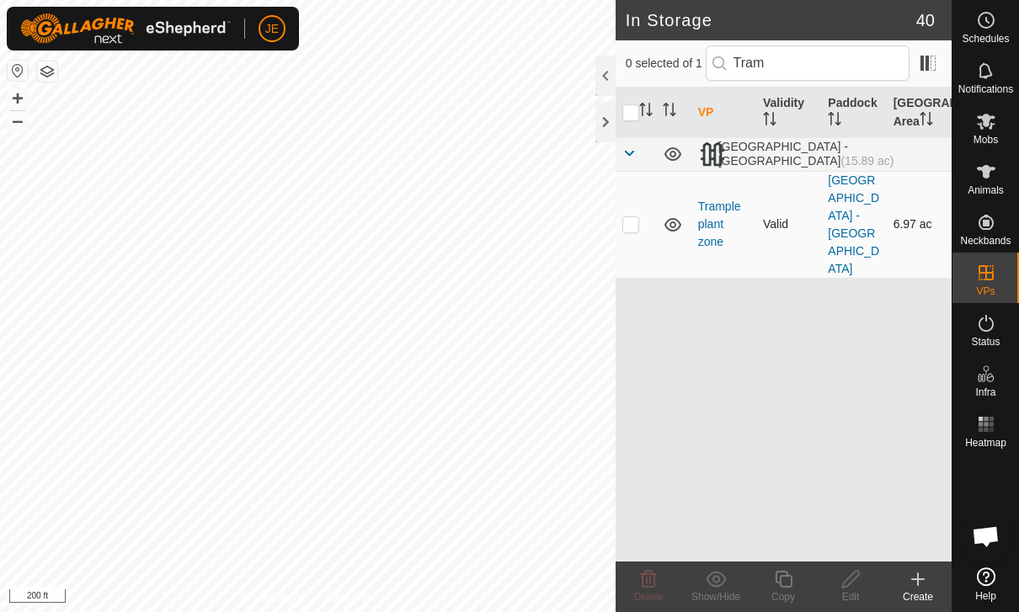
click at [675, 218] on icon at bounding box center [673, 224] width 17 height 13
click at [671, 215] on icon at bounding box center [673, 225] width 20 height 20
click at [671, 218] on icon at bounding box center [673, 224] width 17 height 13
click at [672, 215] on icon at bounding box center [673, 225] width 20 height 20
click at [675, 218] on icon at bounding box center [673, 224] width 17 height 13
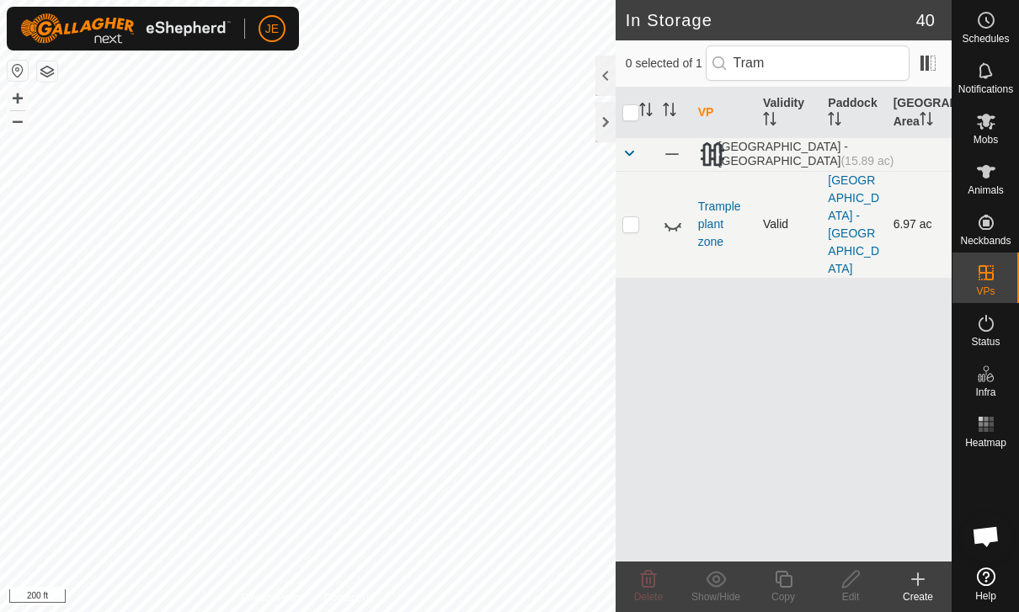
click at [640, 206] on td at bounding box center [636, 224] width 40 height 107
click at [721, 590] on div "Show/Hide" at bounding box center [715, 597] width 67 height 15
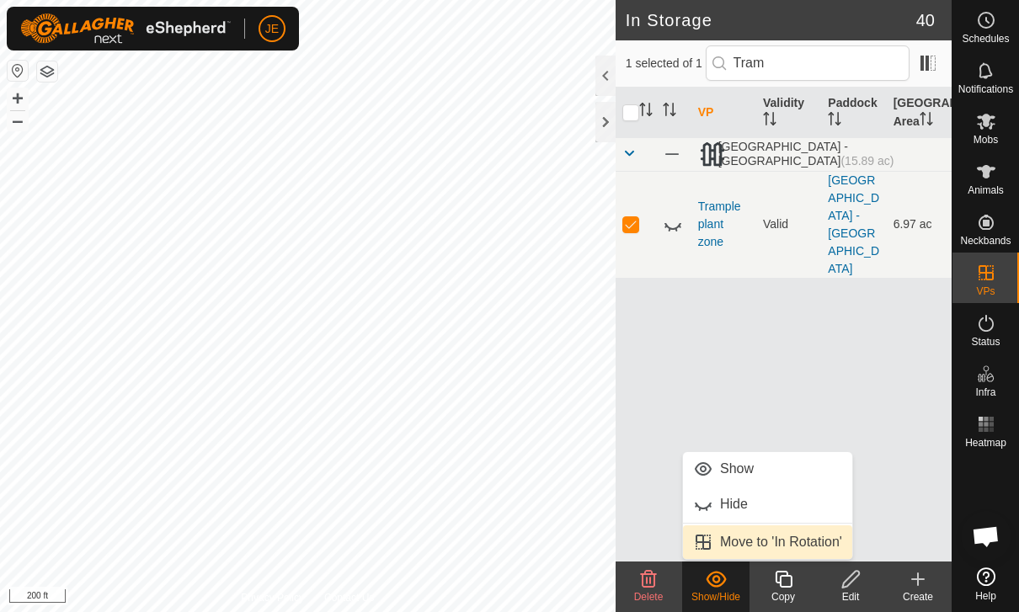
click at [786, 542] on span "Move to 'In Rotation'" at bounding box center [781, 542] width 122 height 20
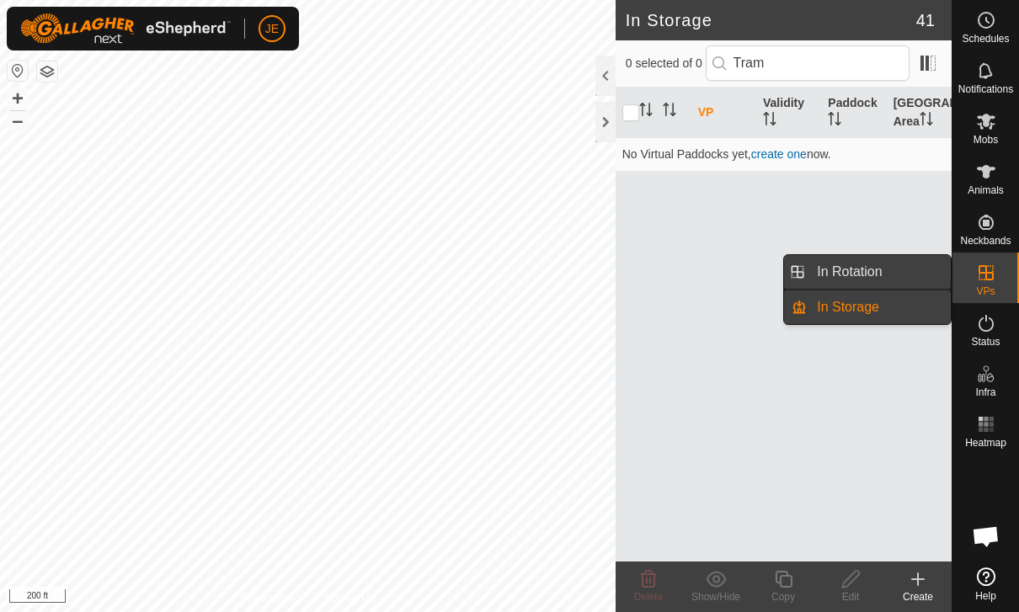
click at [898, 272] on link "In Rotation" at bounding box center [879, 272] width 144 height 34
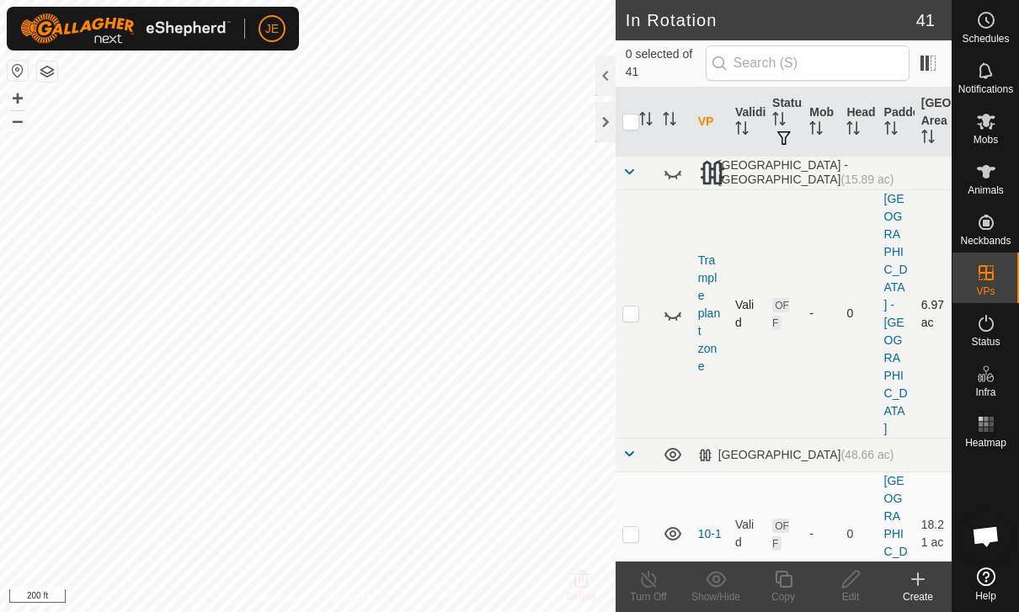
click at [671, 304] on icon at bounding box center [673, 314] width 20 height 20
